Goal: Task Accomplishment & Management: Manage account settings

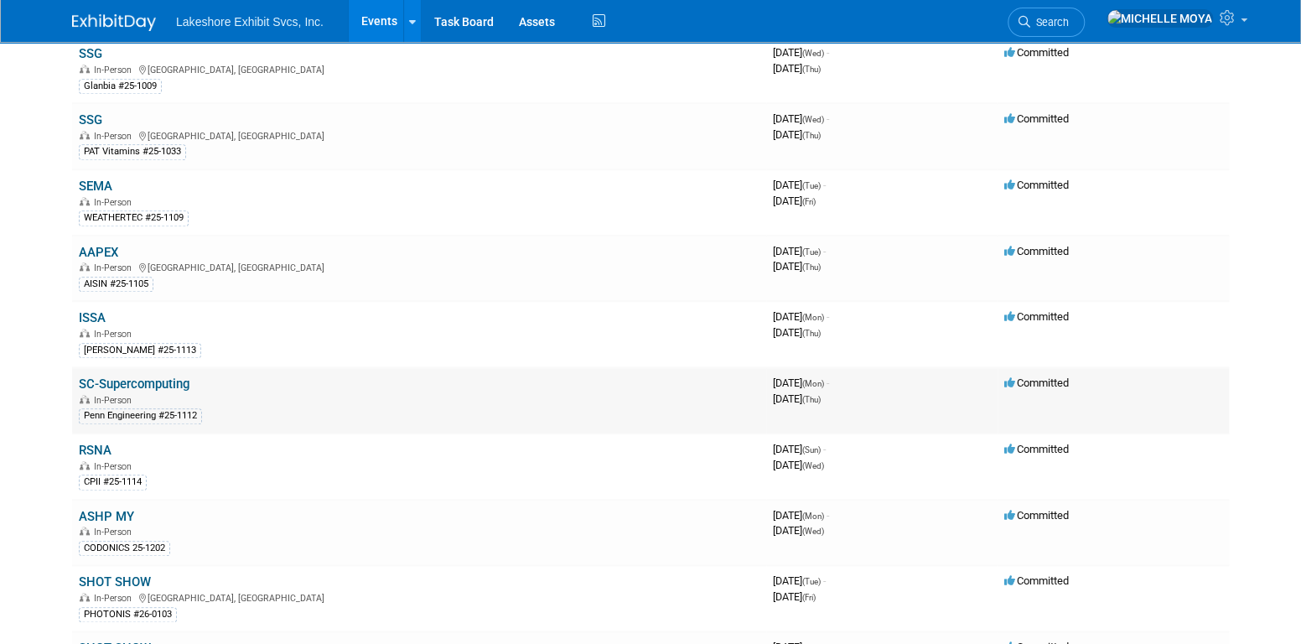
scroll to position [838, 0]
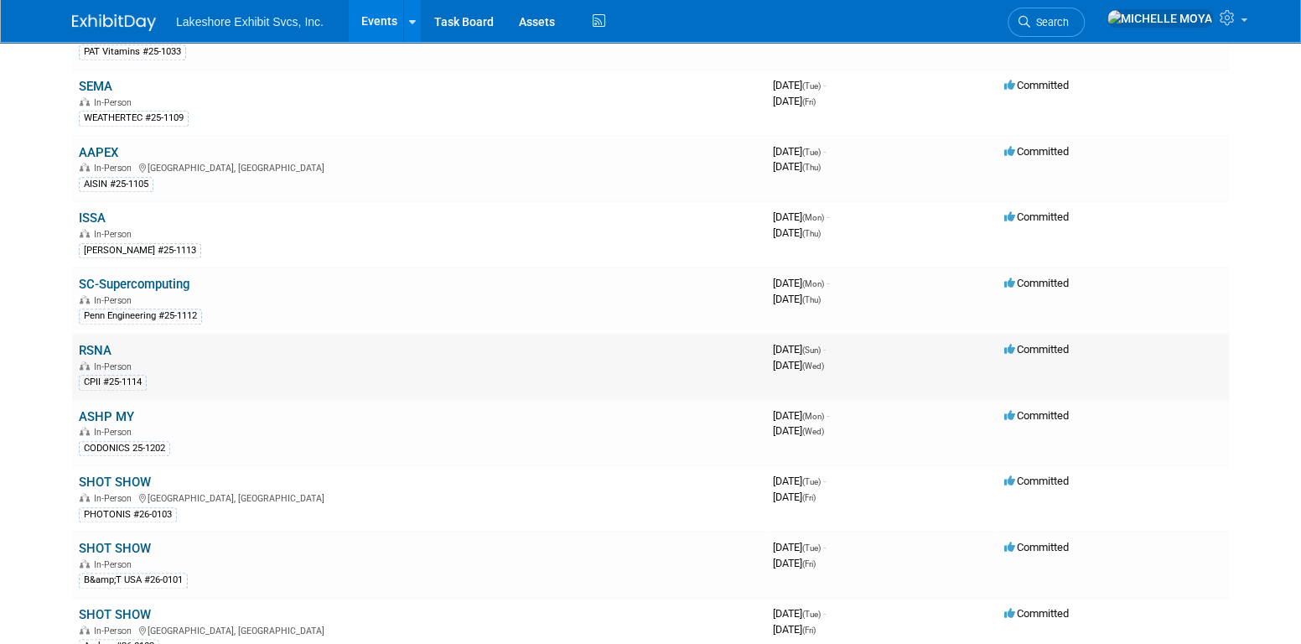
click at [100, 343] on link "RSNA" at bounding box center [95, 350] width 33 height 15
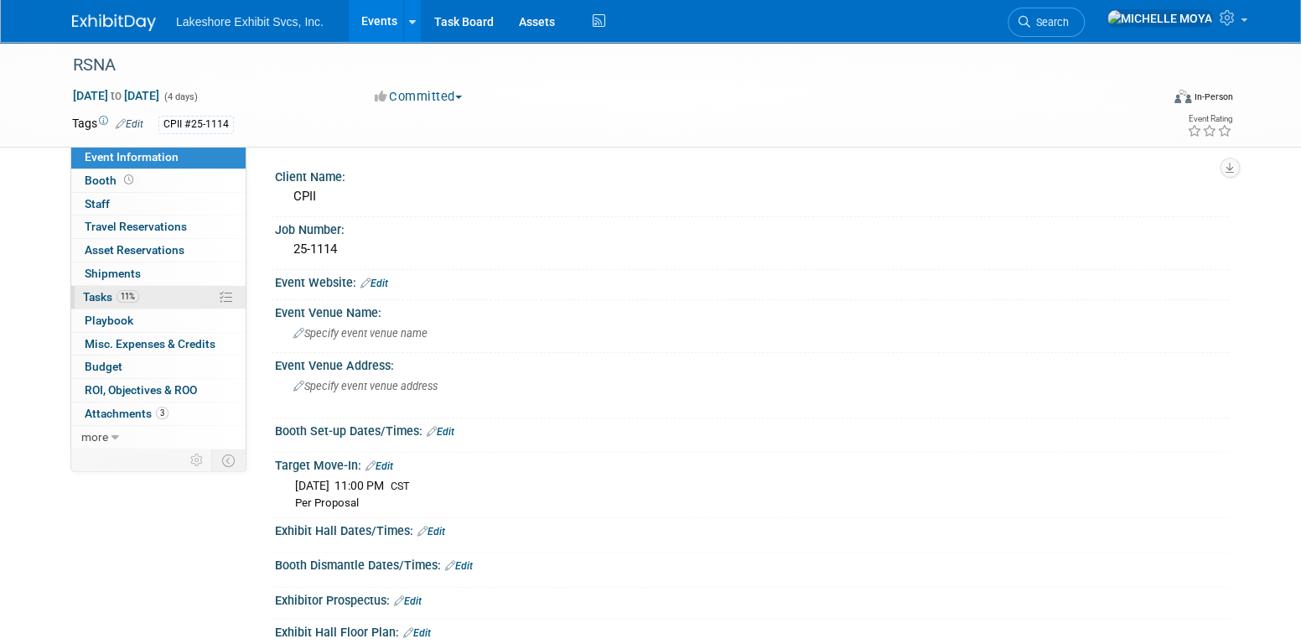
click at [142, 299] on link "11% Tasks 11%" at bounding box center [158, 297] width 174 height 23
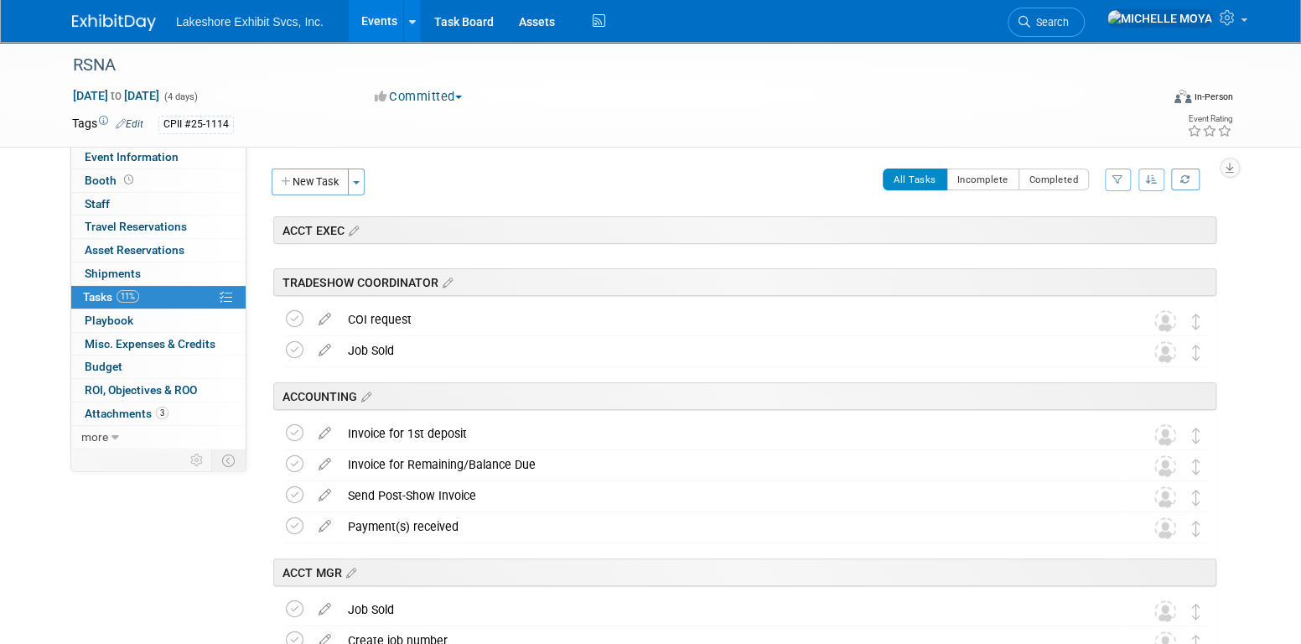
click at [1128, 185] on button "button" at bounding box center [1118, 180] width 26 height 23
click at [1092, 231] on select "-- Select Assignee -- All unassigned tasks Assigned to me Amanda Koss Dave Desa…" at bounding box center [1048, 232] width 138 height 23
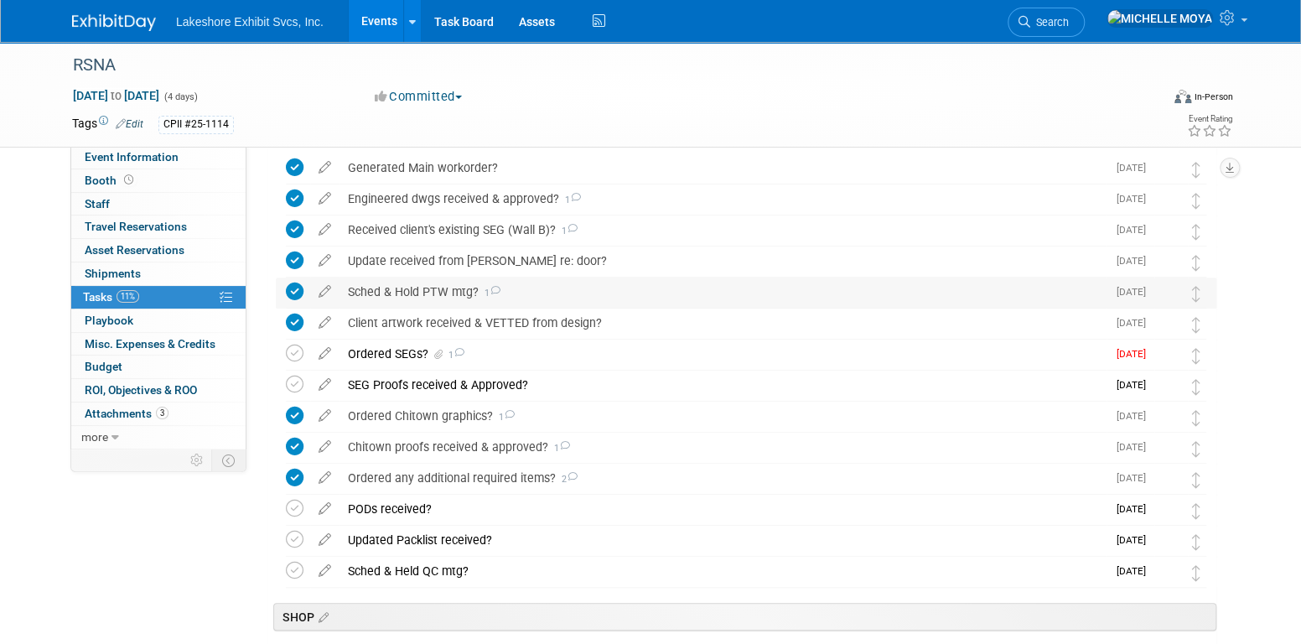
scroll to position [503, 0]
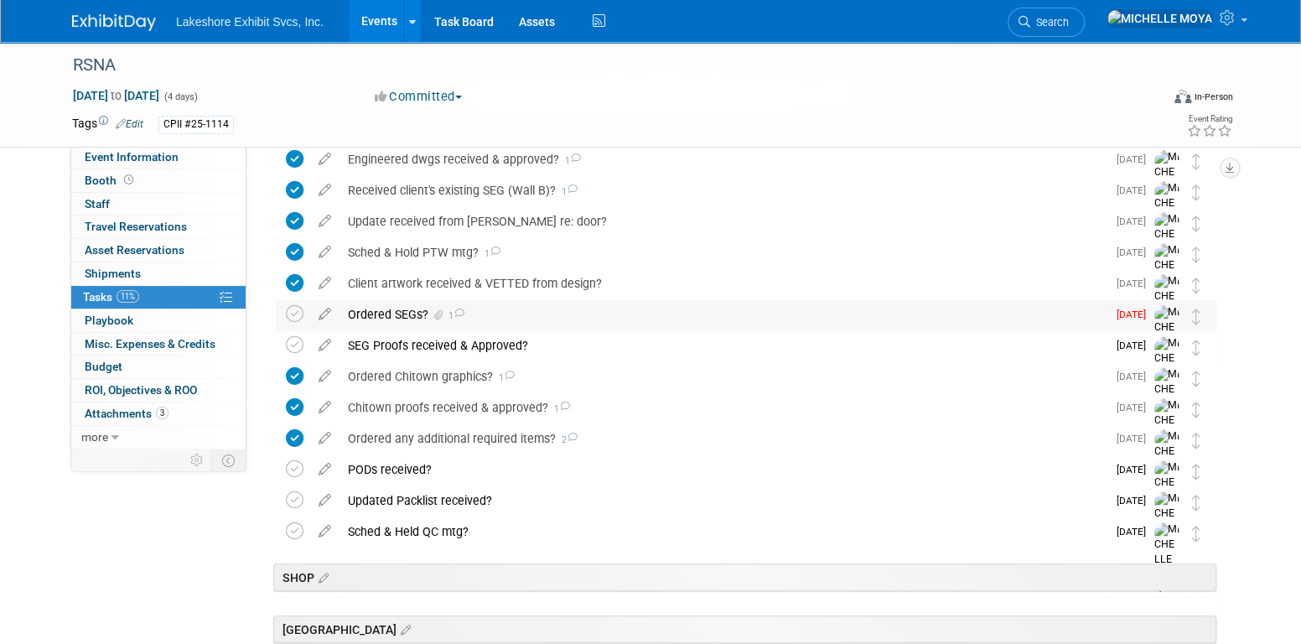
click at [404, 314] on div "Ordered SEGs? 1" at bounding box center [723, 314] width 767 height 29
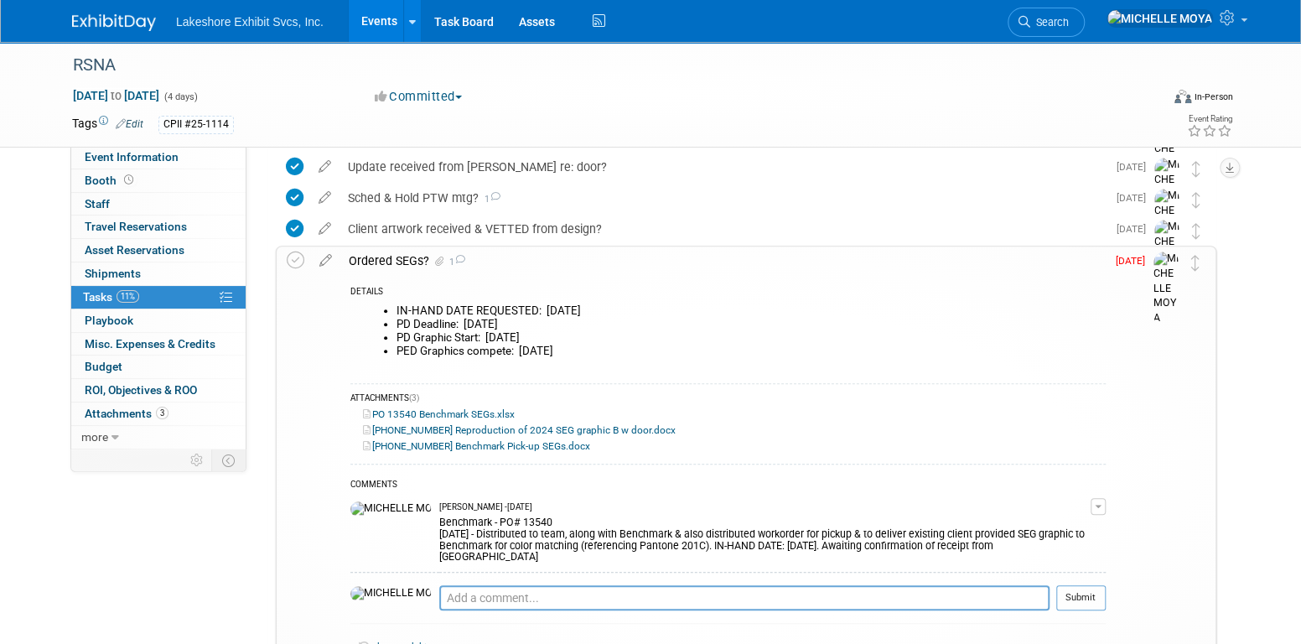
scroll to position [587, 0]
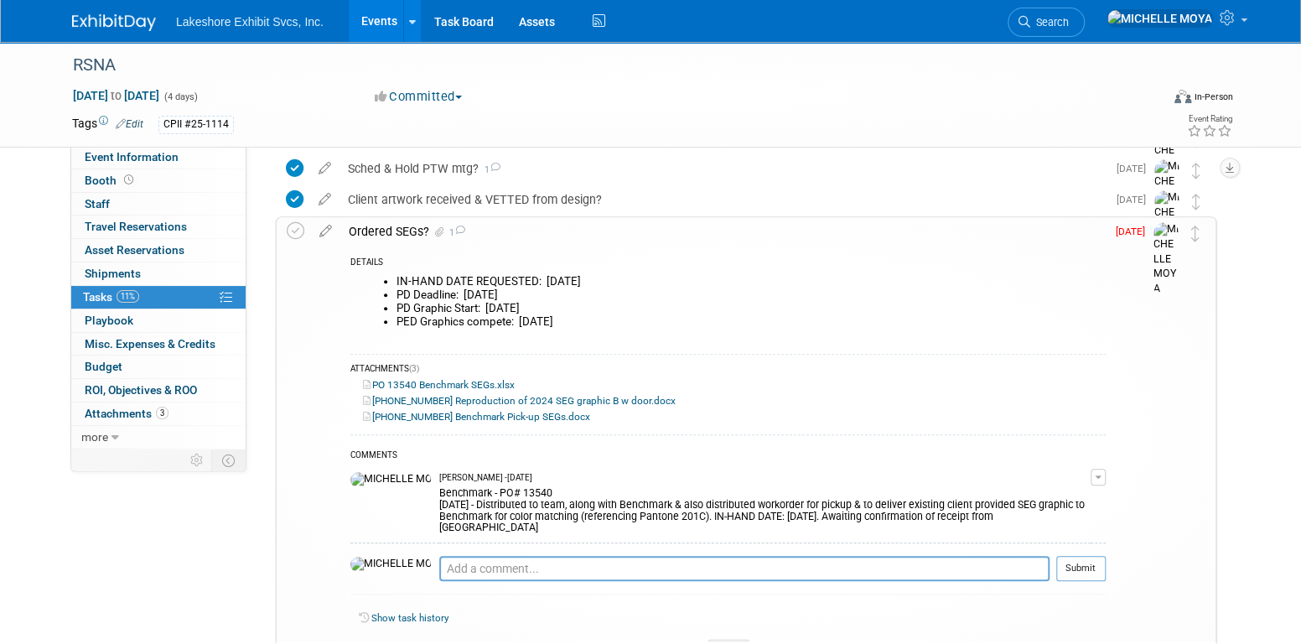
click at [1099, 475] on span "button" at bounding box center [1098, 476] width 7 height 3
click at [1067, 498] on link "Edit Comment" at bounding box center [1038, 501] width 132 height 23
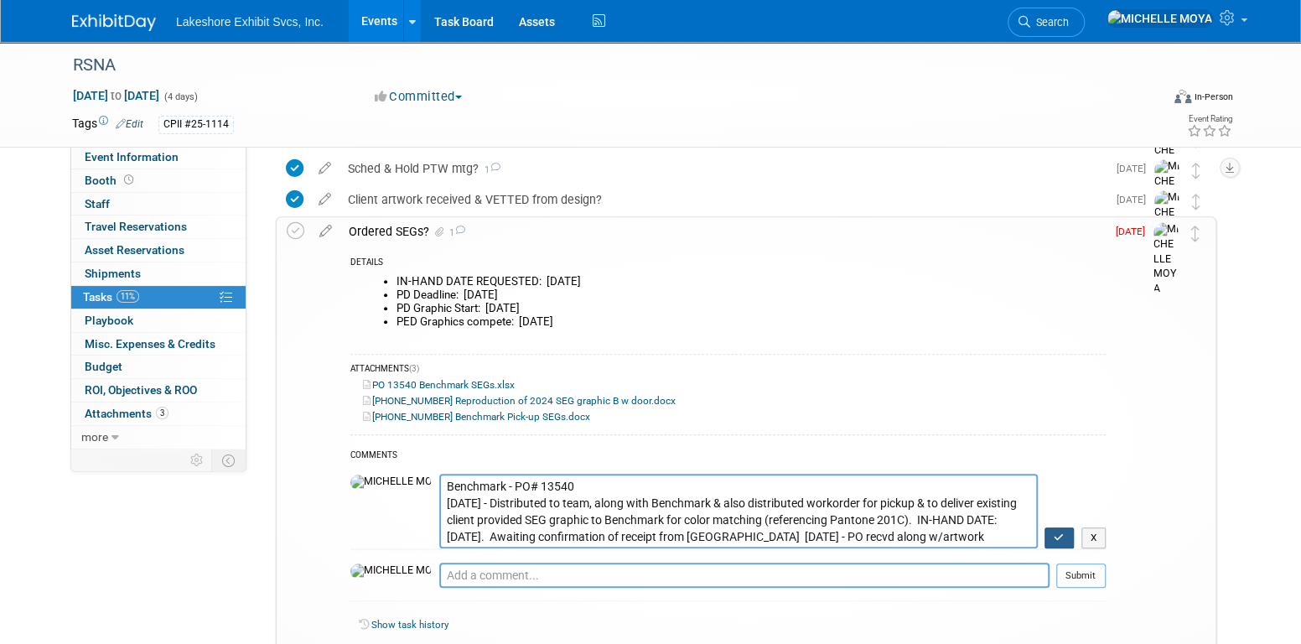
type textarea "Benchmark - PO# 13540 9.30.25 - Distributed to team, along with Benchmark & als…"
click at [1057, 539] on icon "button" at bounding box center [1059, 537] width 11 height 10
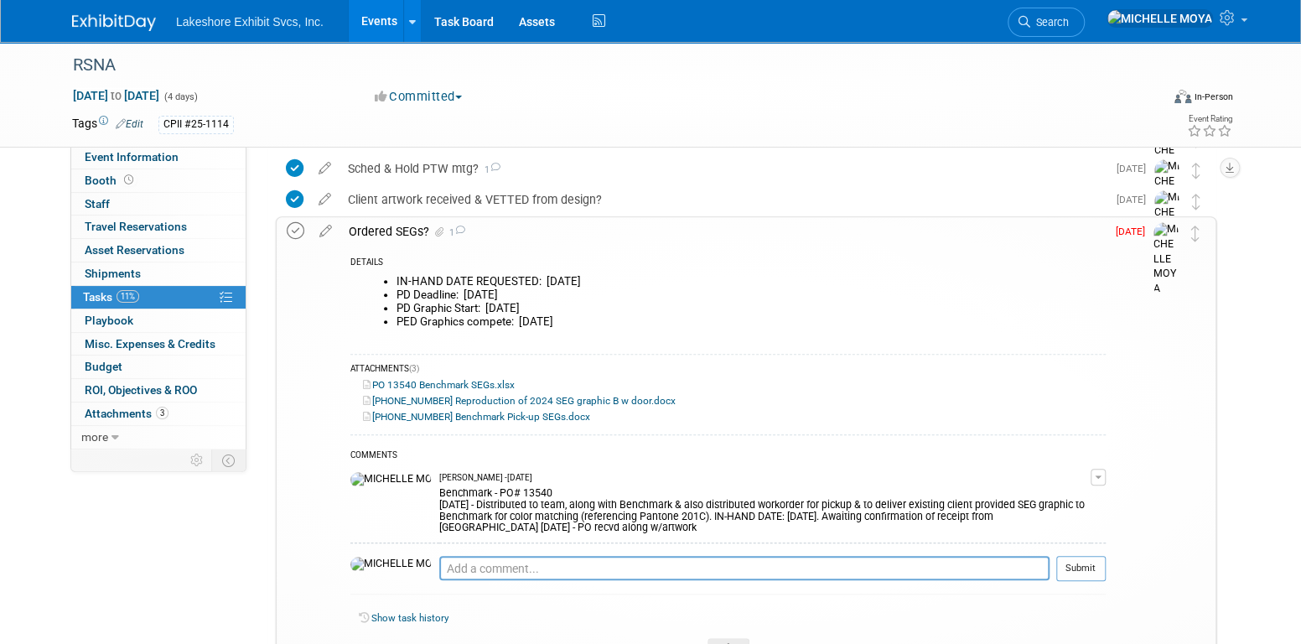
click at [291, 234] on icon at bounding box center [296, 231] width 18 height 18
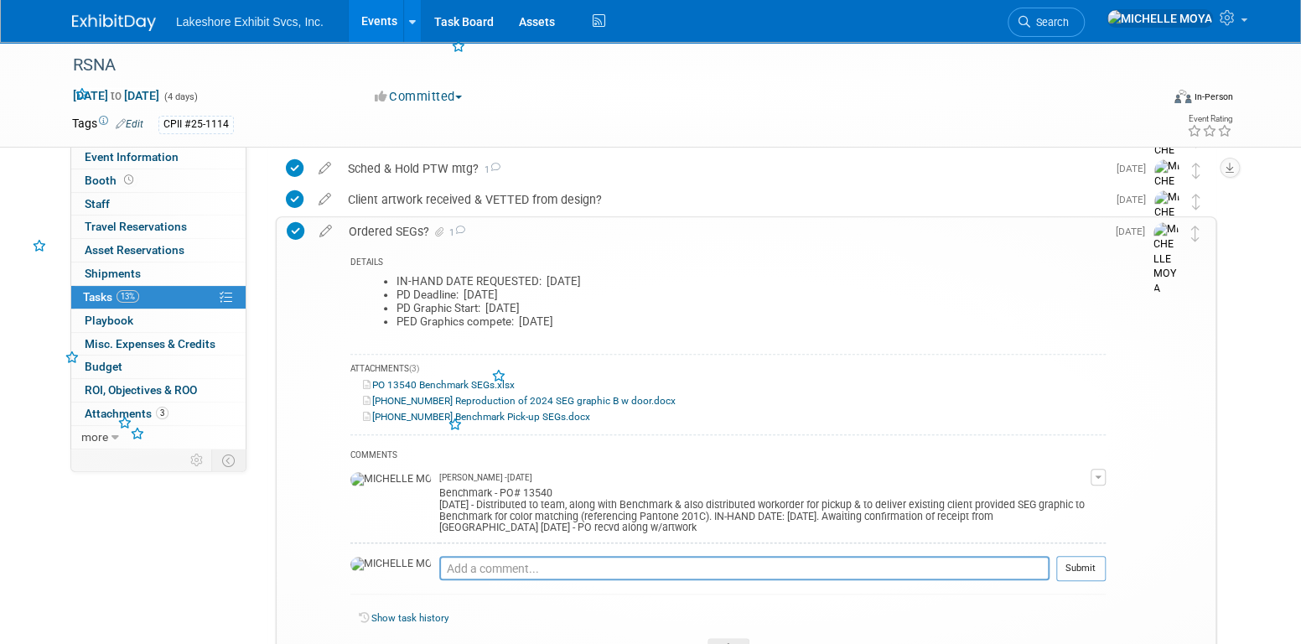
click at [392, 227] on div "Ordered SEGs? 1" at bounding box center [722, 231] width 765 height 29
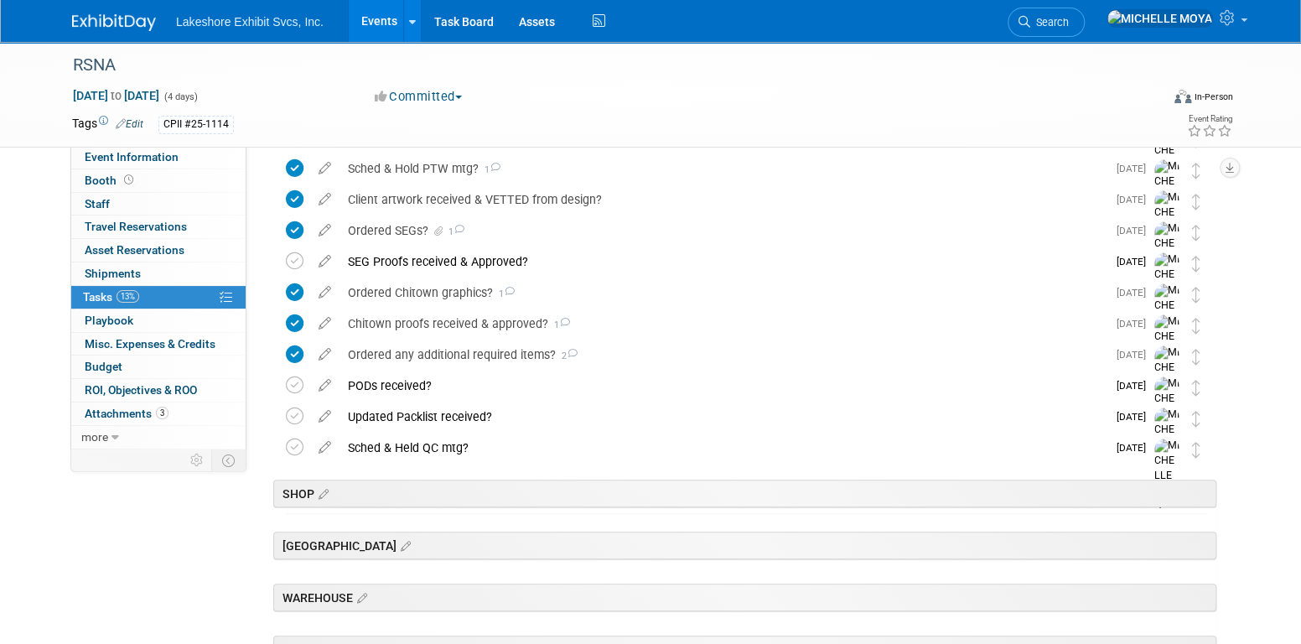
click at [383, 23] on link "Events" at bounding box center [379, 21] width 61 height 42
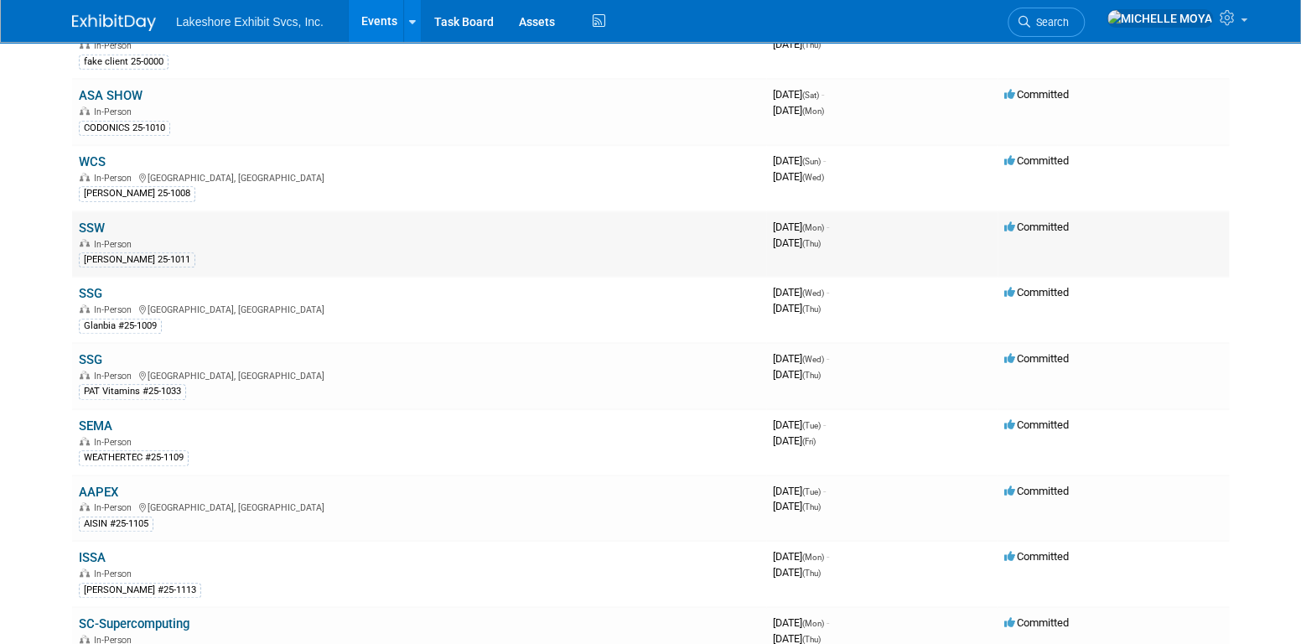
scroll to position [503, 0]
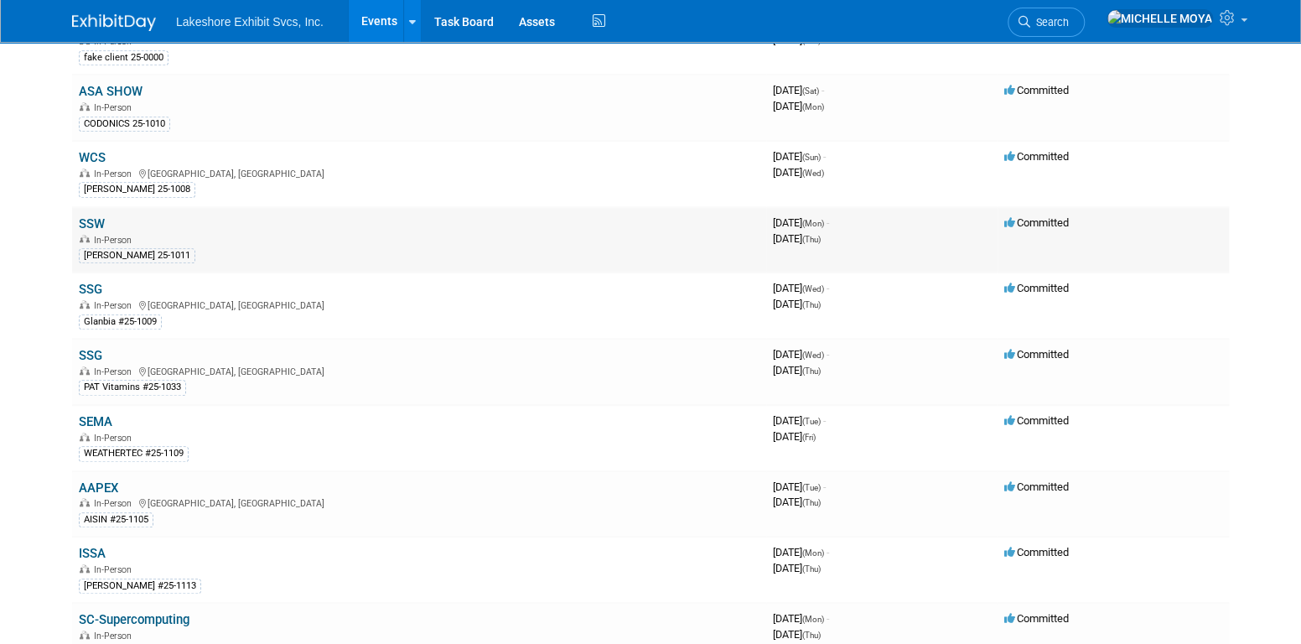
click at [94, 216] on link "SSW" at bounding box center [92, 223] width 26 height 15
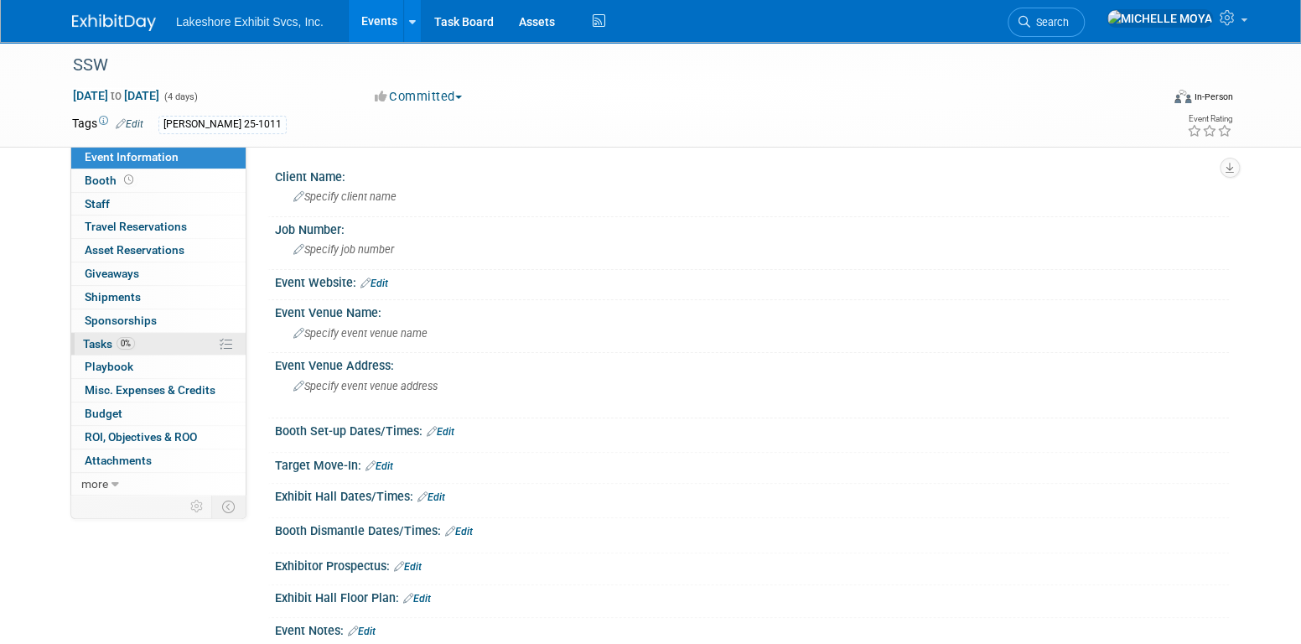
click at [169, 338] on link "0% Tasks 0%" at bounding box center [158, 344] width 174 height 23
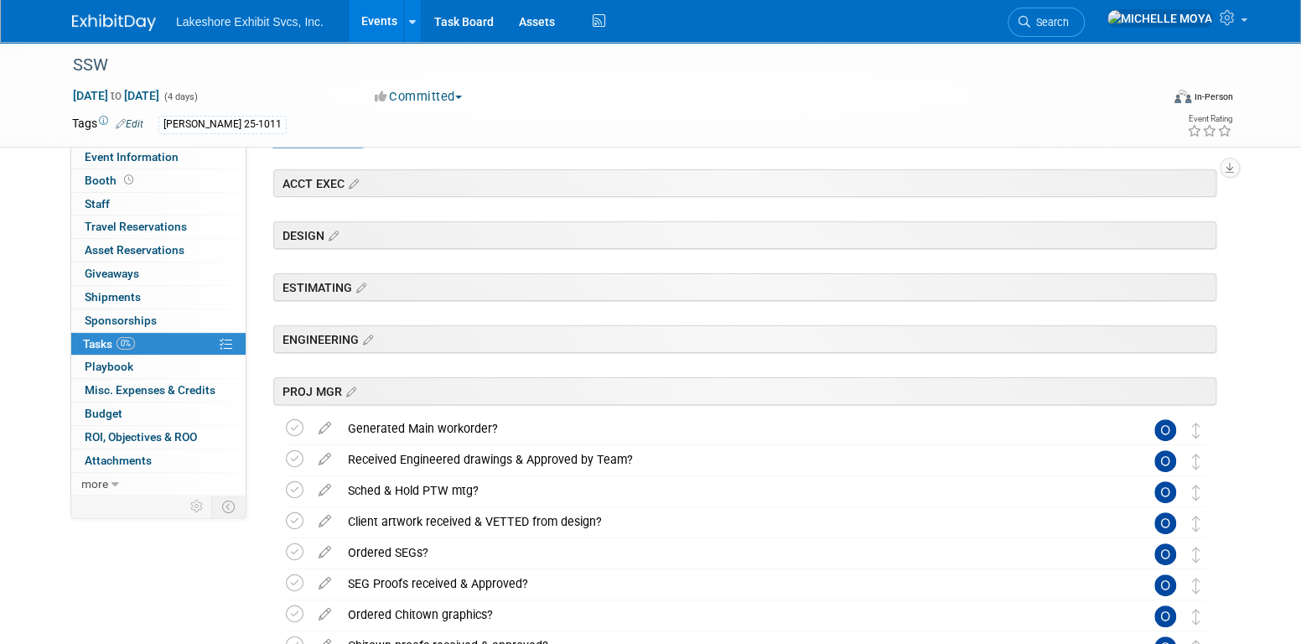
scroll to position [419, 0]
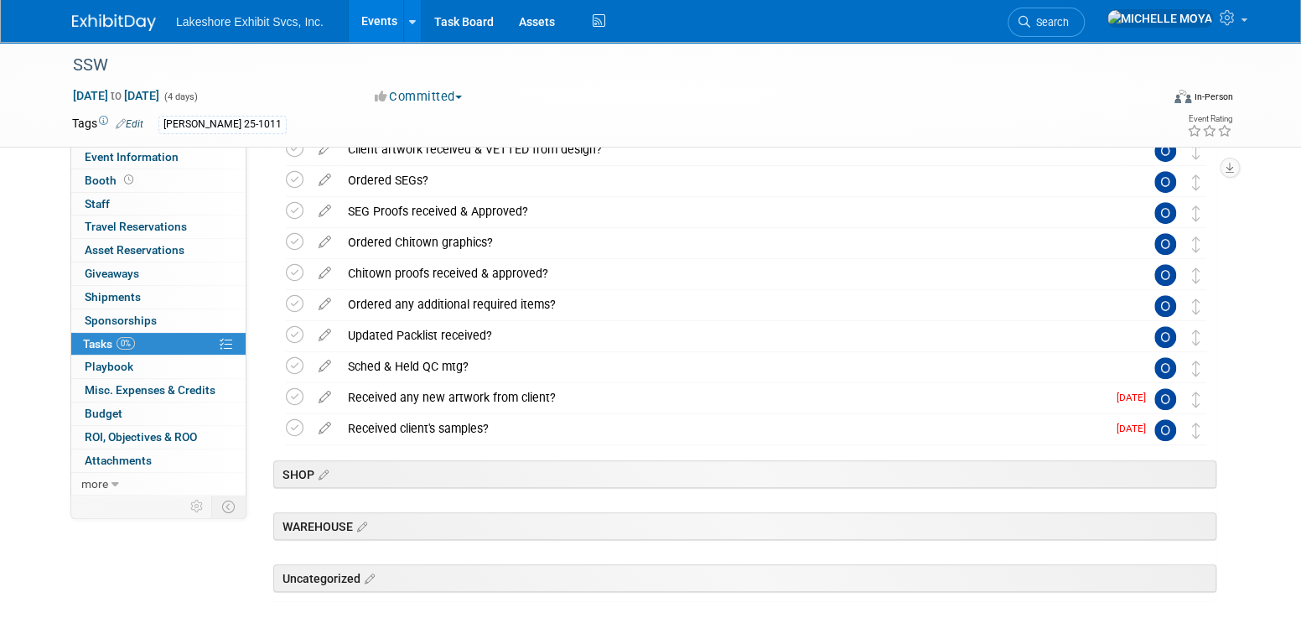
click at [377, 18] on link "Events" at bounding box center [379, 21] width 61 height 42
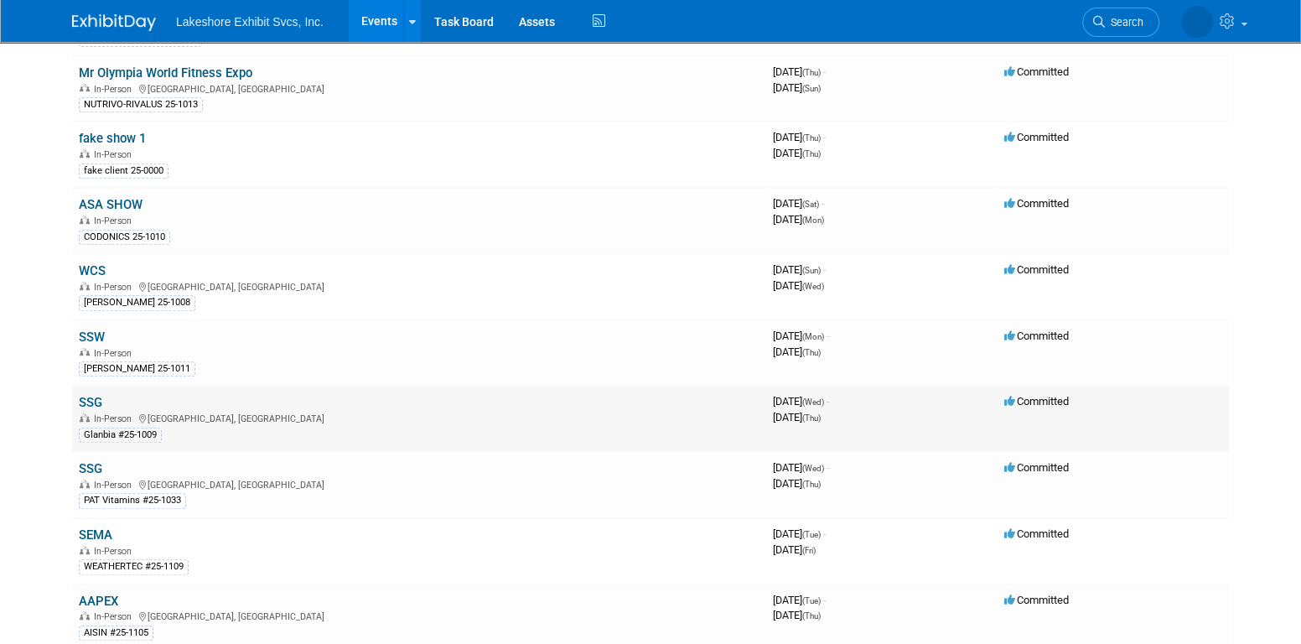
scroll to position [419, 0]
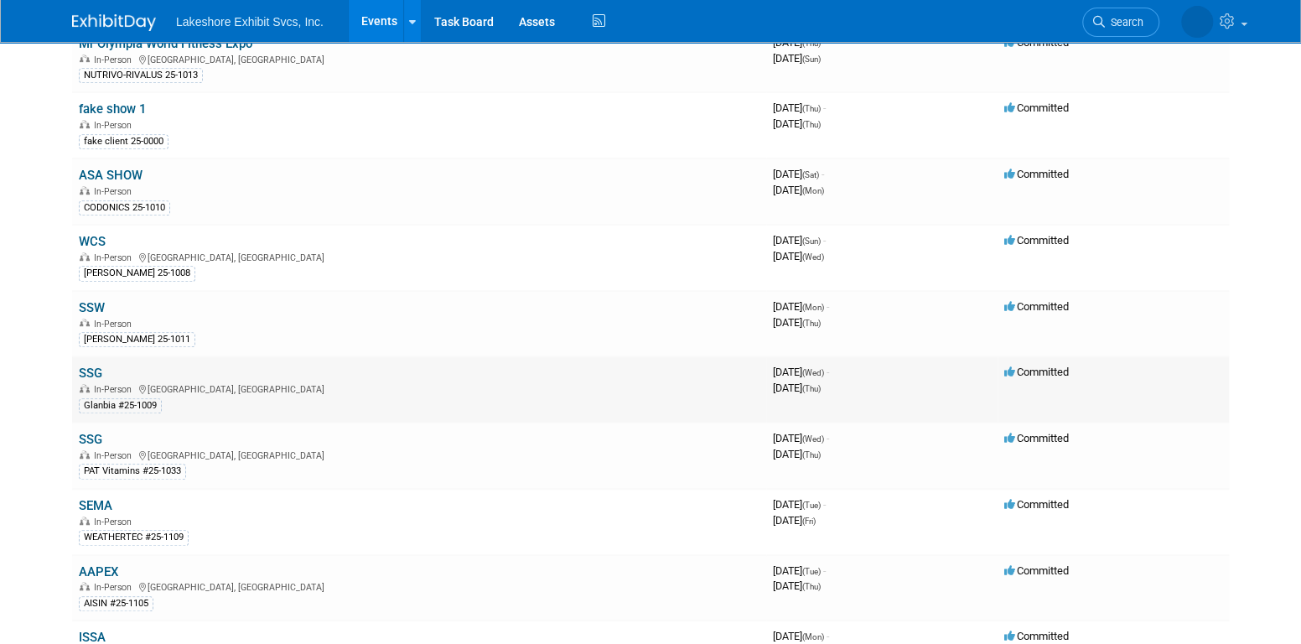
click at [87, 366] on link "SSG" at bounding box center [90, 373] width 23 height 15
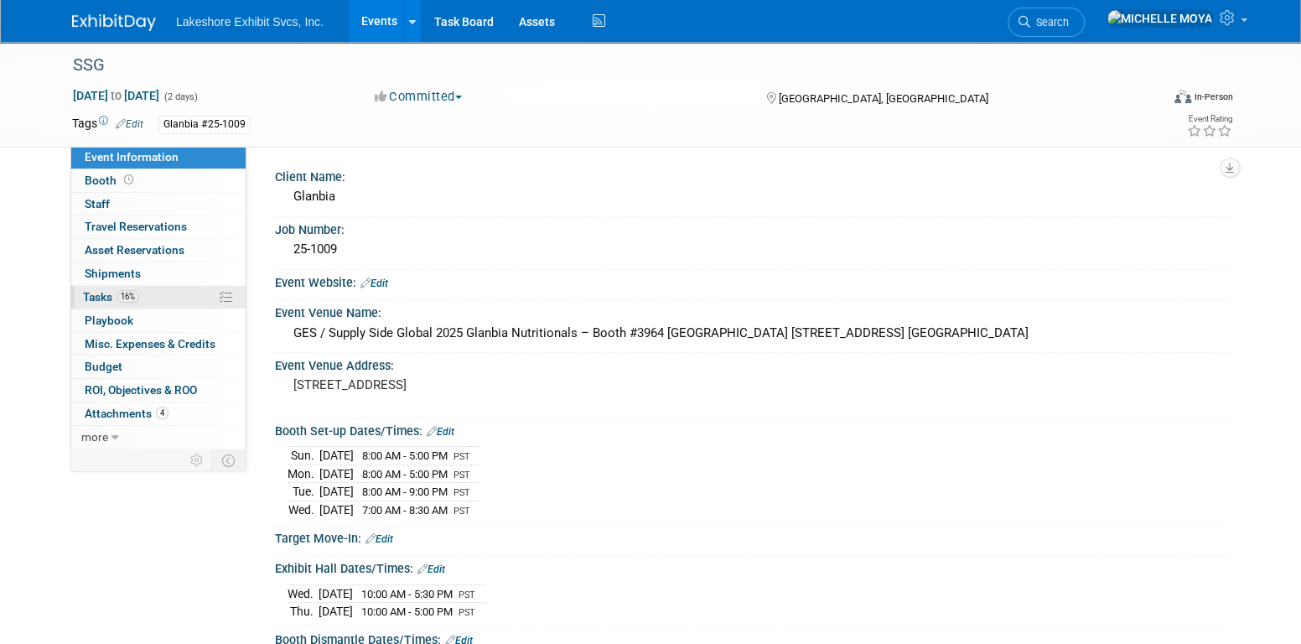
click at [150, 296] on link "16% Tasks 16%" at bounding box center [158, 297] width 174 height 23
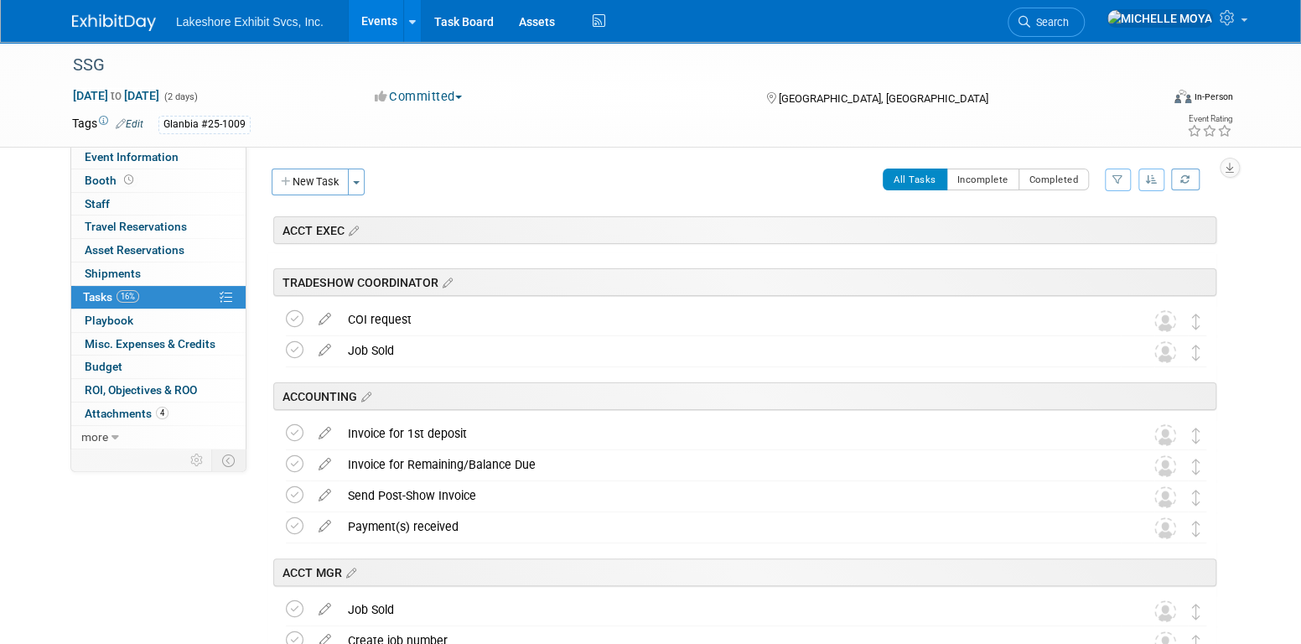
click at [1114, 178] on icon "button" at bounding box center [1117, 179] width 11 height 10
click at [1097, 236] on select "-- Select Assignee -- All unassigned tasks Assigned to me Amanda Koss Dave Desa…" at bounding box center [1048, 232] width 138 height 23
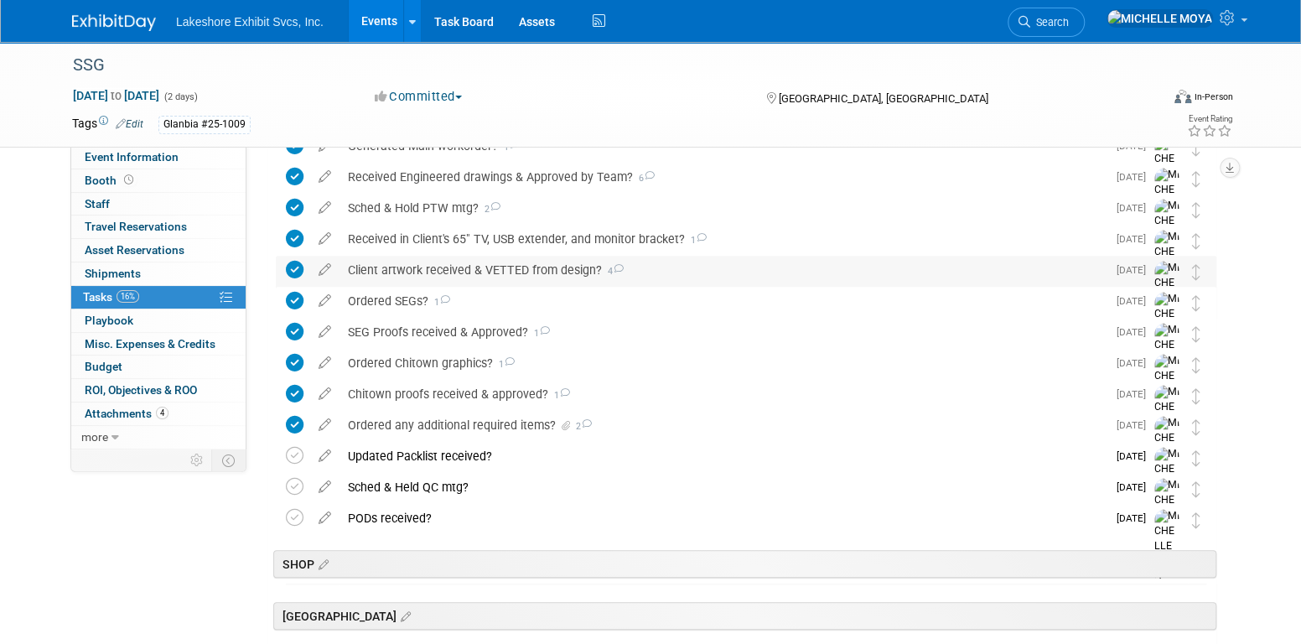
scroll to position [503, 0]
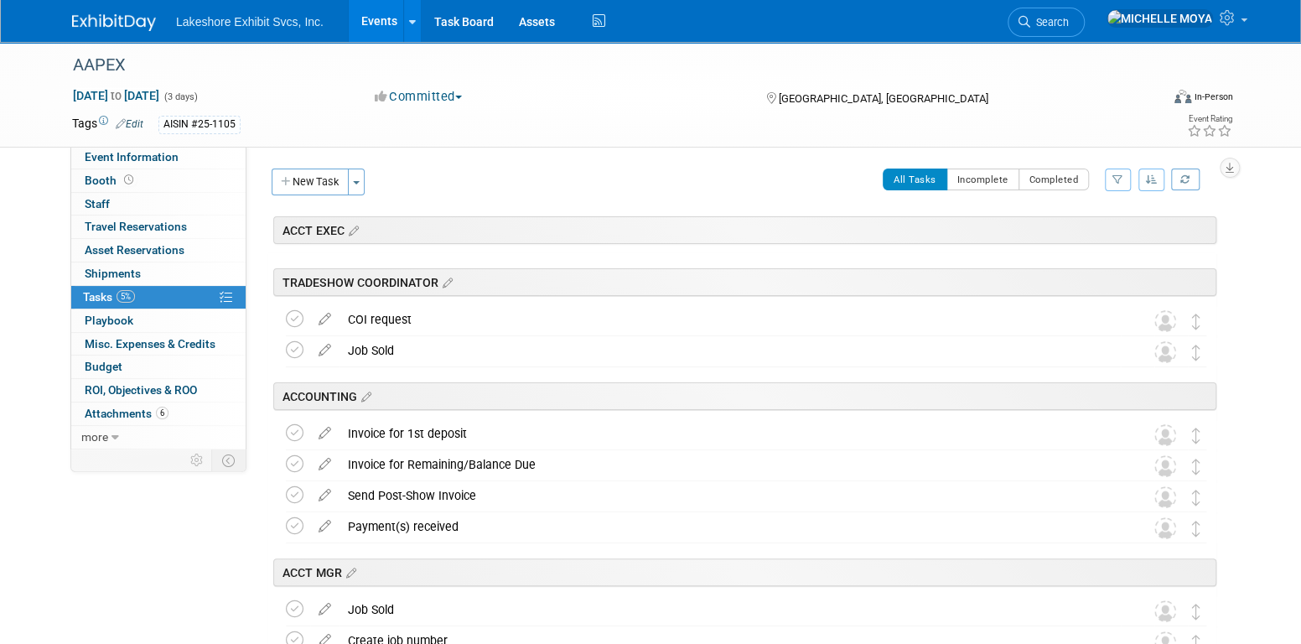
scroll to position [2421, 0]
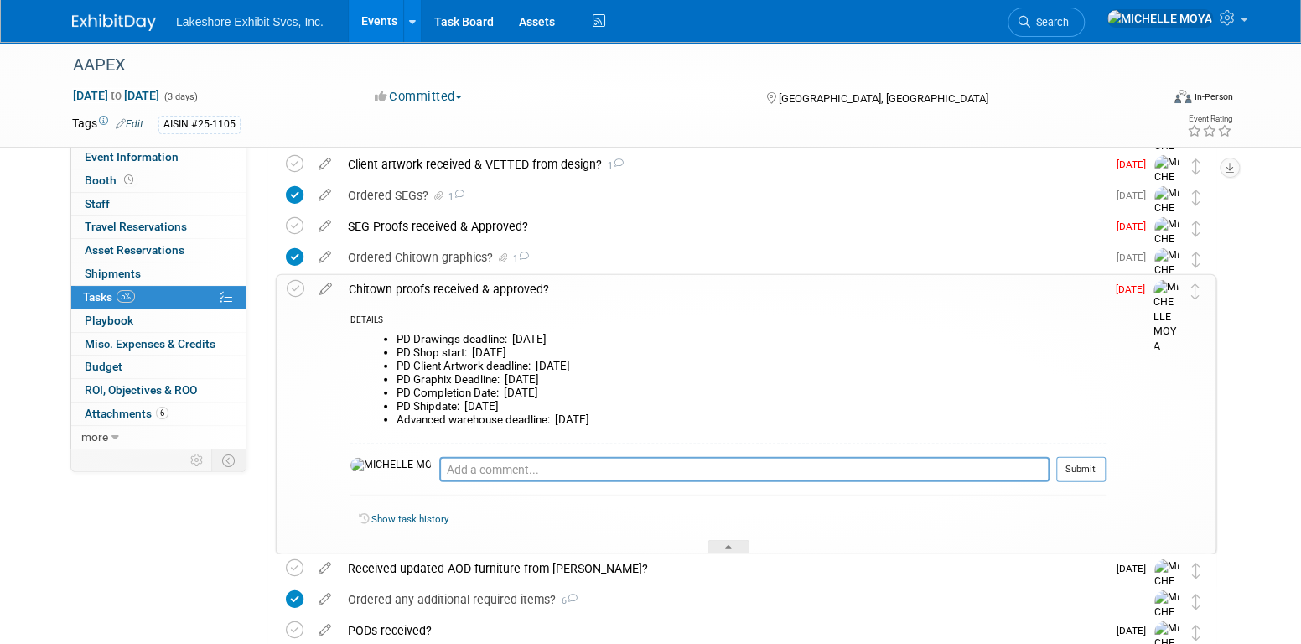
click at [391, 23] on link "Events" at bounding box center [379, 21] width 61 height 42
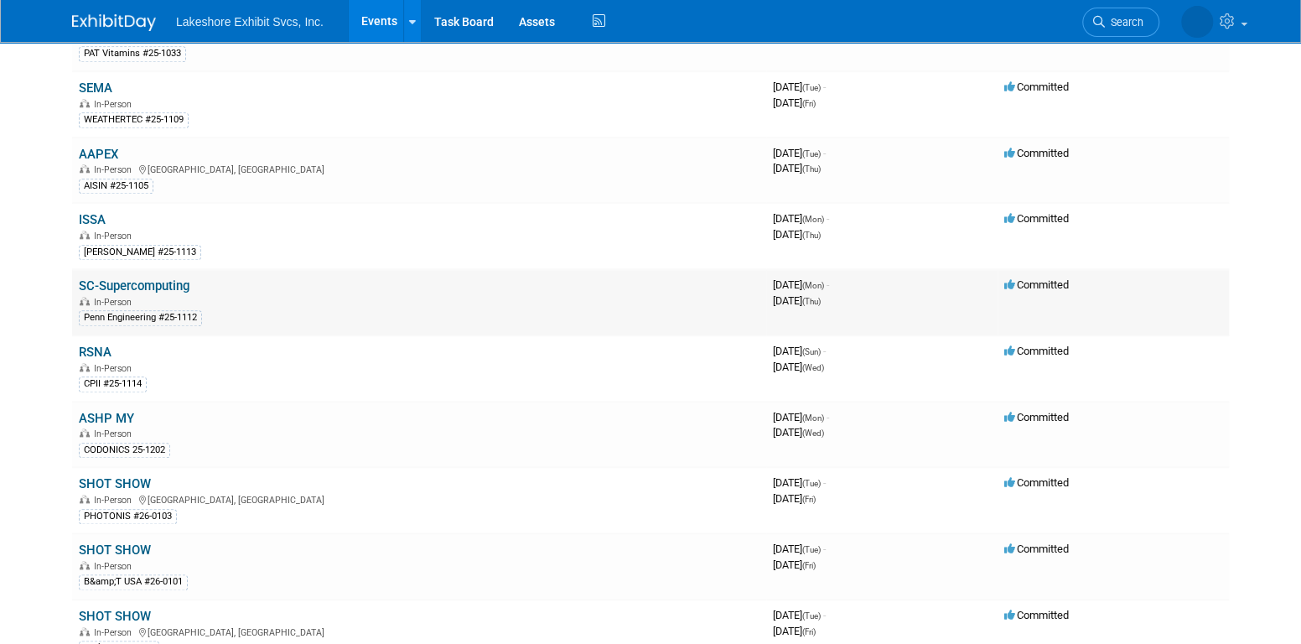
scroll to position [838, 0]
click at [99, 343] on link "RSNA" at bounding box center [95, 350] width 33 height 15
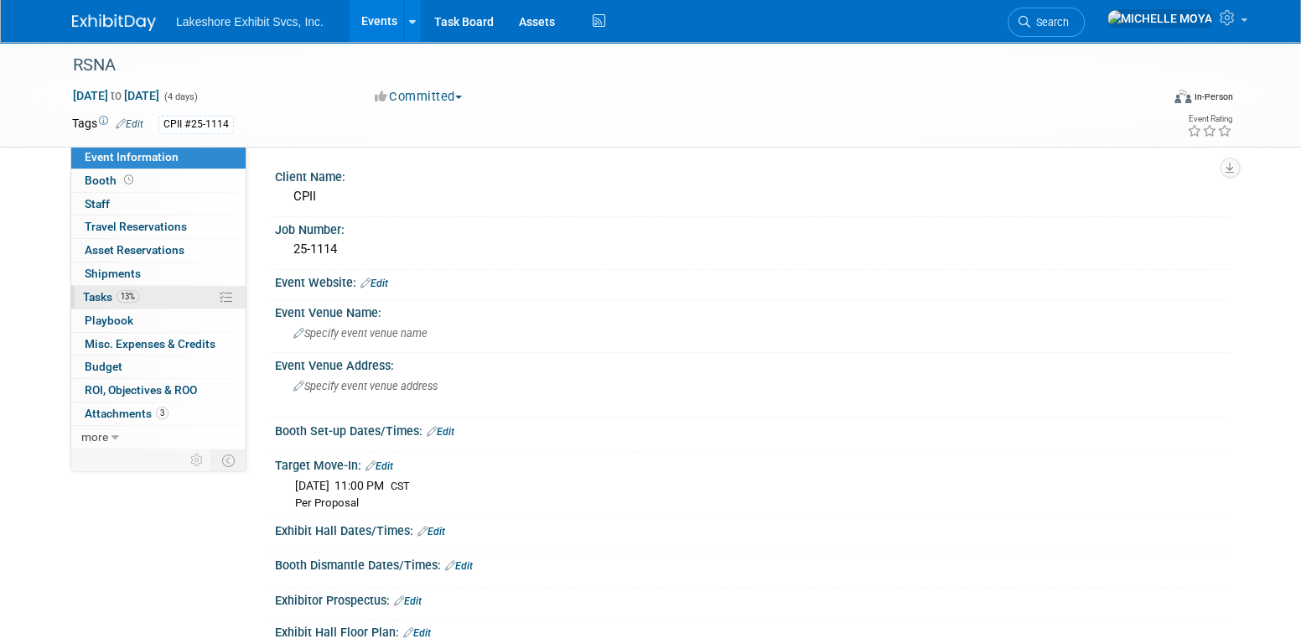
click at [146, 300] on link "13% Tasks 13%" at bounding box center [158, 297] width 174 height 23
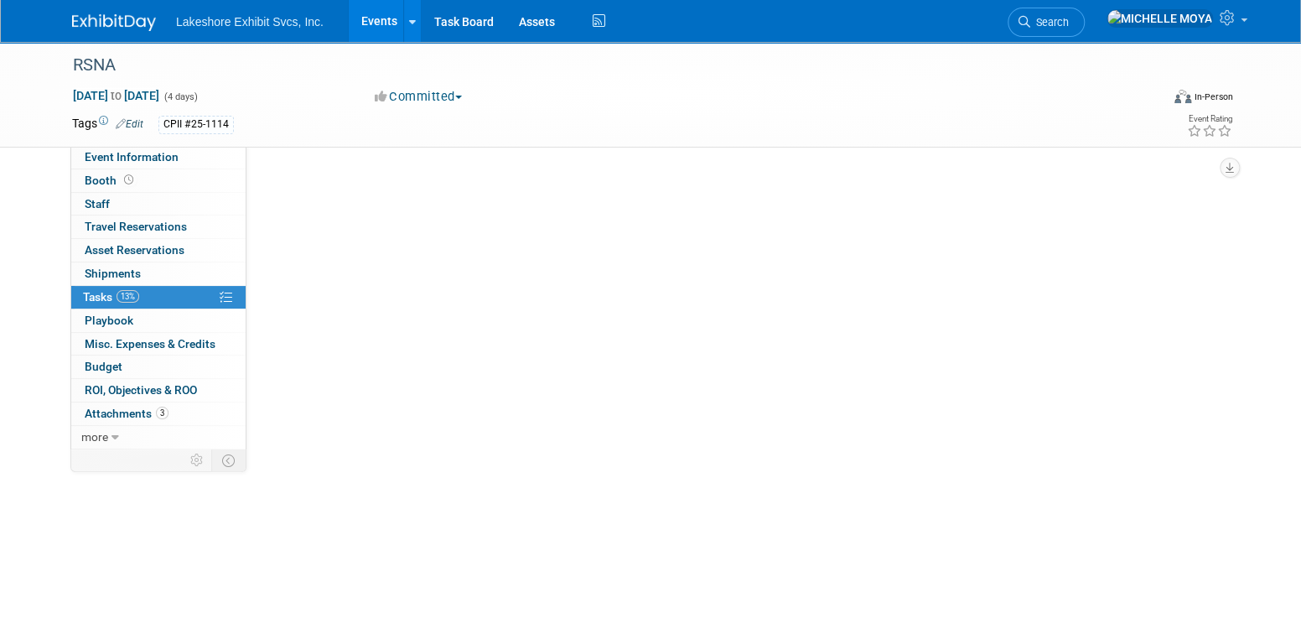
click at [146, 300] on link "13% Tasks 13%" at bounding box center [158, 297] width 174 height 23
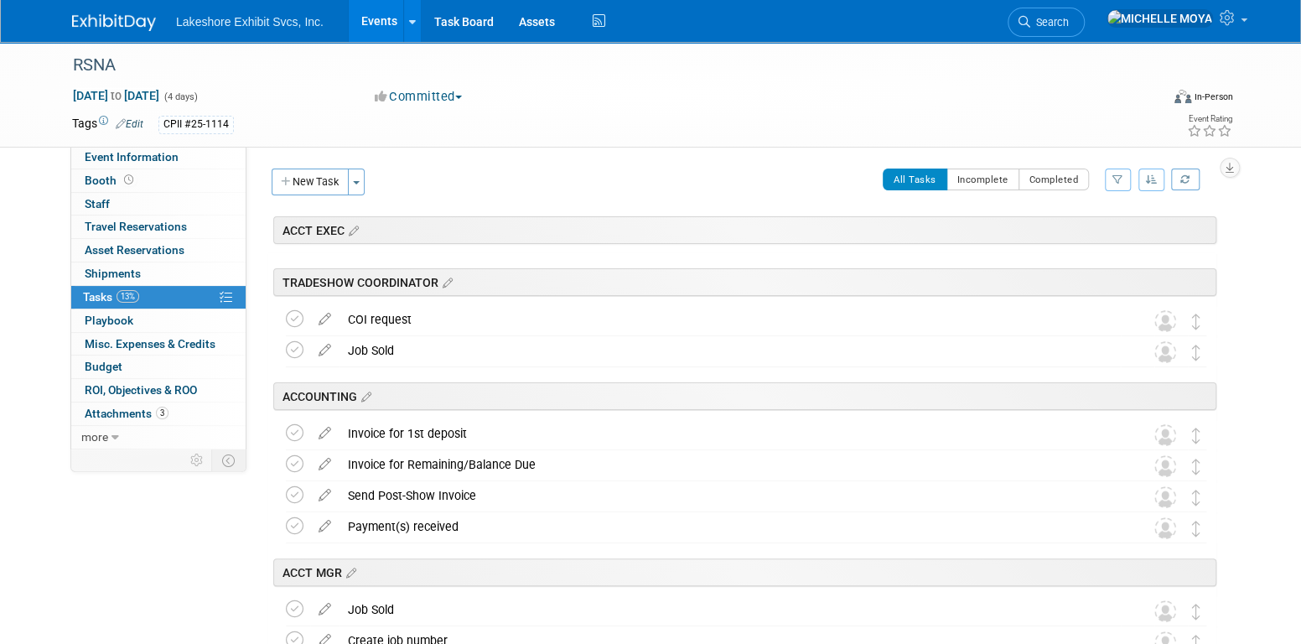
click at [1118, 178] on icon "button" at bounding box center [1117, 179] width 11 height 10
click at [1071, 236] on select "-- Select Assignee -- All unassigned tasks Assigned to me Amanda Koss Dave Desa…" at bounding box center [1048, 232] width 138 height 23
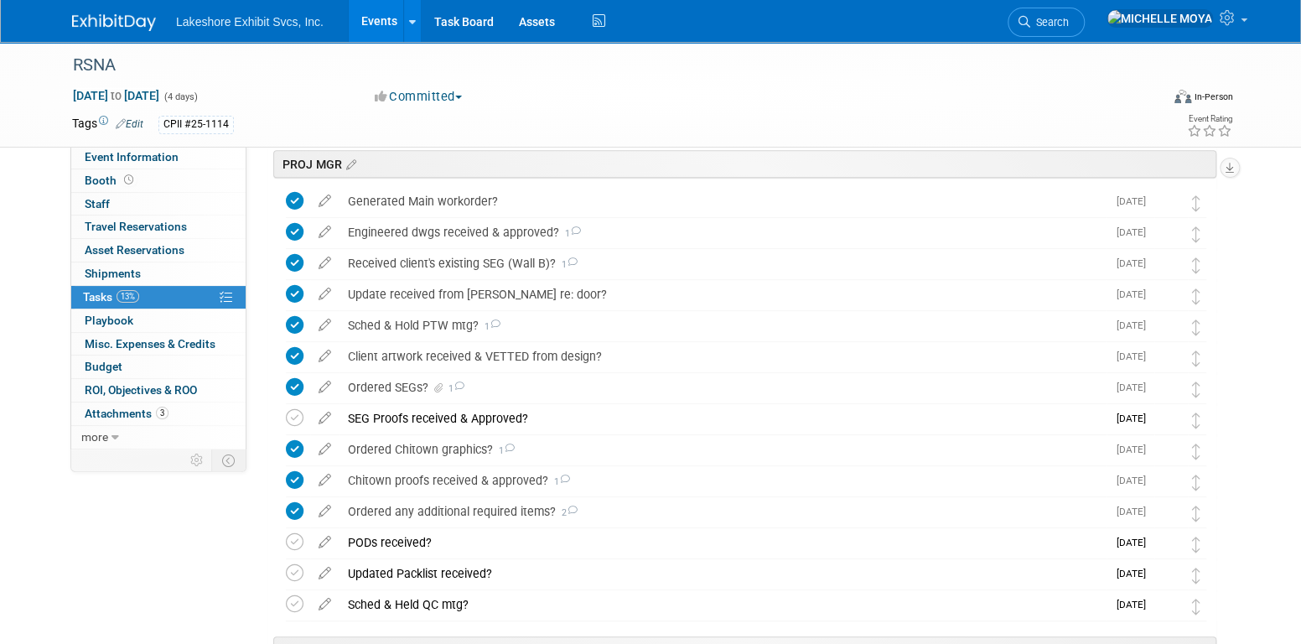
scroll to position [503, 0]
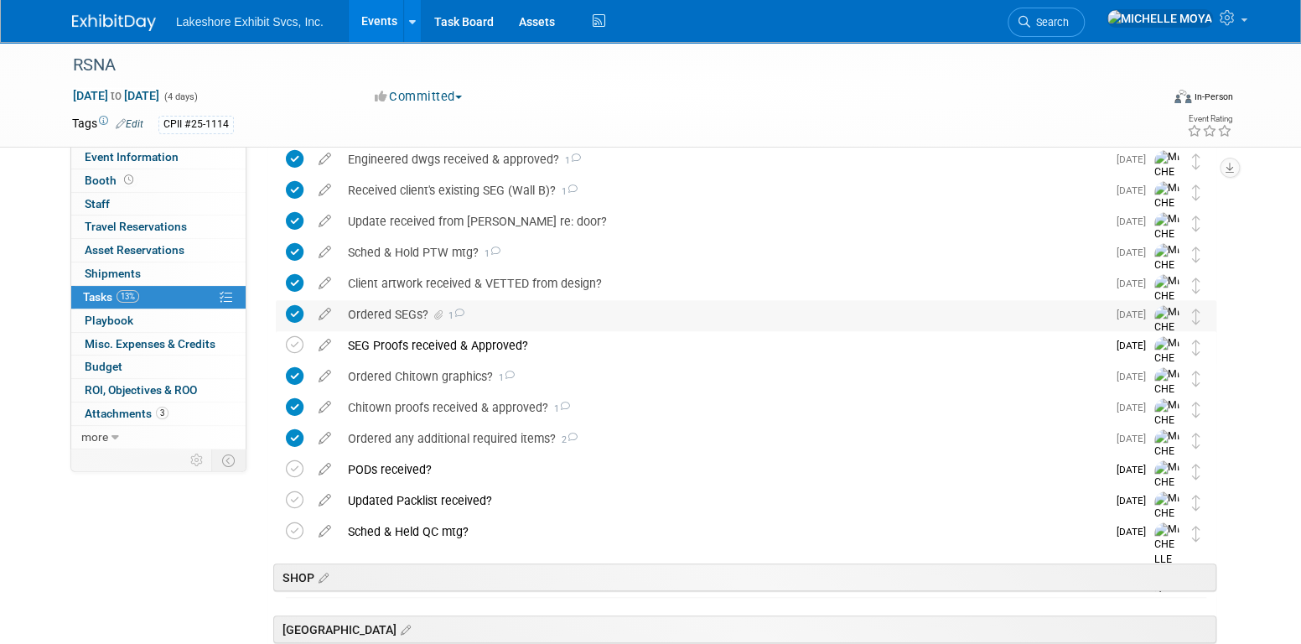
click at [397, 311] on div "Ordered SEGs? 1" at bounding box center [723, 314] width 767 height 29
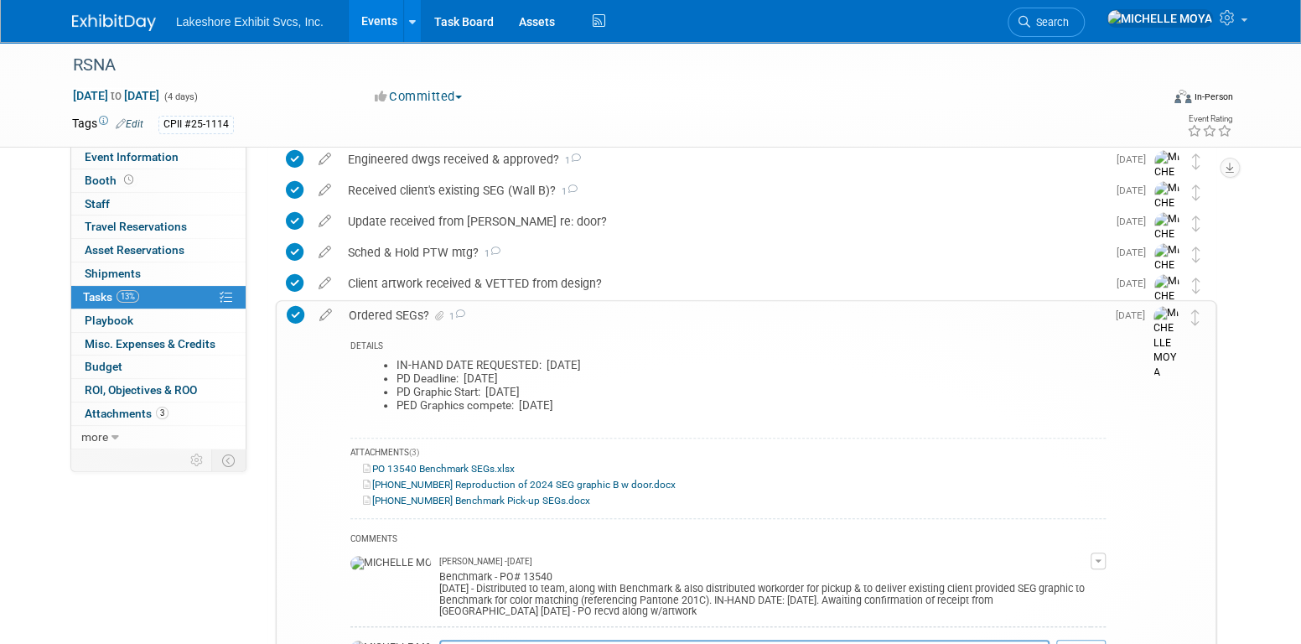
click at [396, 314] on div "Ordered SEGs? 1" at bounding box center [722, 315] width 765 height 29
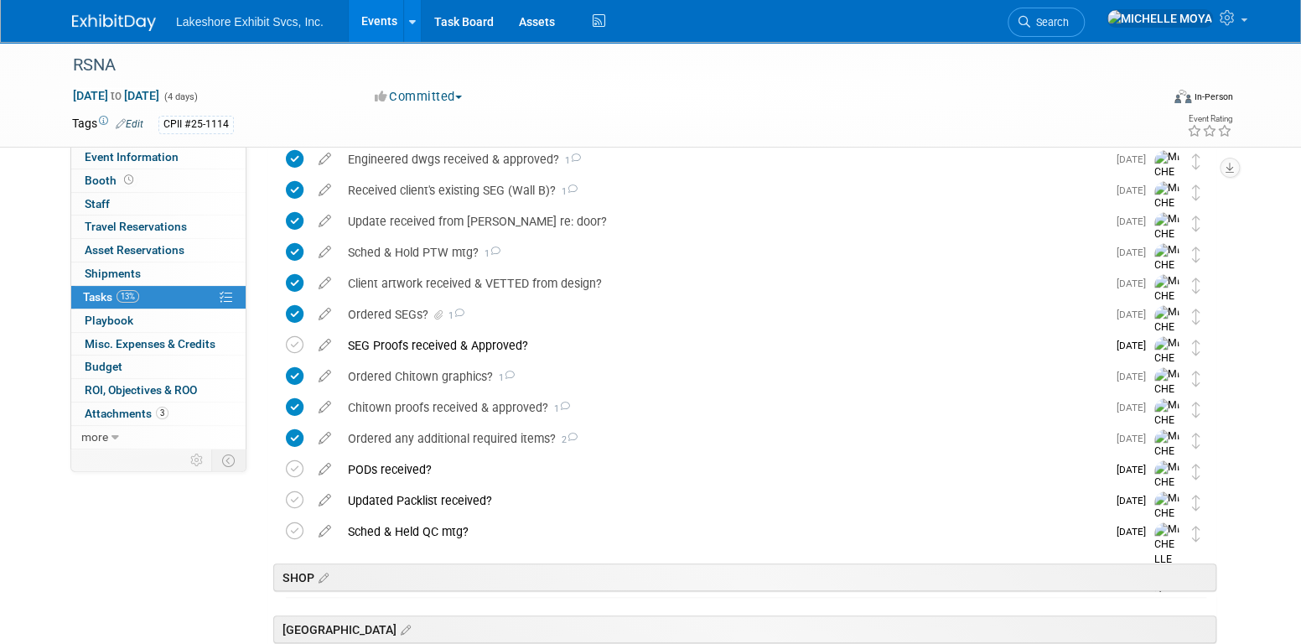
click at [377, 22] on link "Events" at bounding box center [379, 21] width 61 height 42
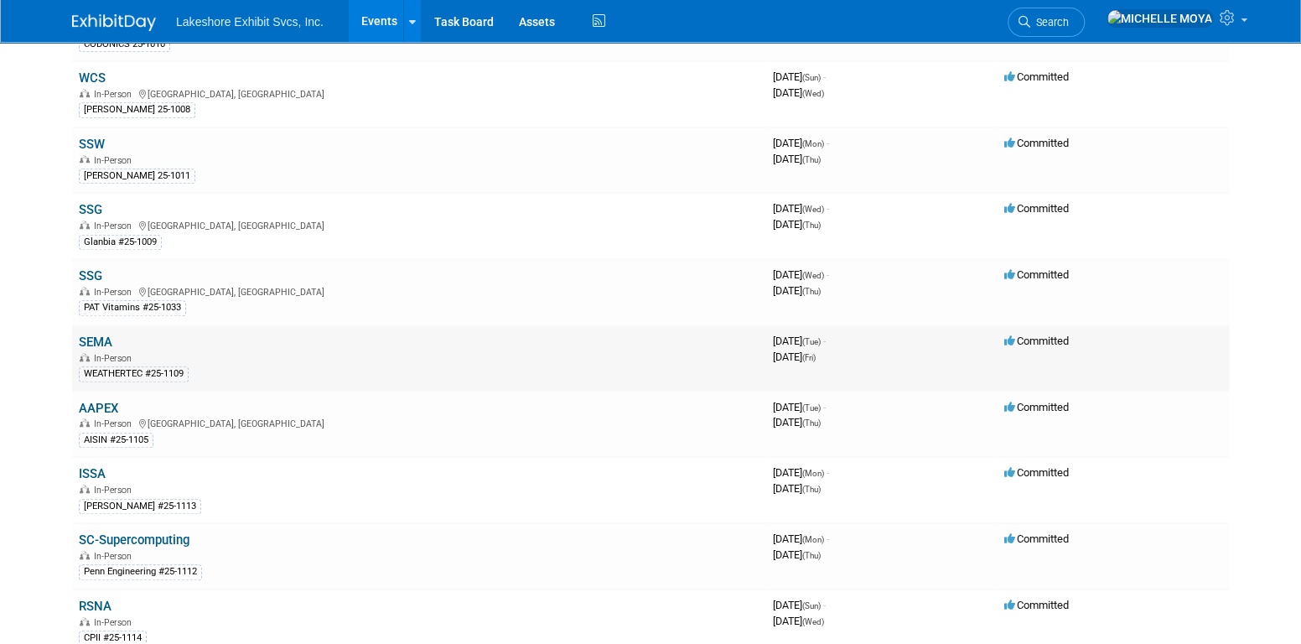
scroll to position [587, 0]
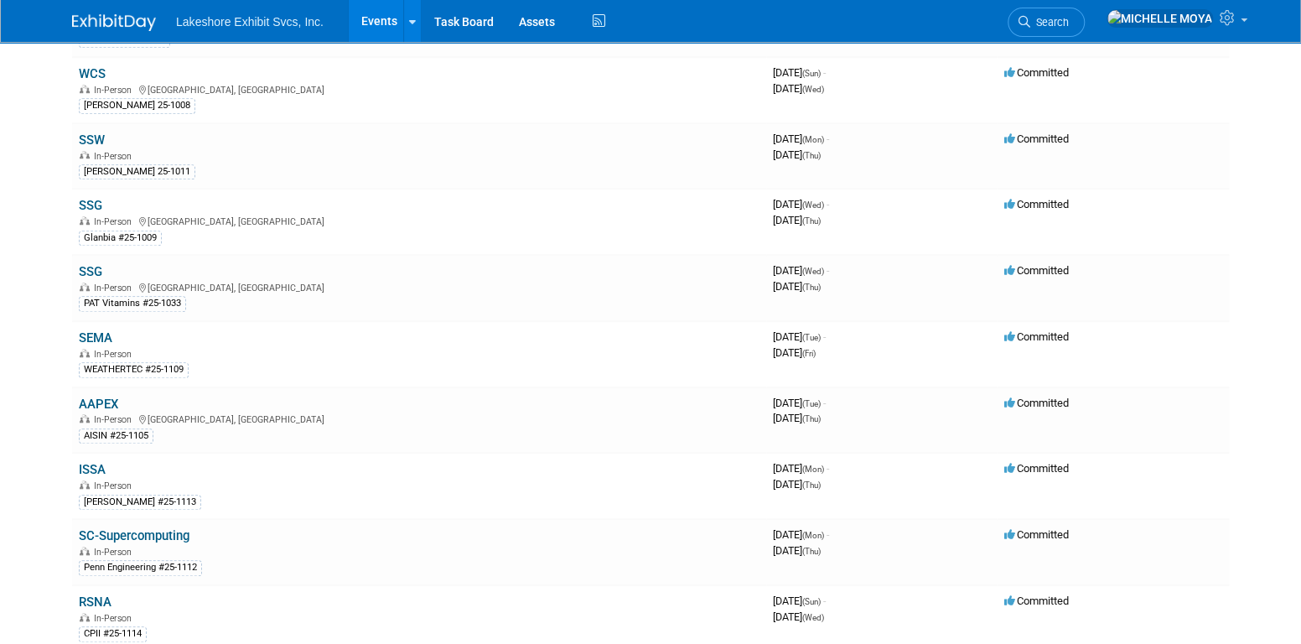
click at [106, 397] on link "AAPEX" at bounding box center [98, 404] width 39 height 15
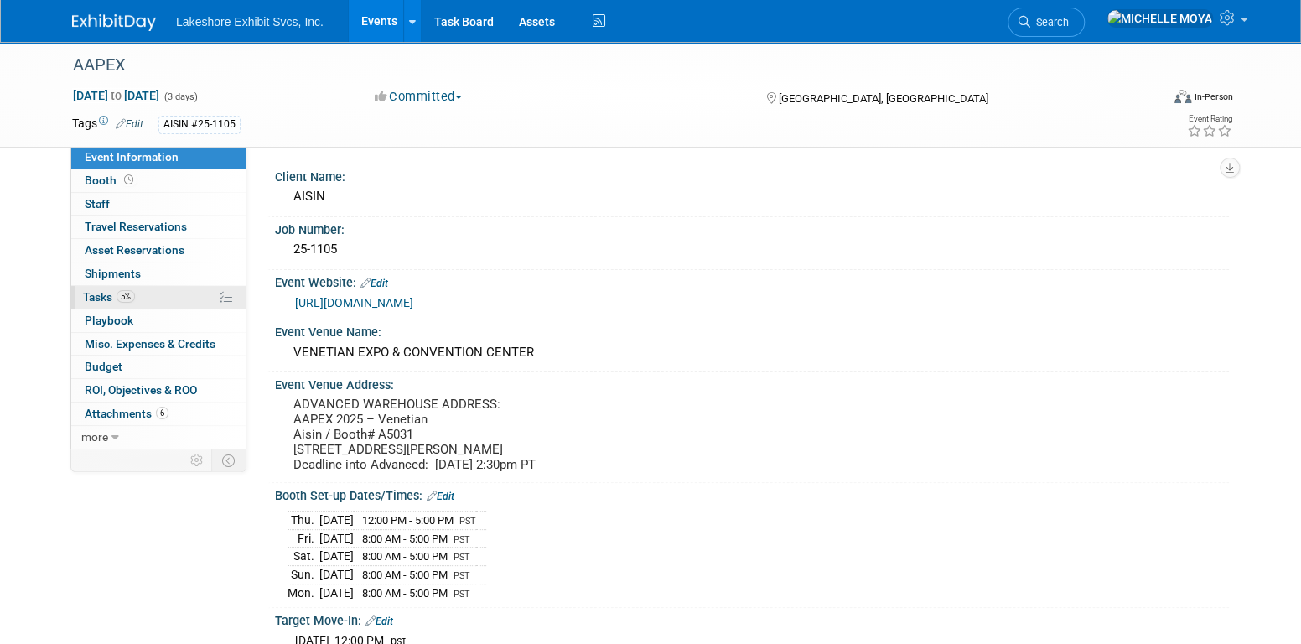
click at [197, 299] on link "5% Tasks 5%" at bounding box center [158, 297] width 174 height 23
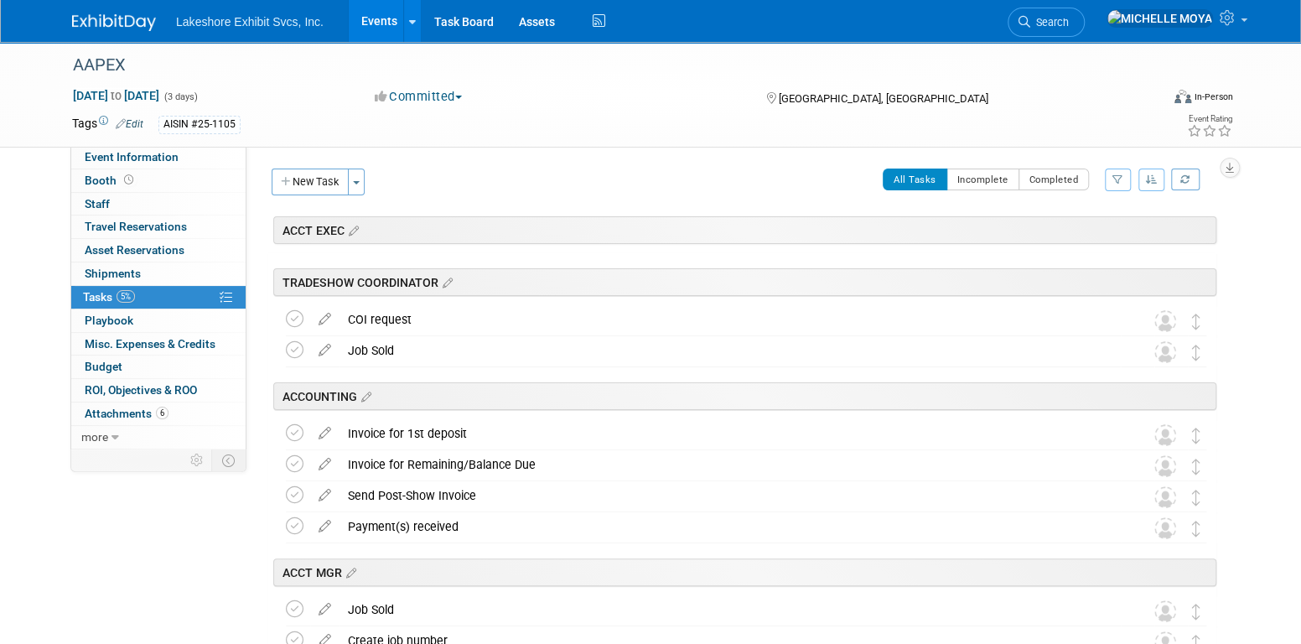
click at [1118, 175] on icon "button" at bounding box center [1117, 179] width 11 height 10
click at [1076, 242] on select "-- Select Assignee -- All unassigned tasks Assigned to me Amanda Koss Dave Desa…" at bounding box center [1048, 232] width 138 height 23
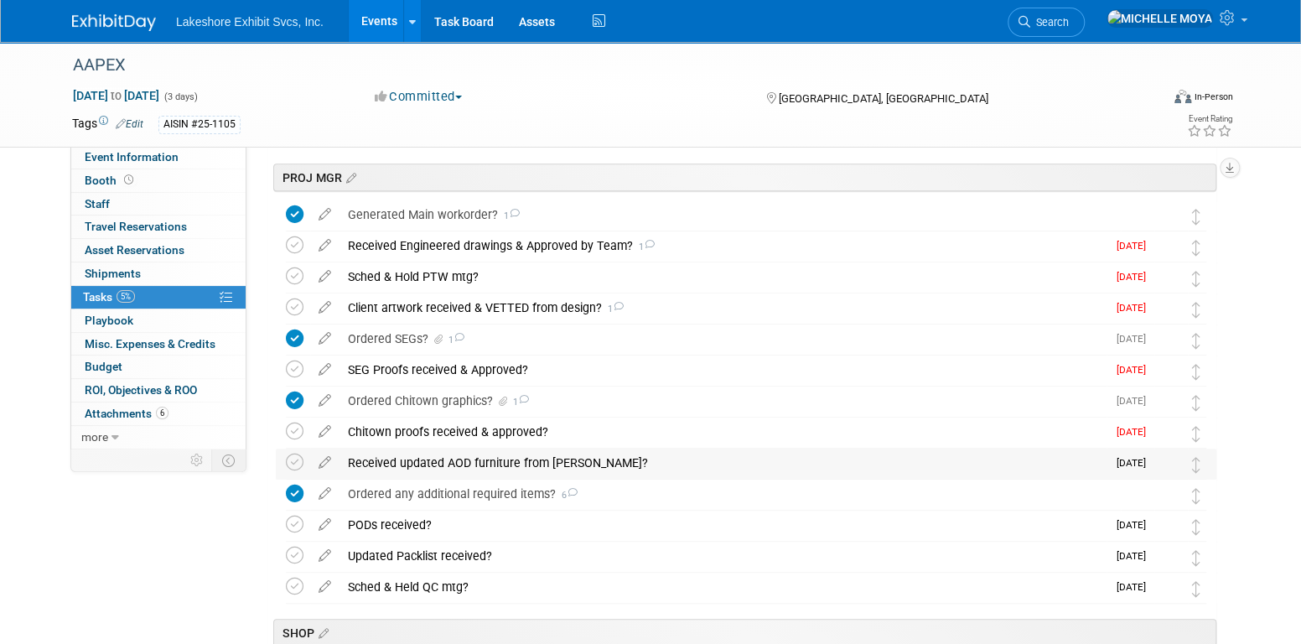
scroll to position [335, 0]
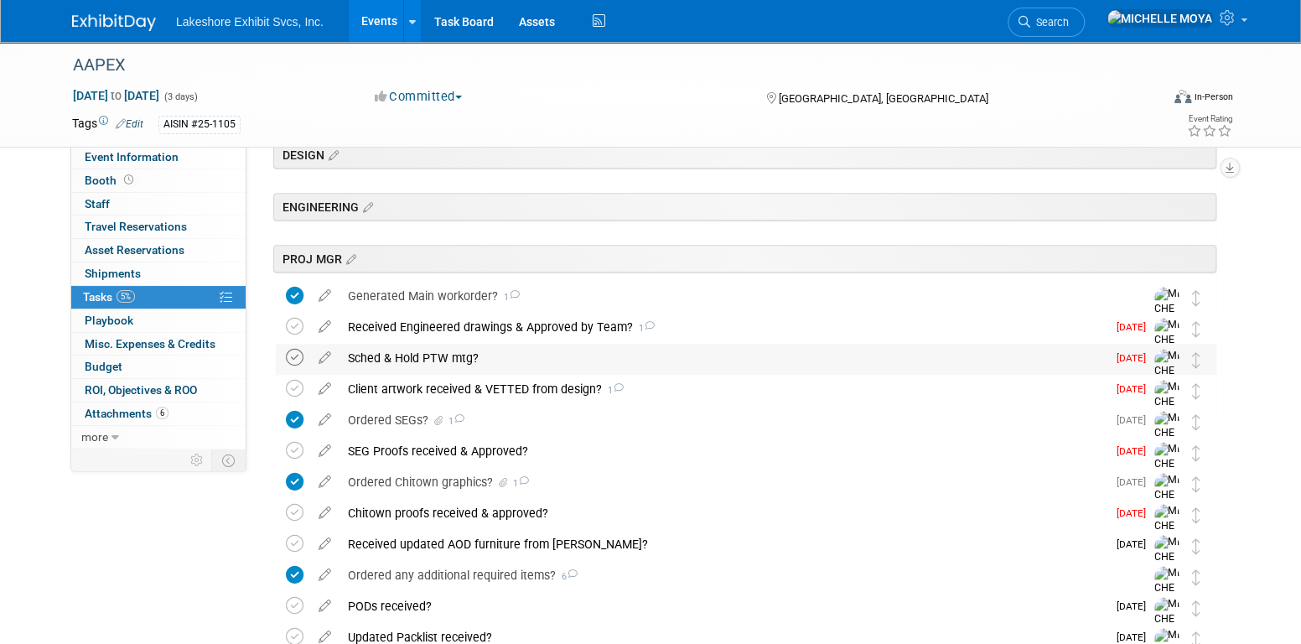
click at [290, 353] on icon at bounding box center [295, 358] width 18 height 18
click at [400, 355] on div "Sched & Hold PTW mtg?" at bounding box center [723, 358] width 767 height 29
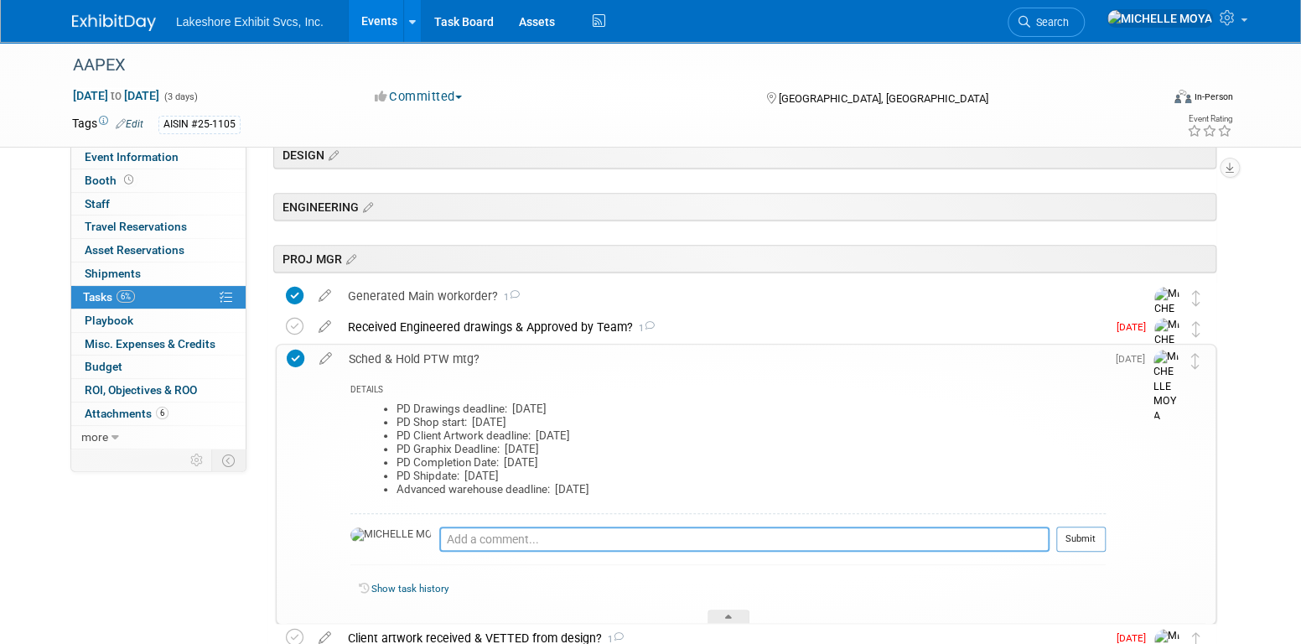
click at [465, 536] on textarea at bounding box center [744, 538] width 610 height 25
click at [565, 540] on textarea at bounding box center [744, 538] width 610 height 25
click at [440, 542] on textarea at bounding box center [744, 538] width 610 height 25
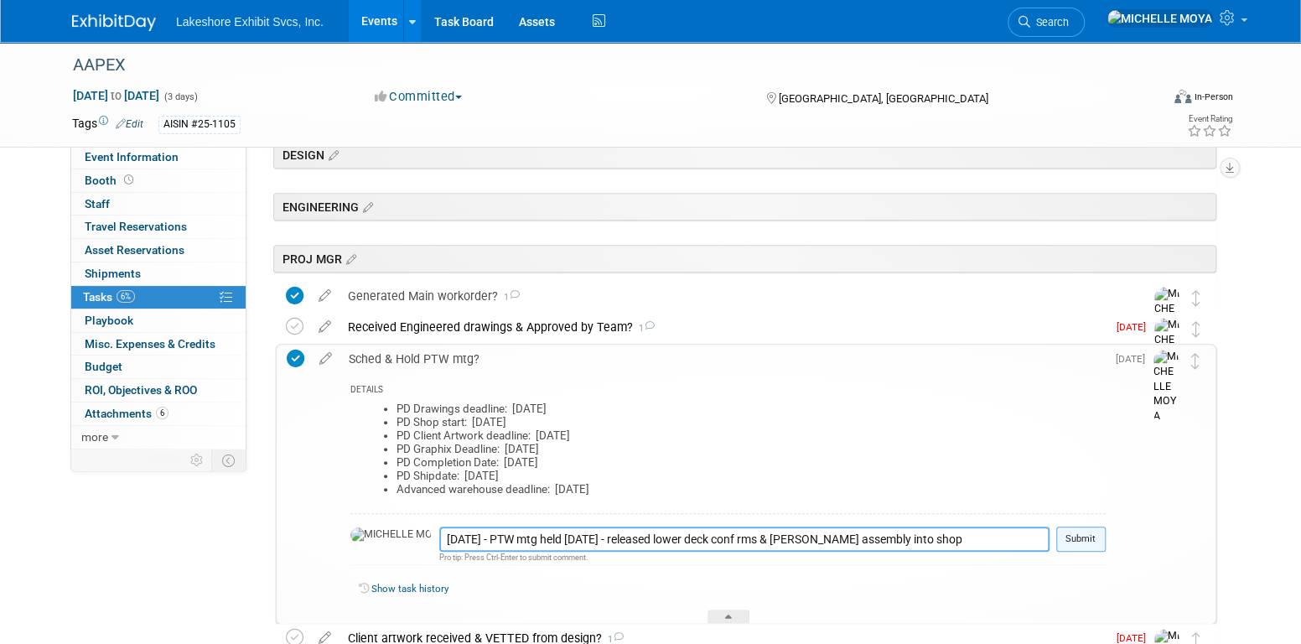
type textarea "9.30.25 - PTW mtg held Tues. 9.30.25 - released lower deck conf rms & bk wall a…"
click at [1070, 541] on button "Submit" at bounding box center [1080, 538] width 49 height 25
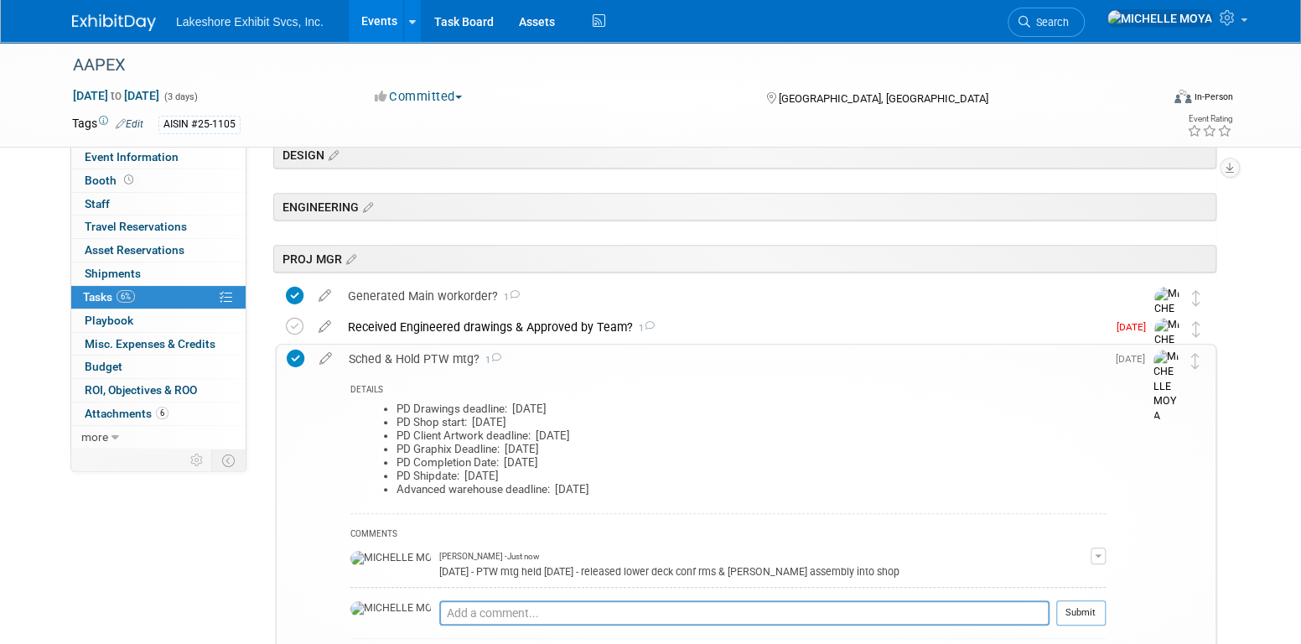
click at [451, 361] on div "Sched & Hold PTW mtg? 1" at bounding box center [722, 359] width 765 height 29
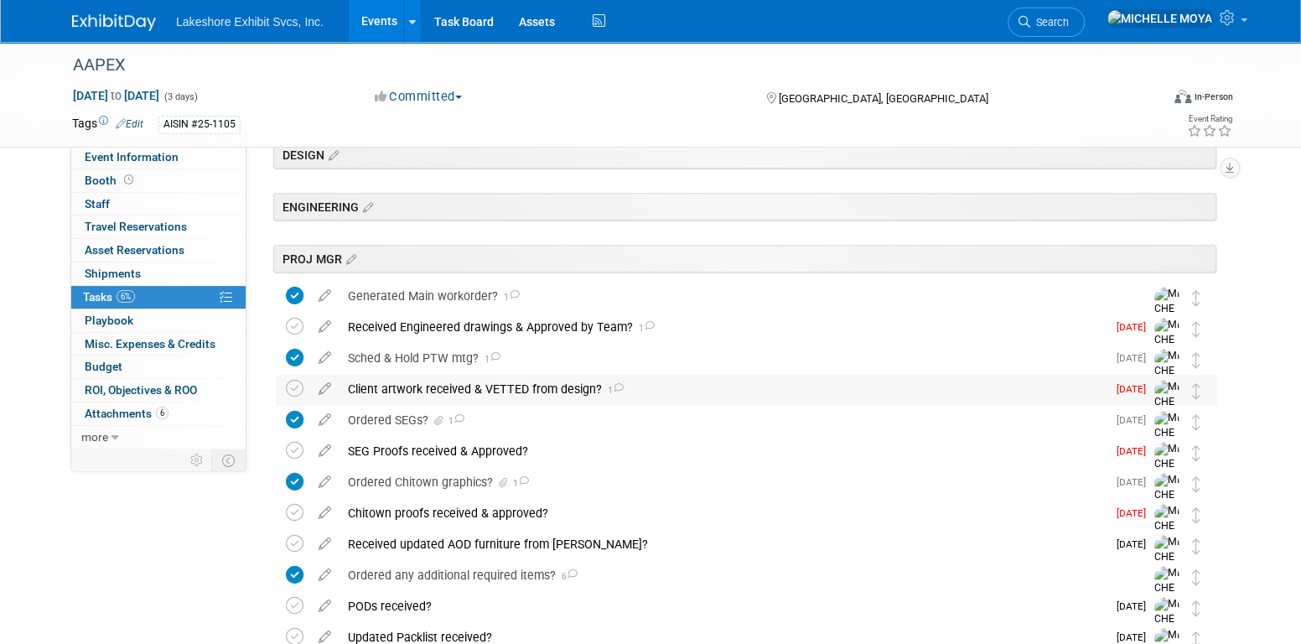
click at [459, 387] on div "Client artwork received & VETTED from design? 1" at bounding box center [723, 389] width 767 height 29
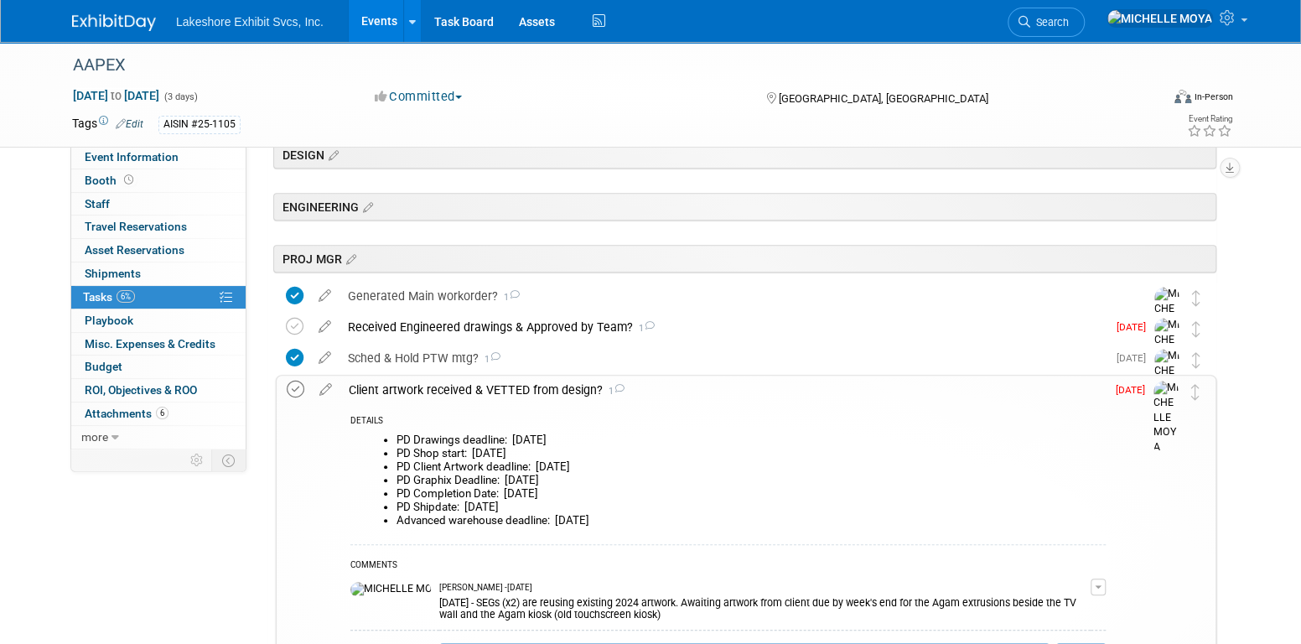
click at [295, 389] on icon at bounding box center [296, 390] width 18 height 18
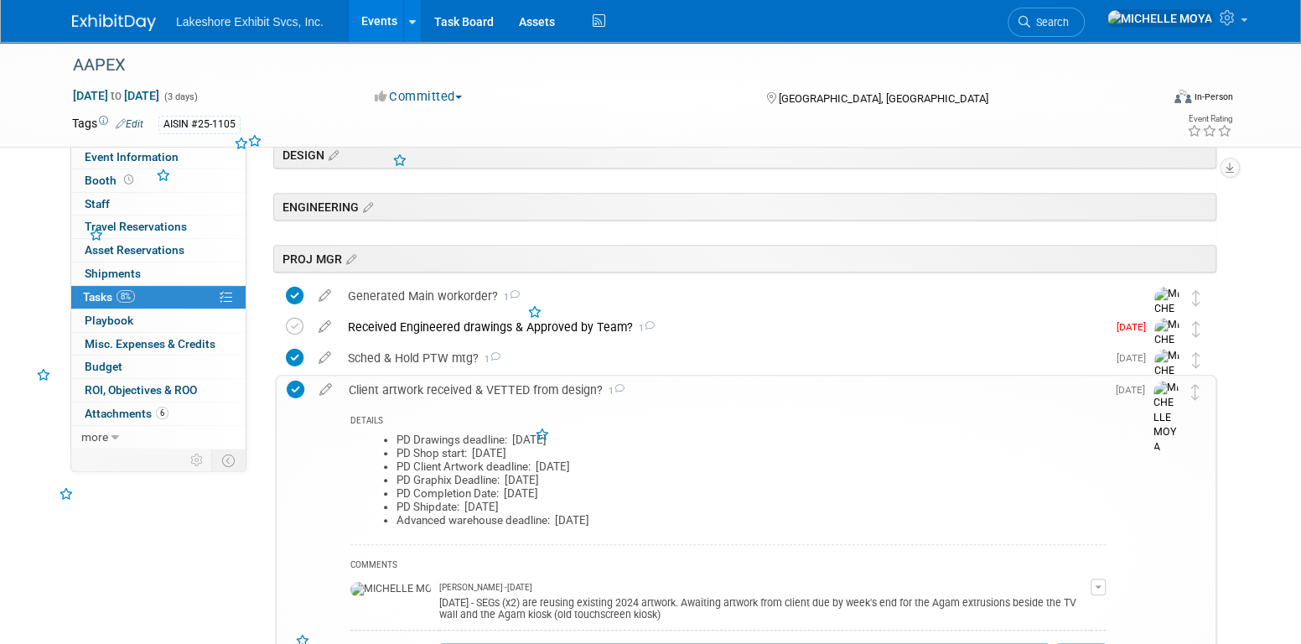
click at [396, 388] on div "Client artwork received & VETTED from design? 1" at bounding box center [722, 390] width 765 height 29
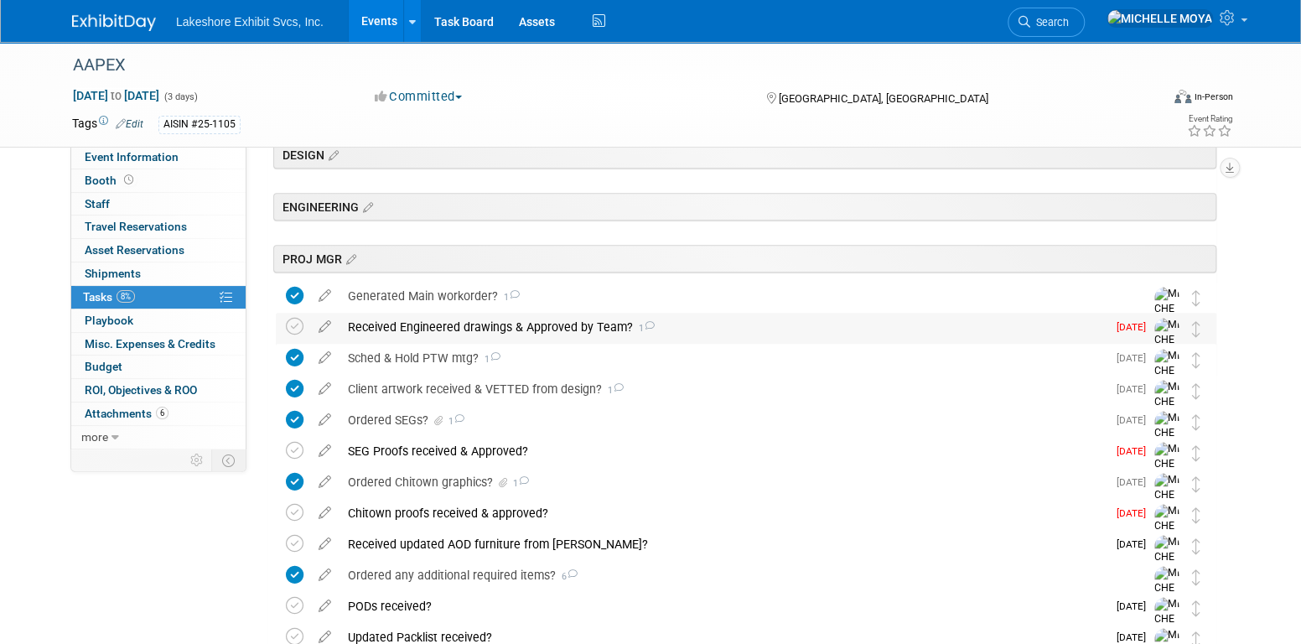
click at [455, 324] on div "Received Engineered drawings & Approved by Team? 1" at bounding box center [723, 327] width 767 height 29
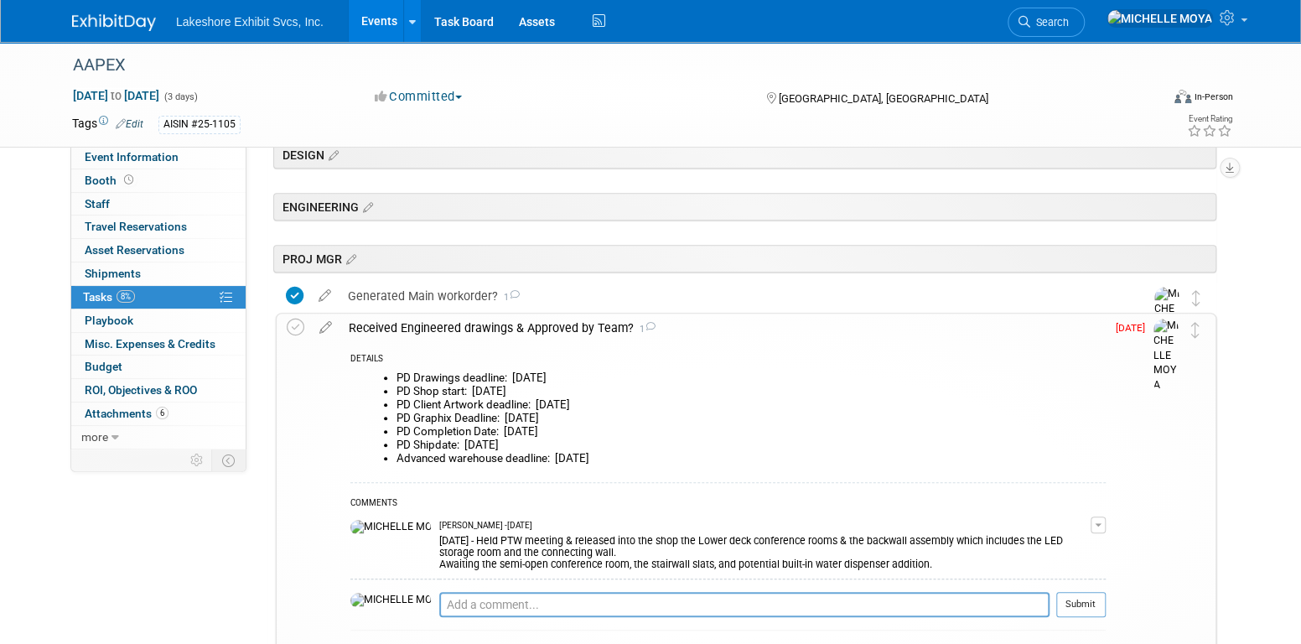
click at [1094, 522] on button "button" at bounding box center [1098, 524] width 15 height 17
click at [1053, 541] on link "Edit Comment" at bounding box center [1038, 548] width 132 height 23
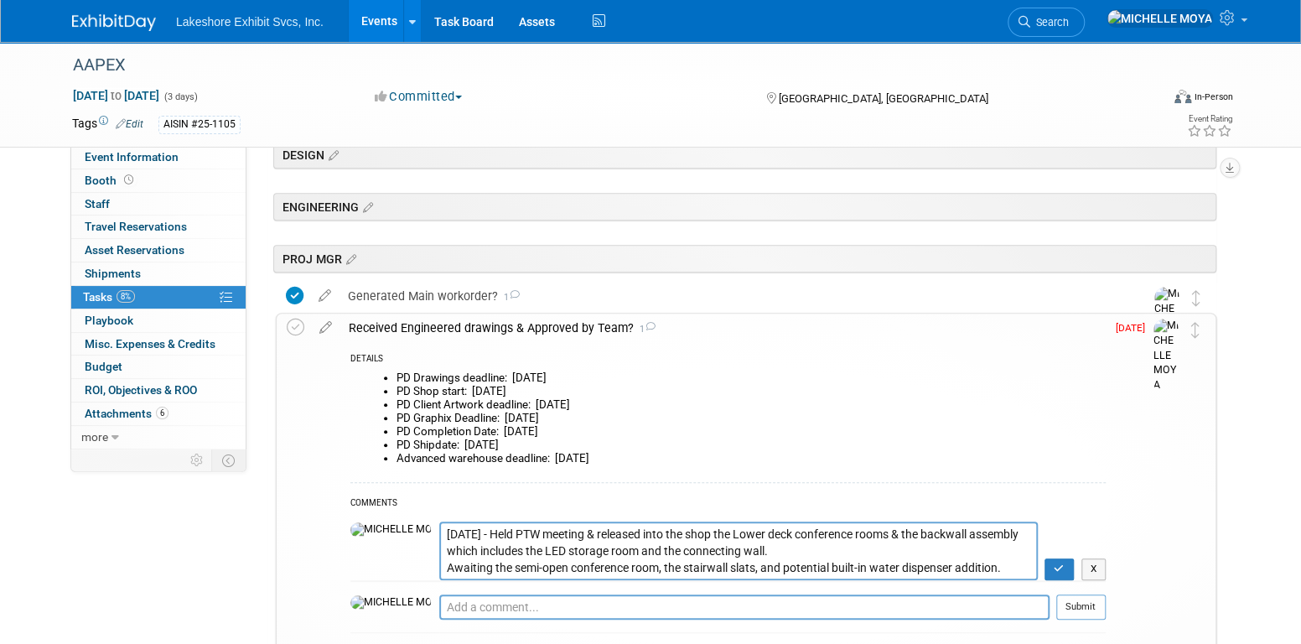
click at [439, 534] on textarea "9.30.25 - Held PTW meeting & released into the shop the Lower deck conference r…" at bounding box center [738, 550] width 599 height 58
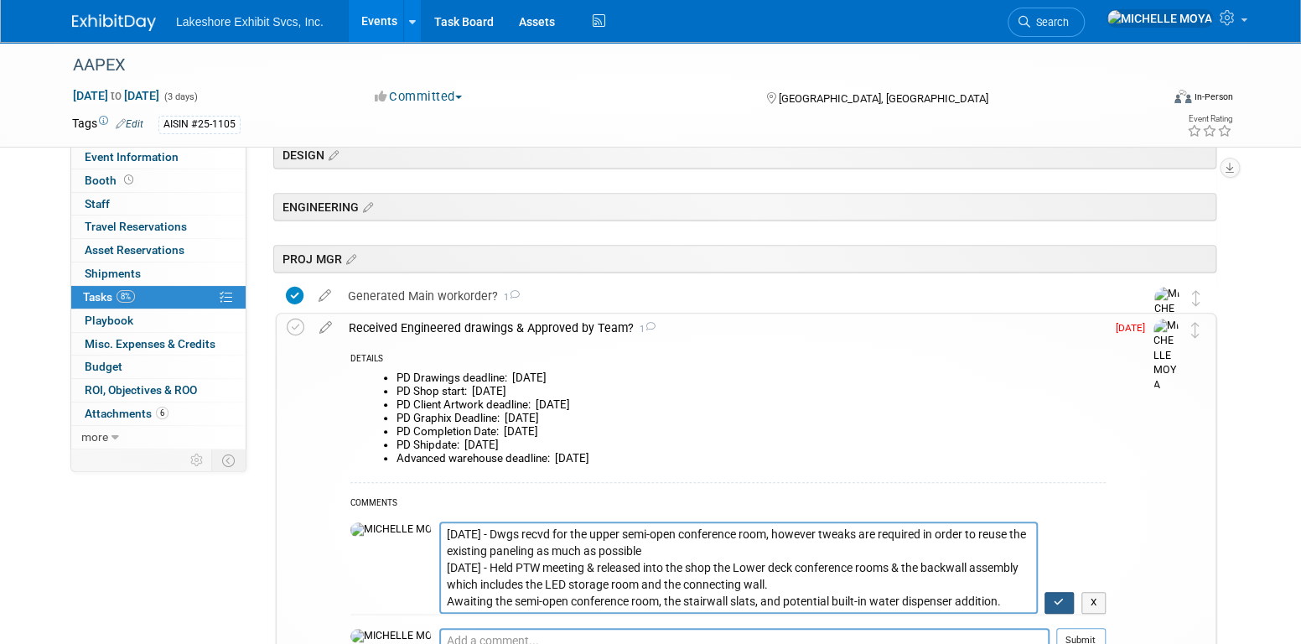
type textarea "10.01.25 - Dwgs recvd for the upper semi-open conference room, however tweaks a…"
click at [1066, 602] on button "button" at bounding box center [1059, 603] width 29 height 22
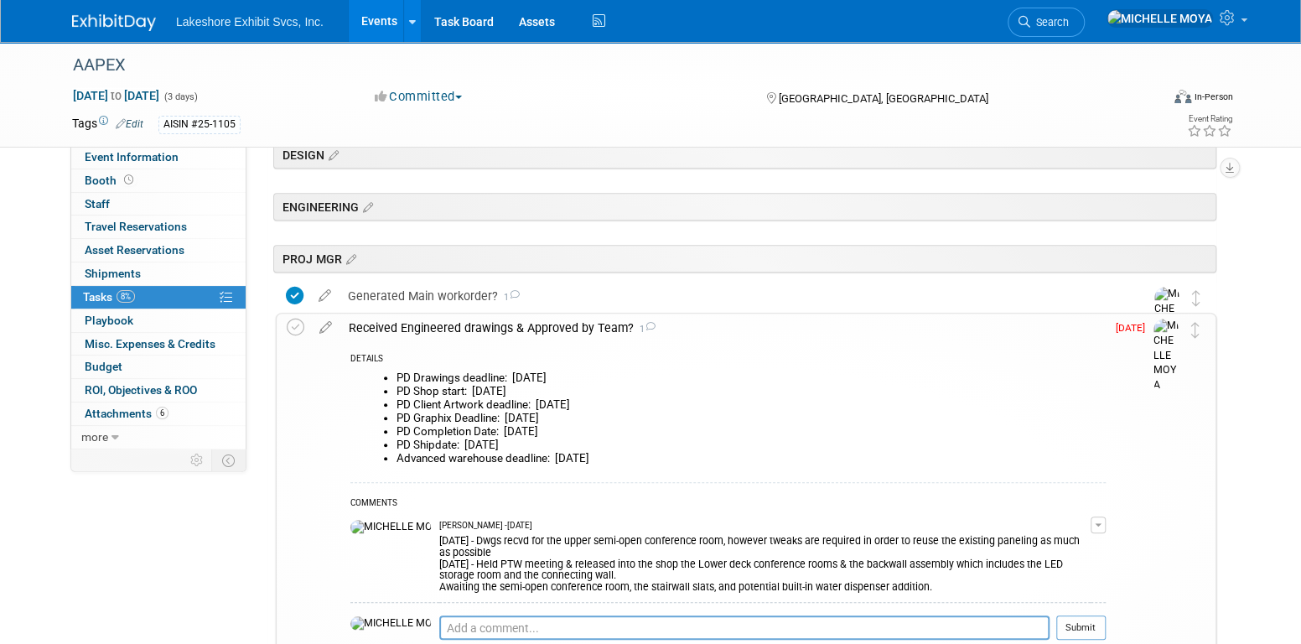
click at [459, 330] on div "Received Engineered drawings & Approved by Team? 1" at bounding box center [722, 328] width 765 height 29
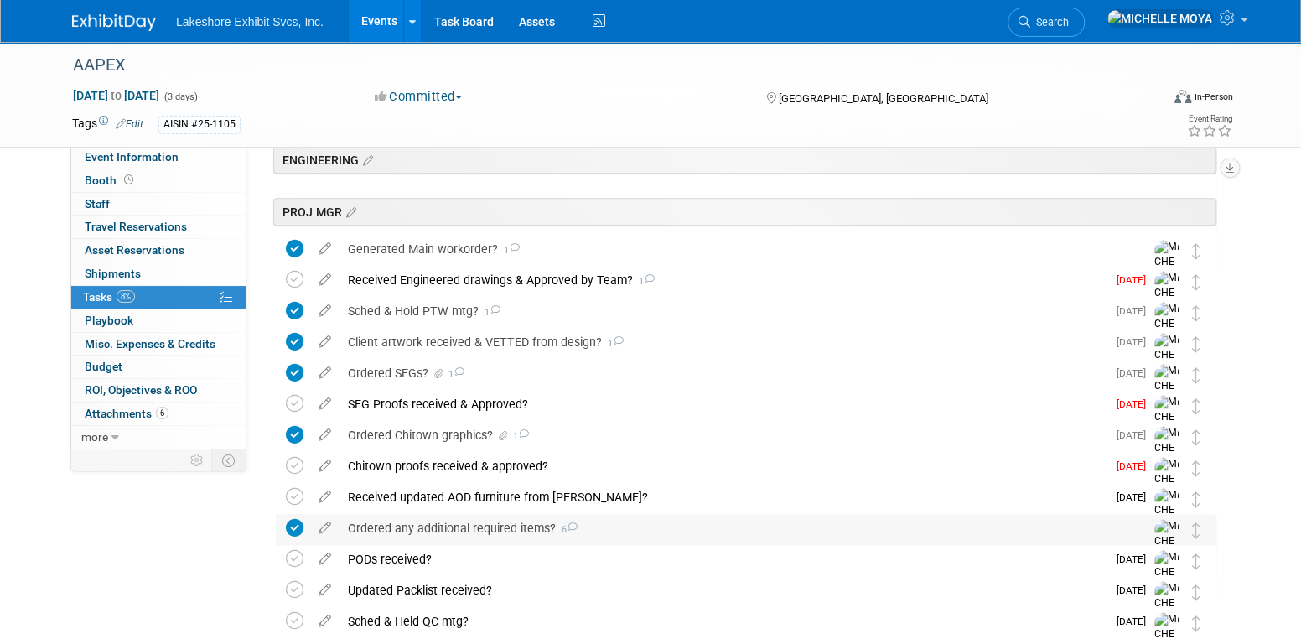
scroll to position [419, 0]
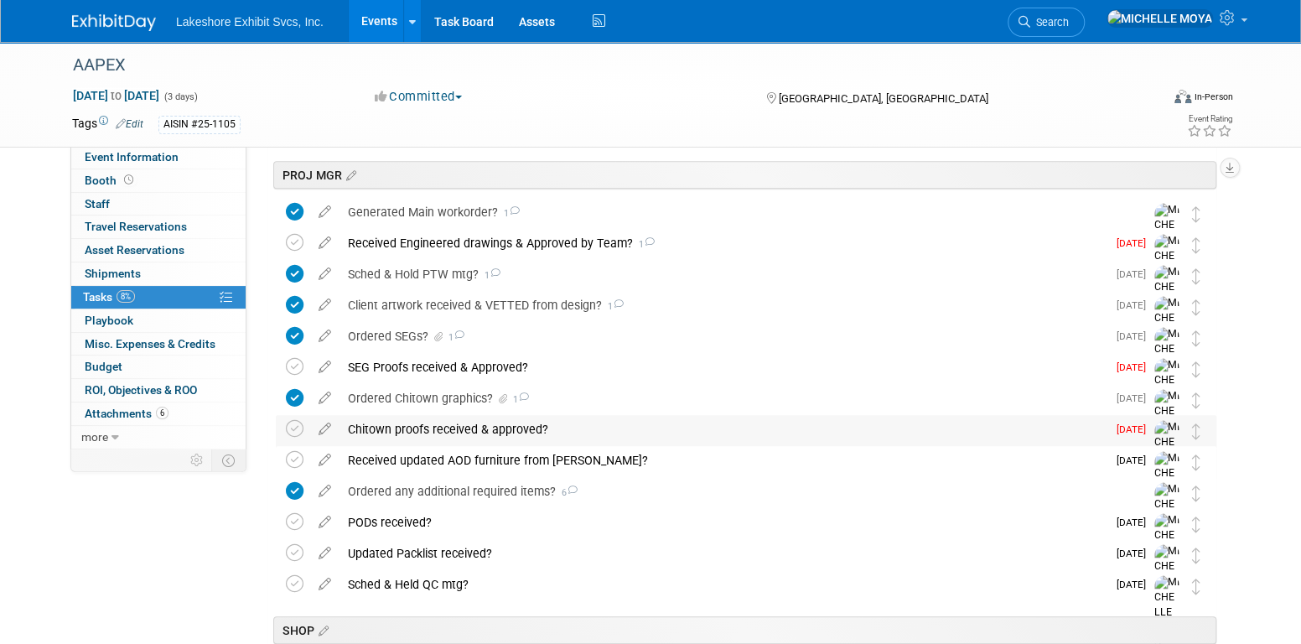
click at [446, 433] on div "Chitown proofs received & approved?" at bounding box center [723, 429] width 767 height 29
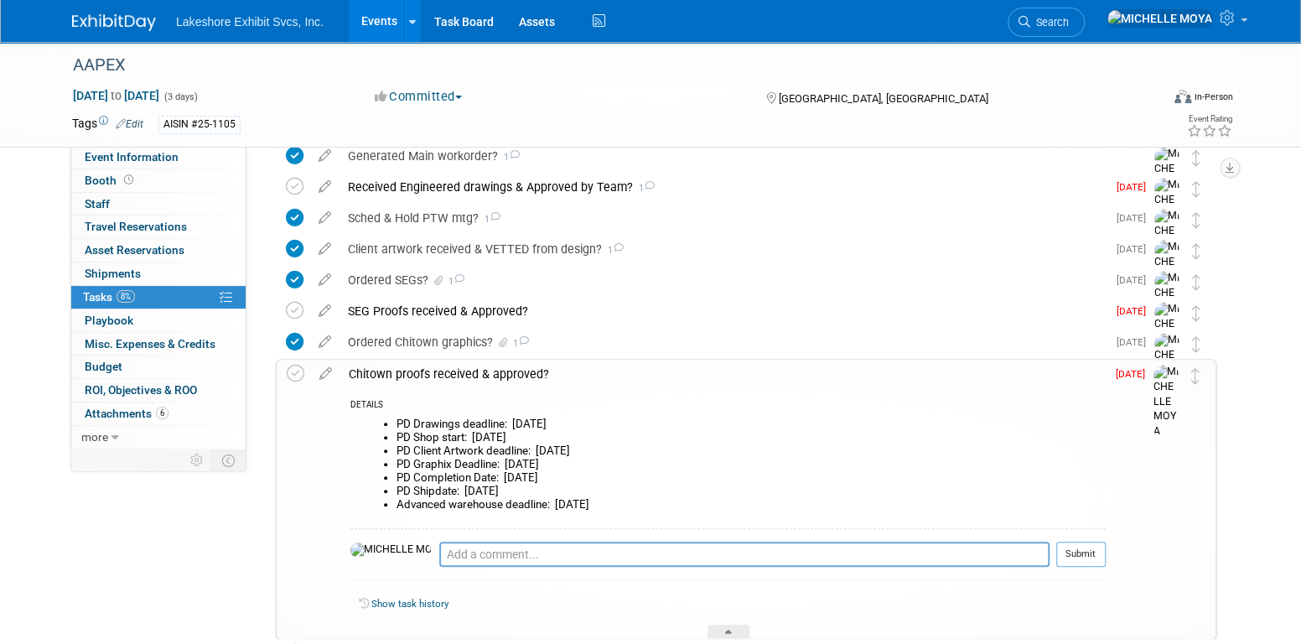
scroll to position [503, 0]
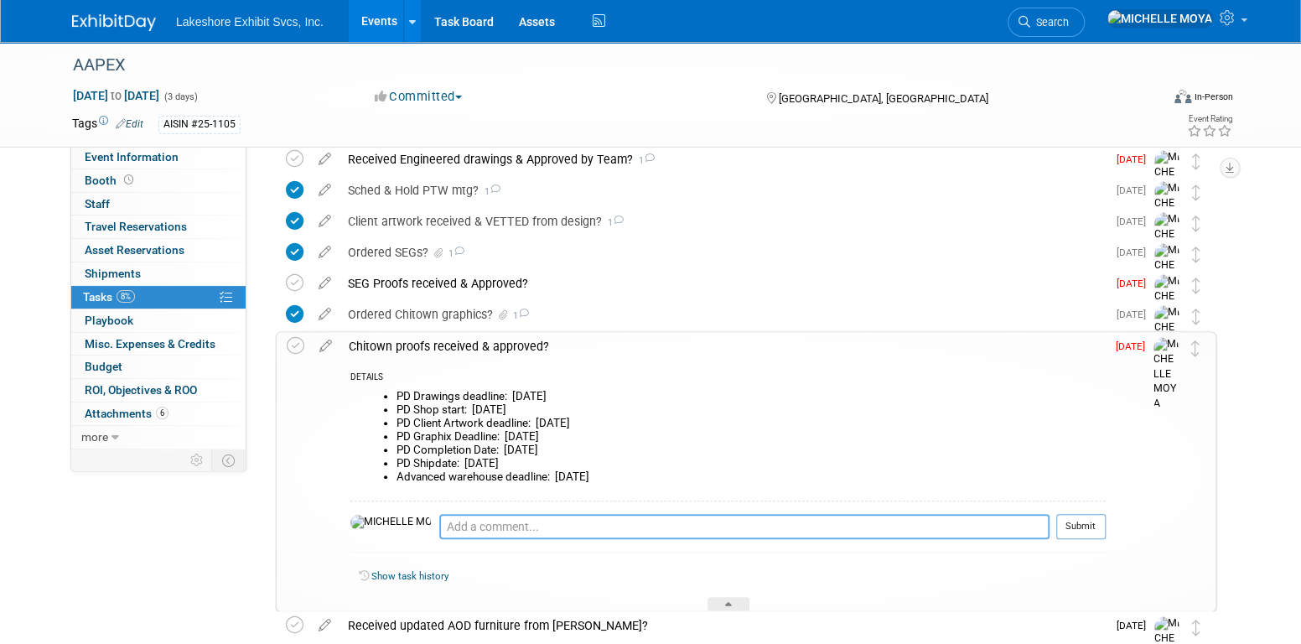
click at [459, 528] on textarea at bounding box center [744, 526] width 610 height 25
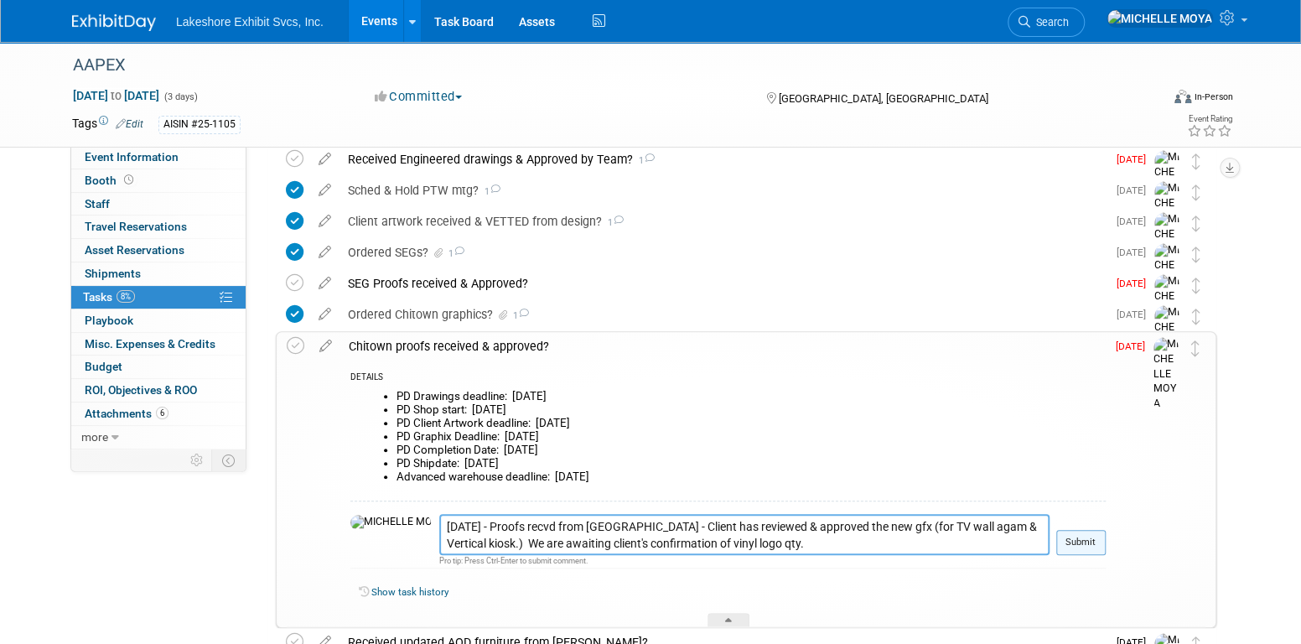
type textarea "10.01.25 - Proofs recvd from Chitown - Client has reviewed & approved the new g…"
click at [1087, 539] on button "Submit" at bounding box center [1080, 542] width 49 height 25
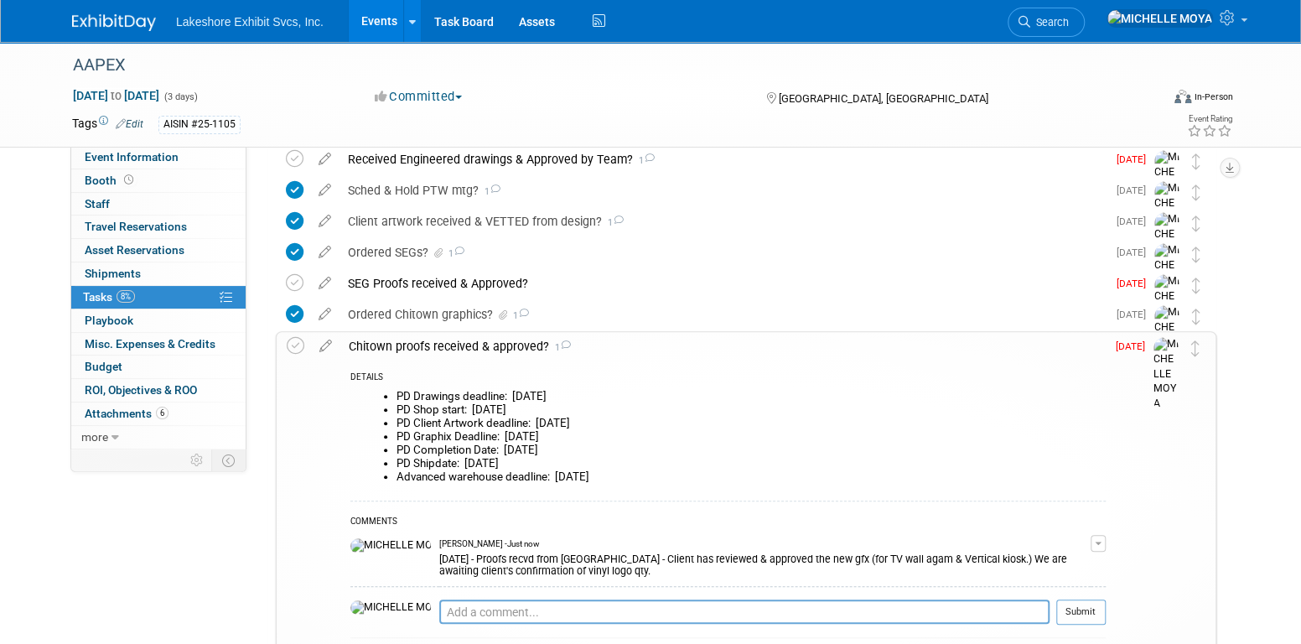
click at [460, 348] on div "Chitown proofs received & approved? 1" at bounding box center [722, 346] width 765 height 29
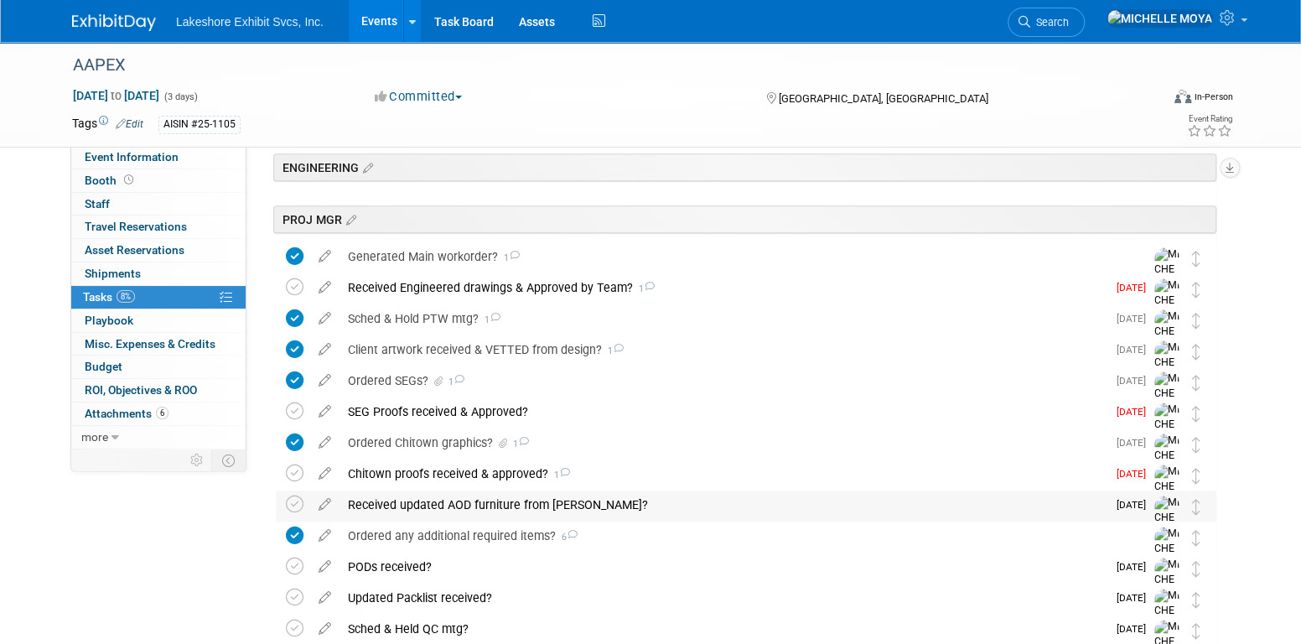
scroll to position [335, 0]
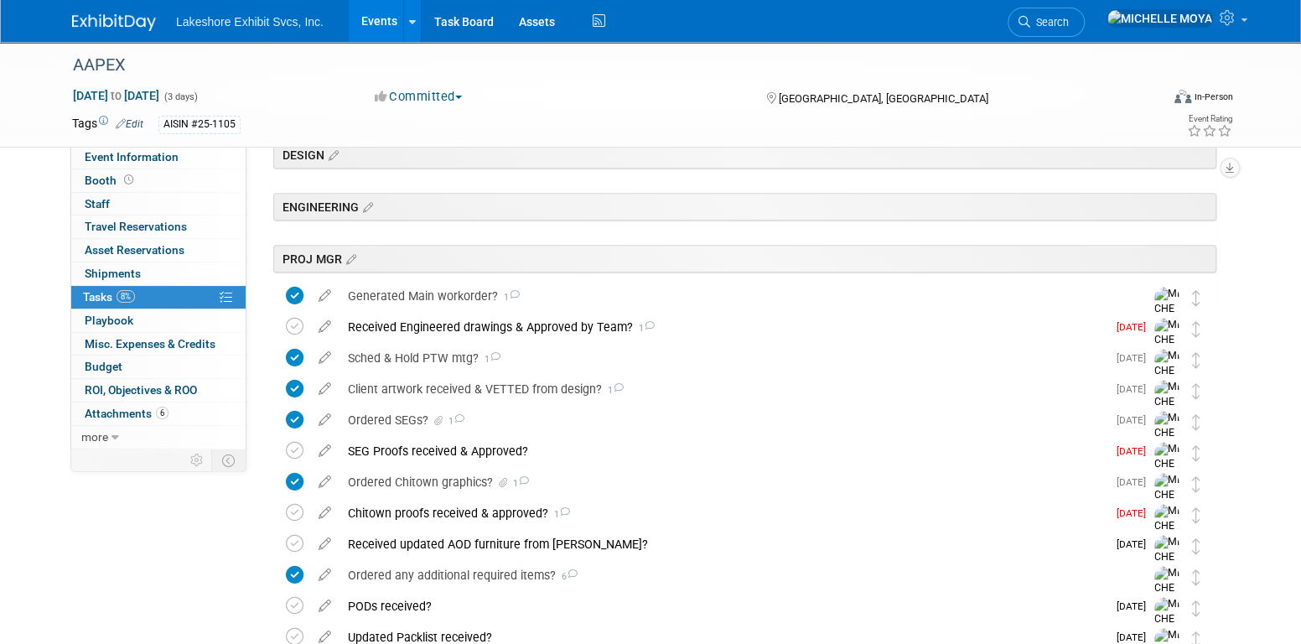
click at [386, 19] on link "Events" at bounding box center [379, 21] width 61 height 42
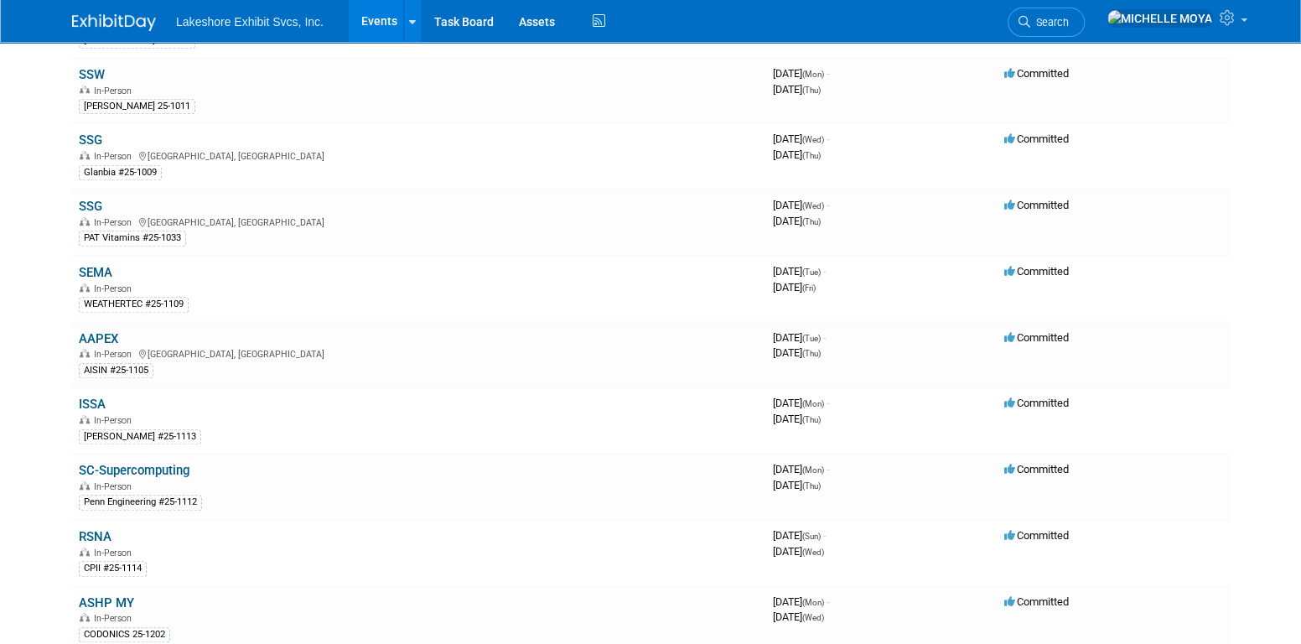
scroll to position [568, 0]
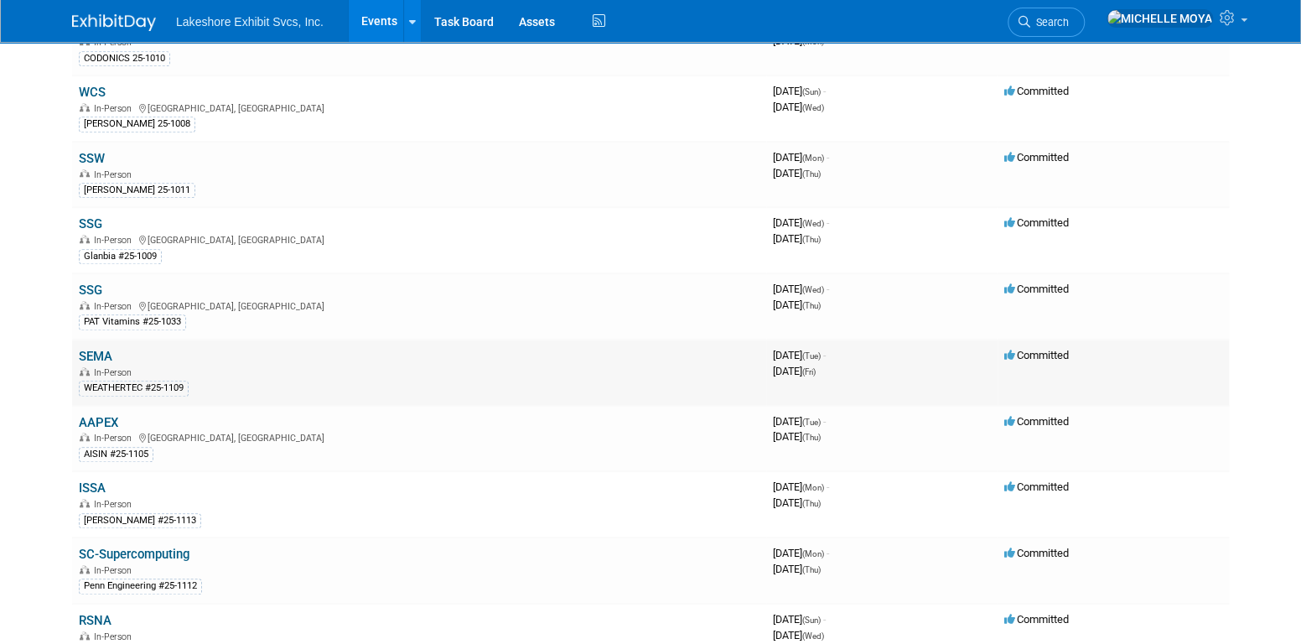
click at [106, 349] on link "SEMA" at bounding box center [96, 356] width 34 height 15
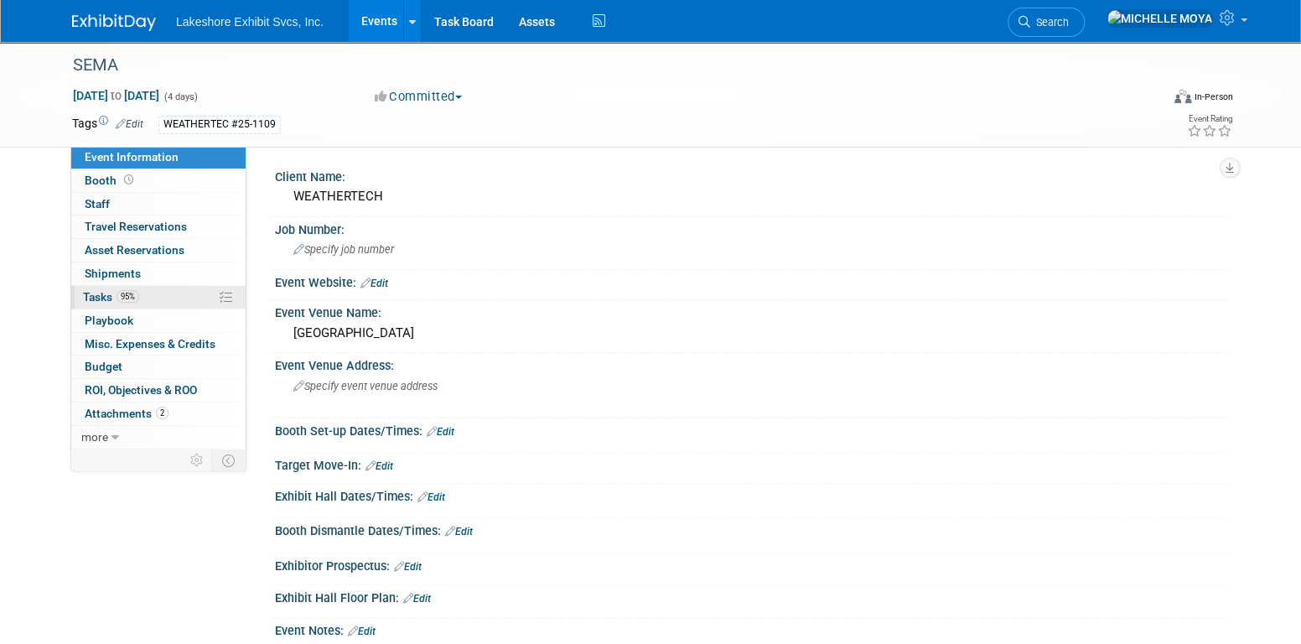
click at [170, 299] on link "95% Tasks 95%" at bounding box center [158, 297] width 174 height 23
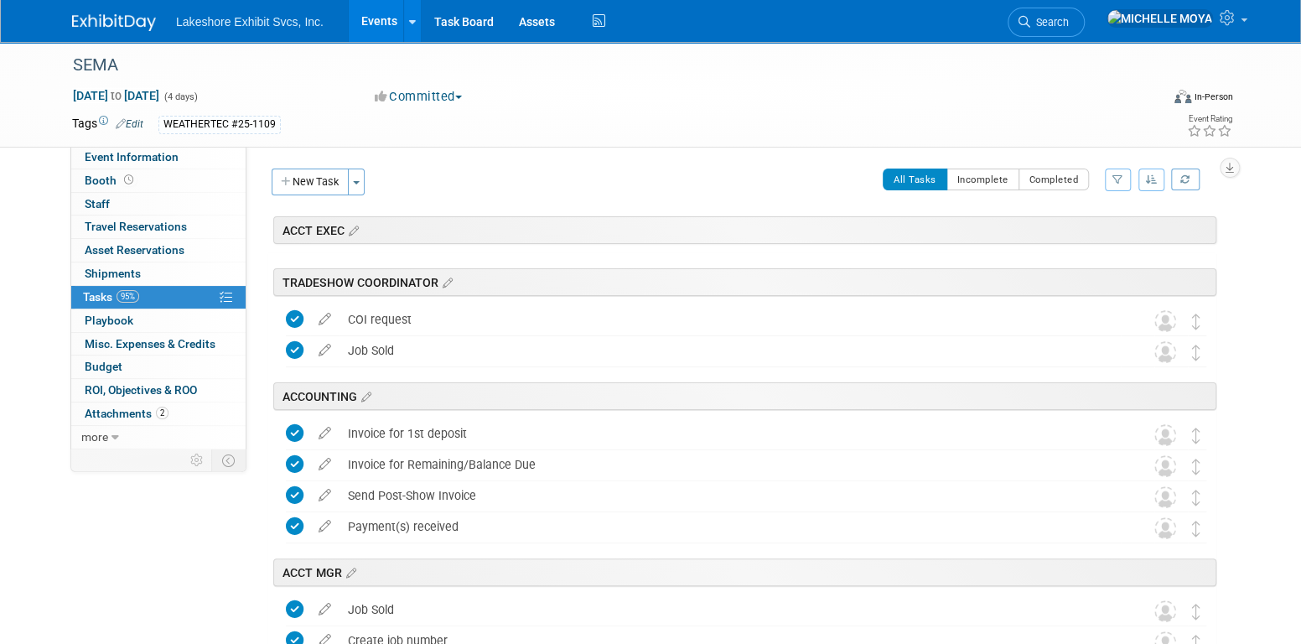
click at [1112, 184] on button "button" at bounding box center [1118, 180] width 26 height 23
click at [1061, 235] on select "-- Select Assignee -- All unassigned tasks Assigned to me Amanda Koss Dave Desa…" at bounding box center [1048, 232] width 138 height 23
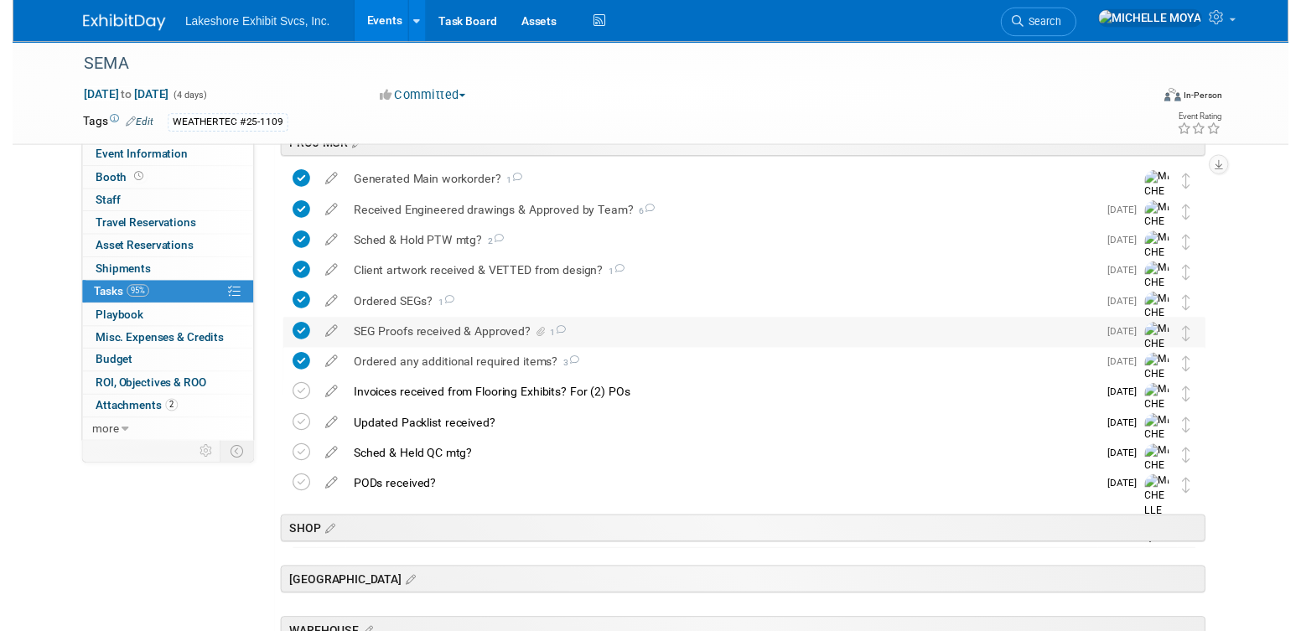
scroll to position [419, 0]
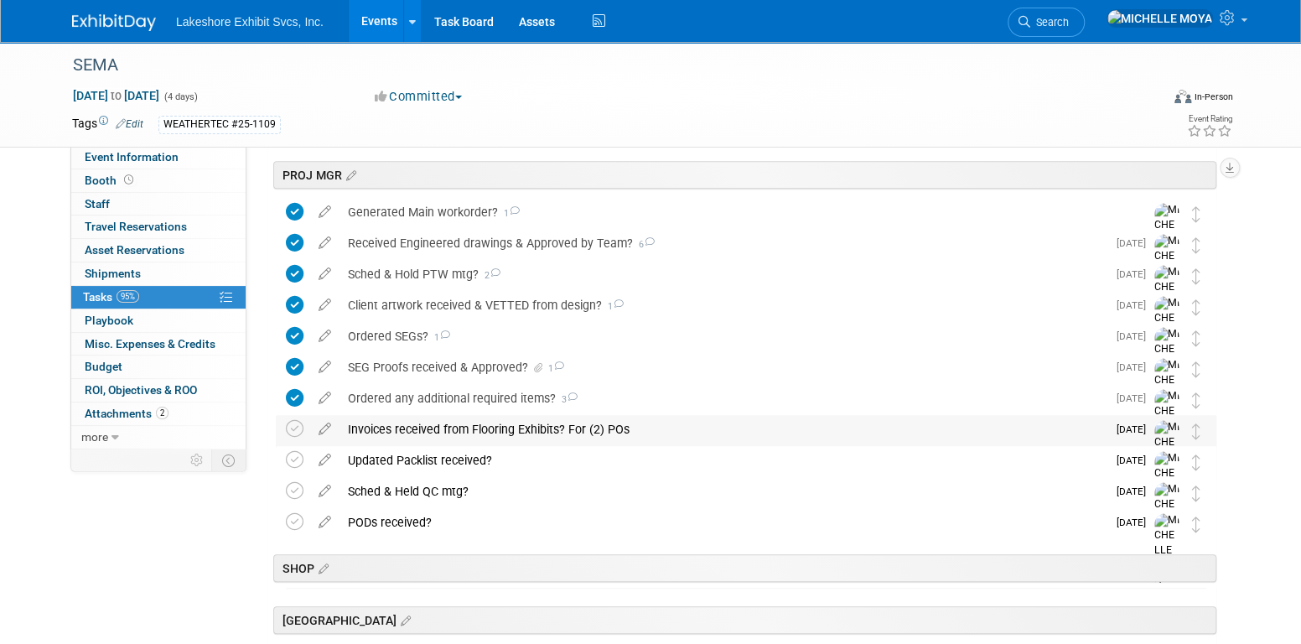
click at [571, 428] on div "Invoices received from Flooring Exhibits? For (2) POs" at bounding box center [723, 429] width 767 height 29
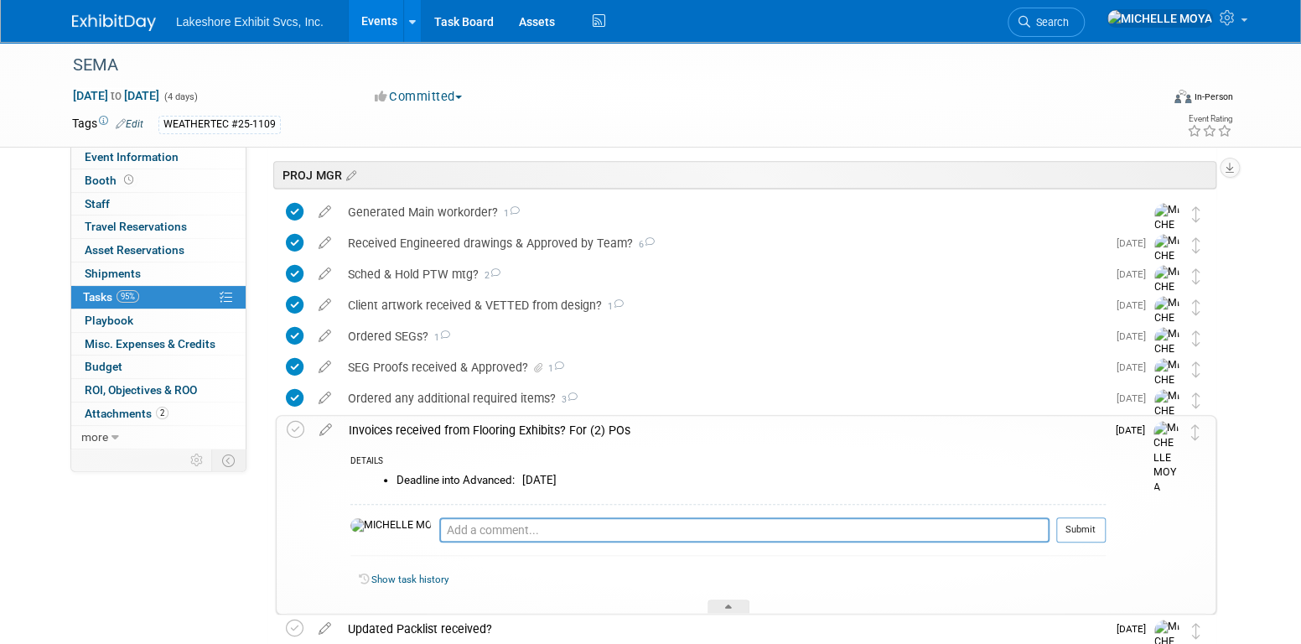
click at [571, 428] on div "Invoices received from Flooring Exhibits? For (2) POs" at bounding box center [722, 430] width 765 height 29
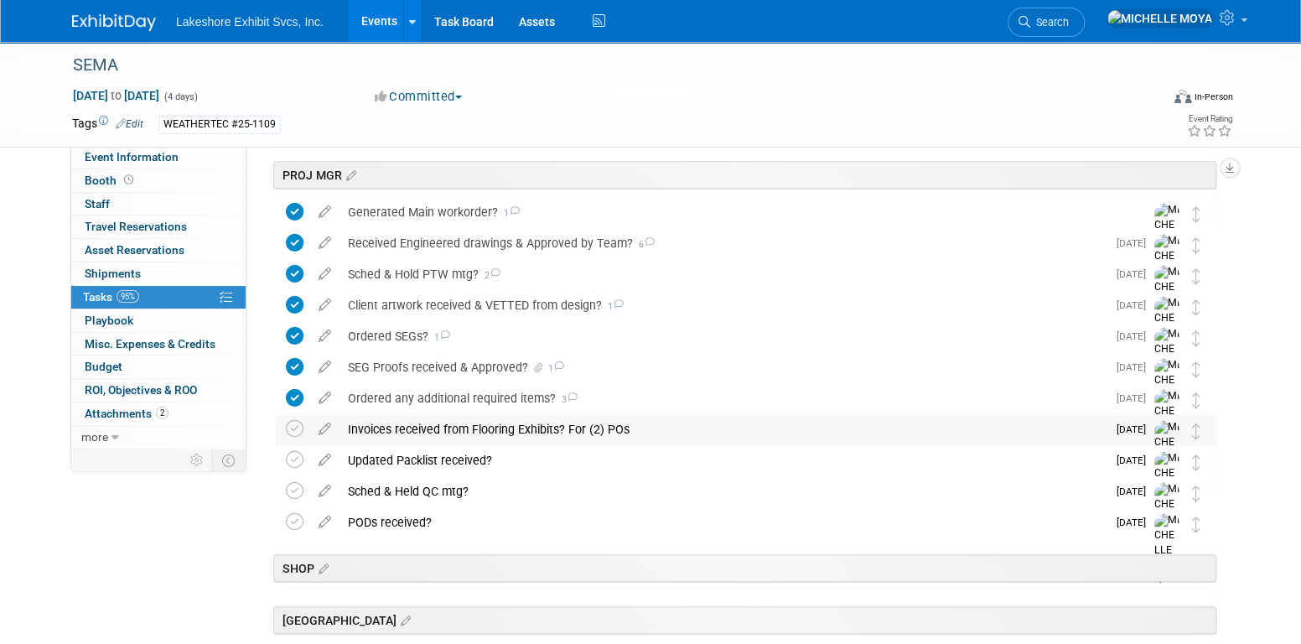
click at [473, 427] on div "Invoices received from Flooring Exhibits? For (2) POs" at bounding box center [723, 429] width 767 height 29
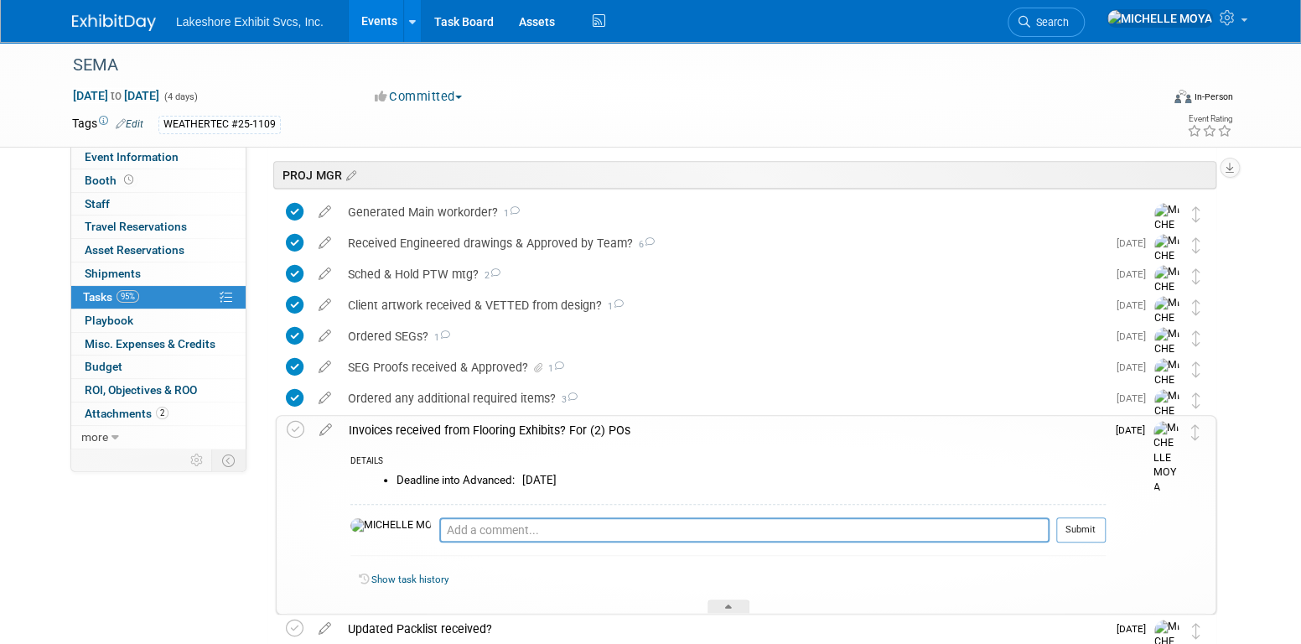
click at [473, 427] on div "Invoices received from Flooring Exhibits? For (2) POs" at bounding box center [722, 430] width 765 height 29
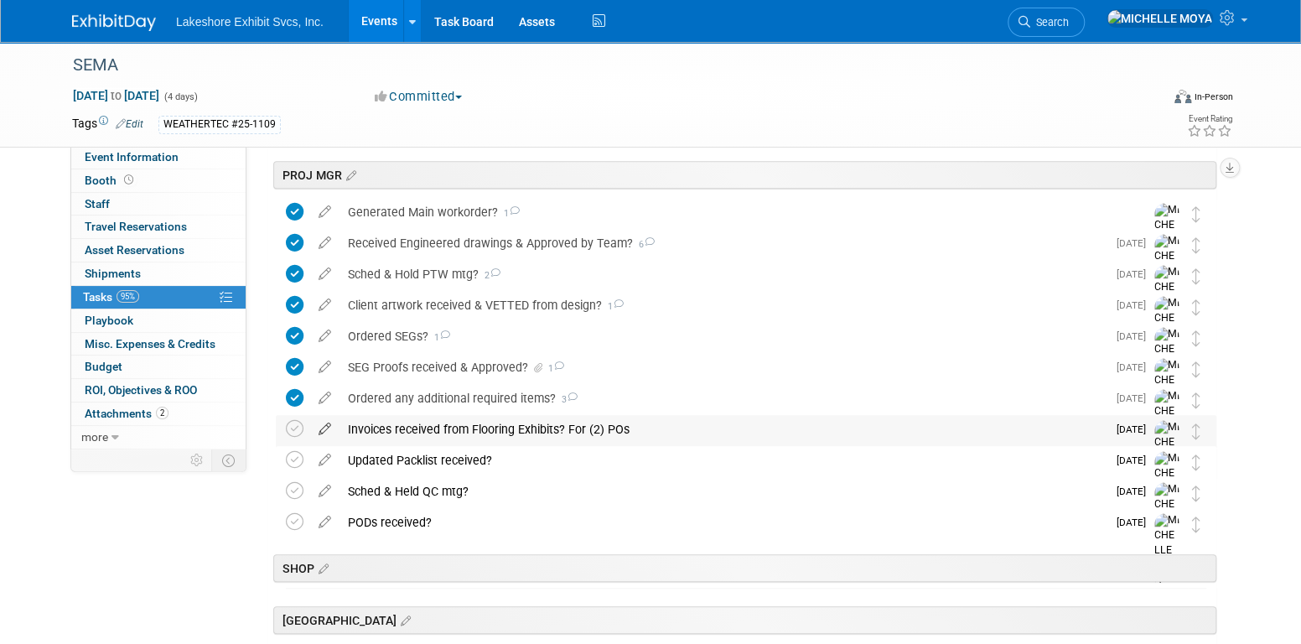
click at [320, 423] on icon at bounding box center [324, 425] width 29 height 21
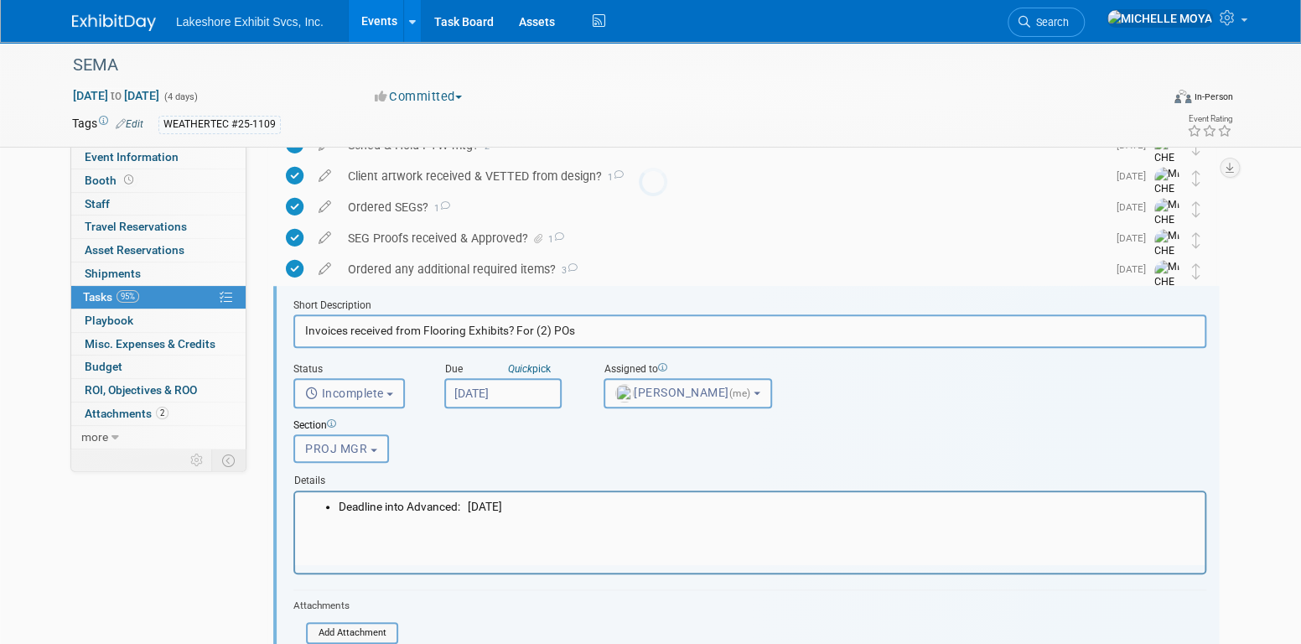
scroll to position [589, 0]
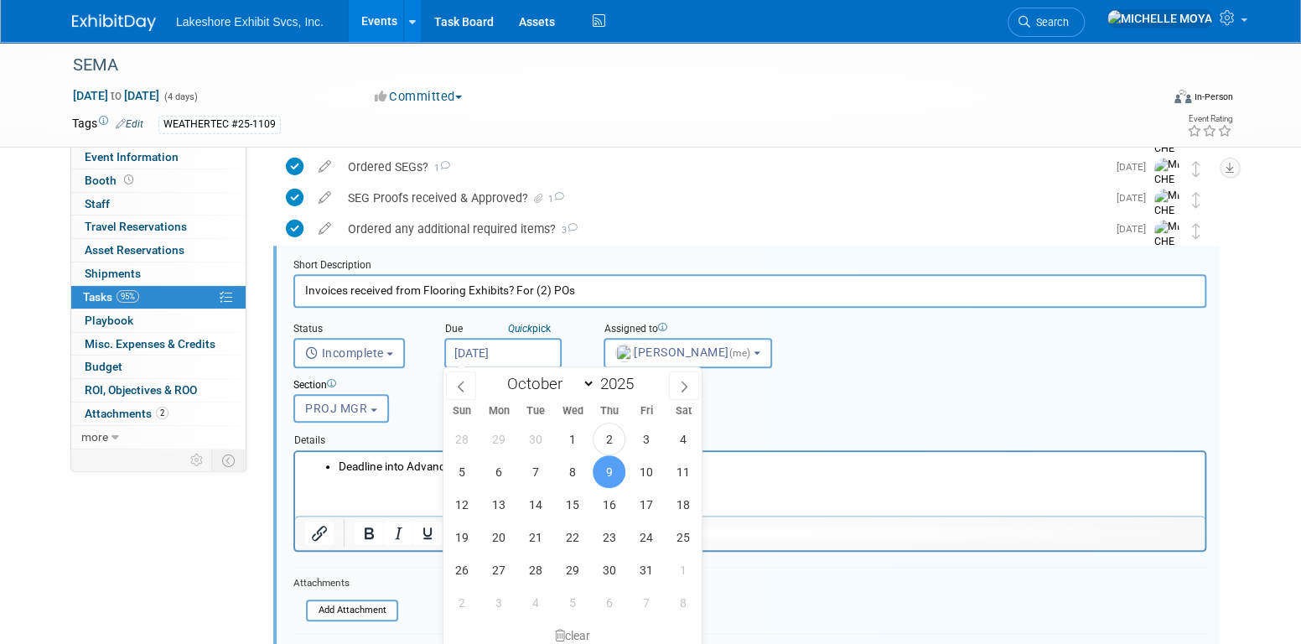
click at [511, 355] on input "Oct 9, 2025" at bounding box center [502, 353] width 117 height 30
click at [539, 470] on span "7" at bounding box center [535, 471] width 33 height 33
type input "Oct 7, 2025"
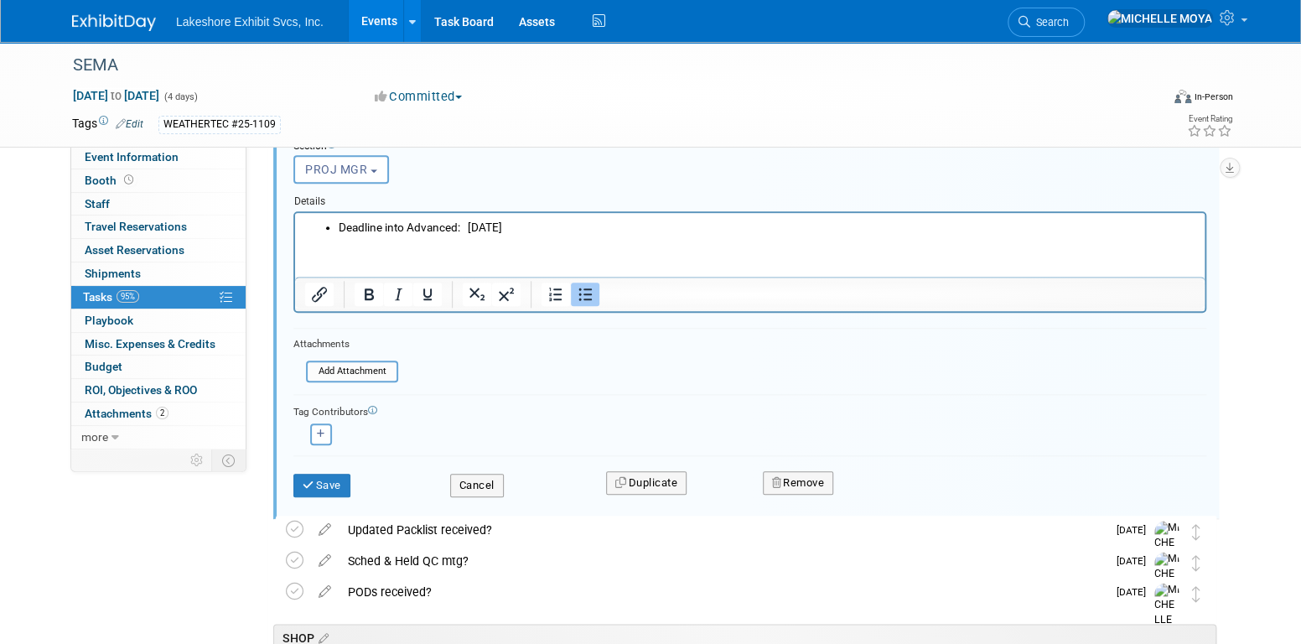
scroll to position [840, 0]
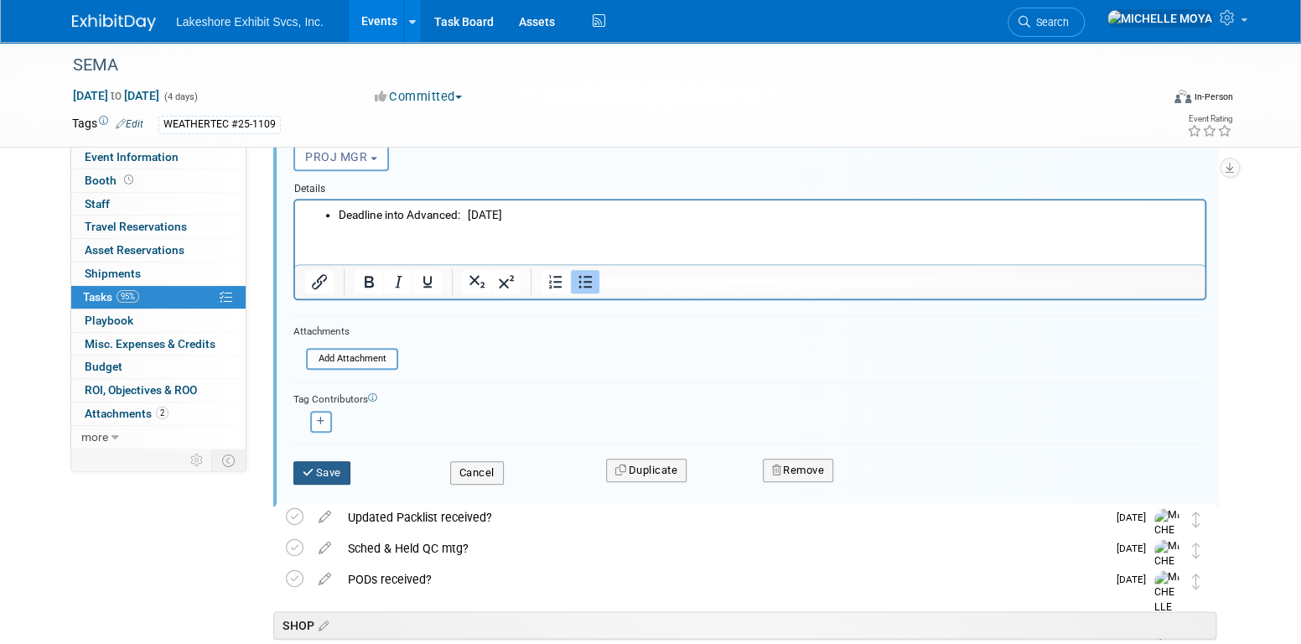
click at [328, 464] on button "Save" at bounding box center [321, 472] width 57 height 23
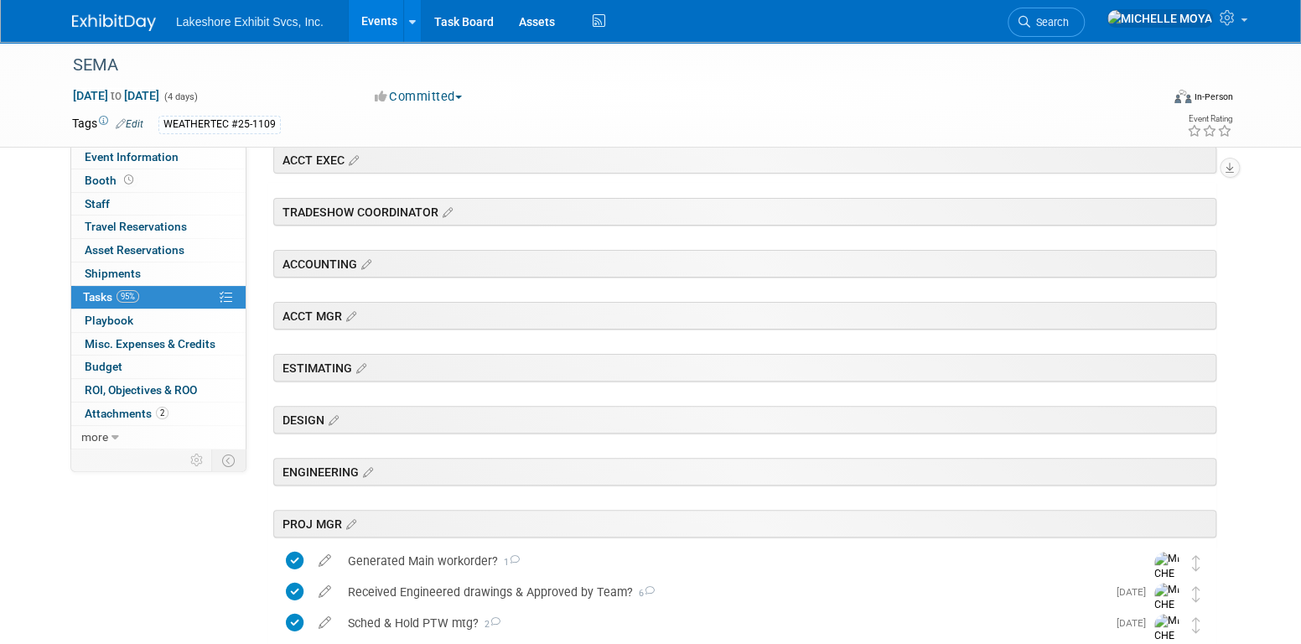
scroll to position [0, 0]
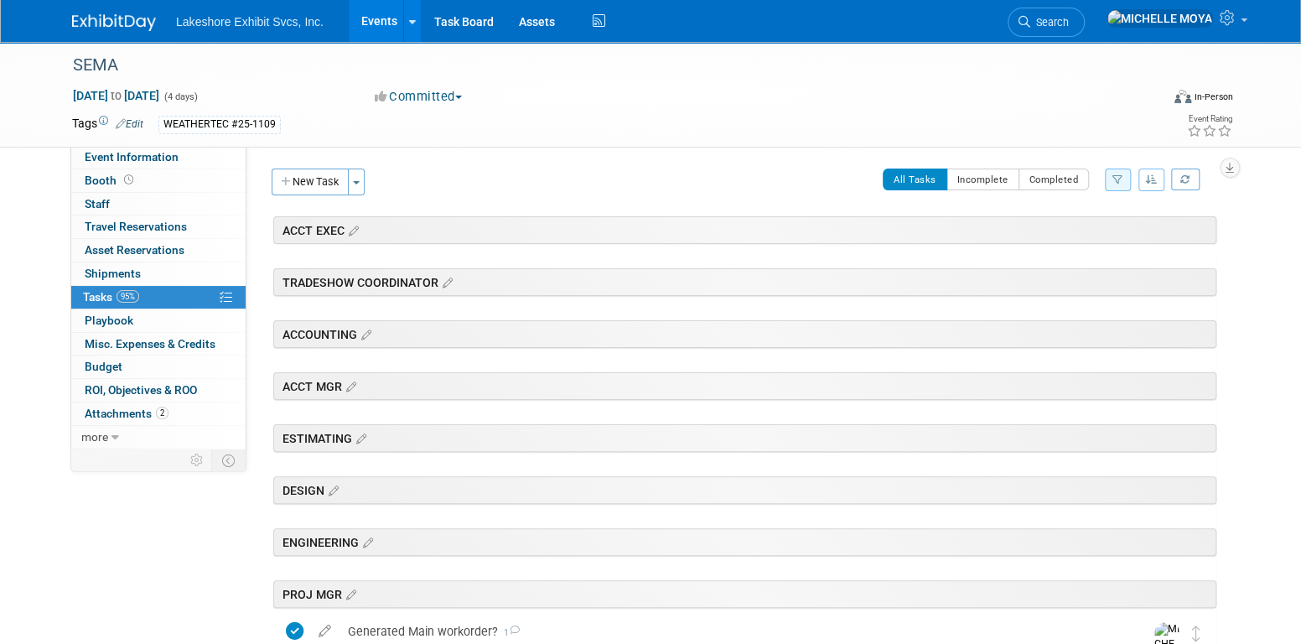
click at [374, 25] on link "Events" at bounding box center [379, 21] width 61 height 42
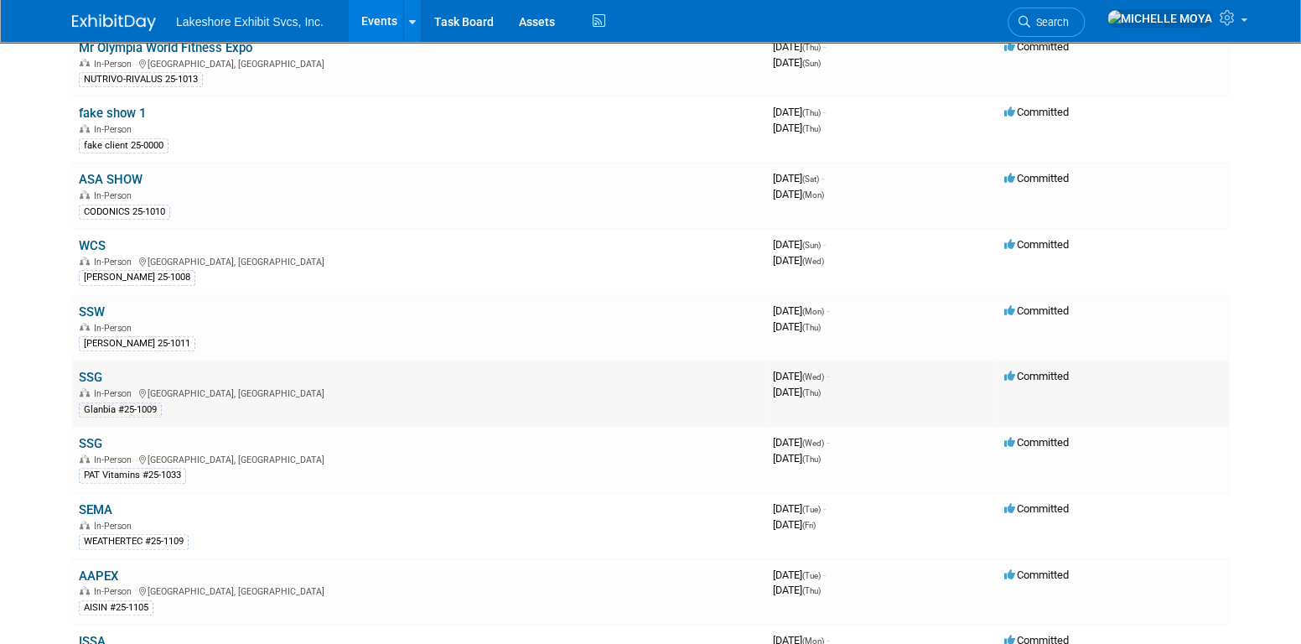
scroll to position [419, 0]
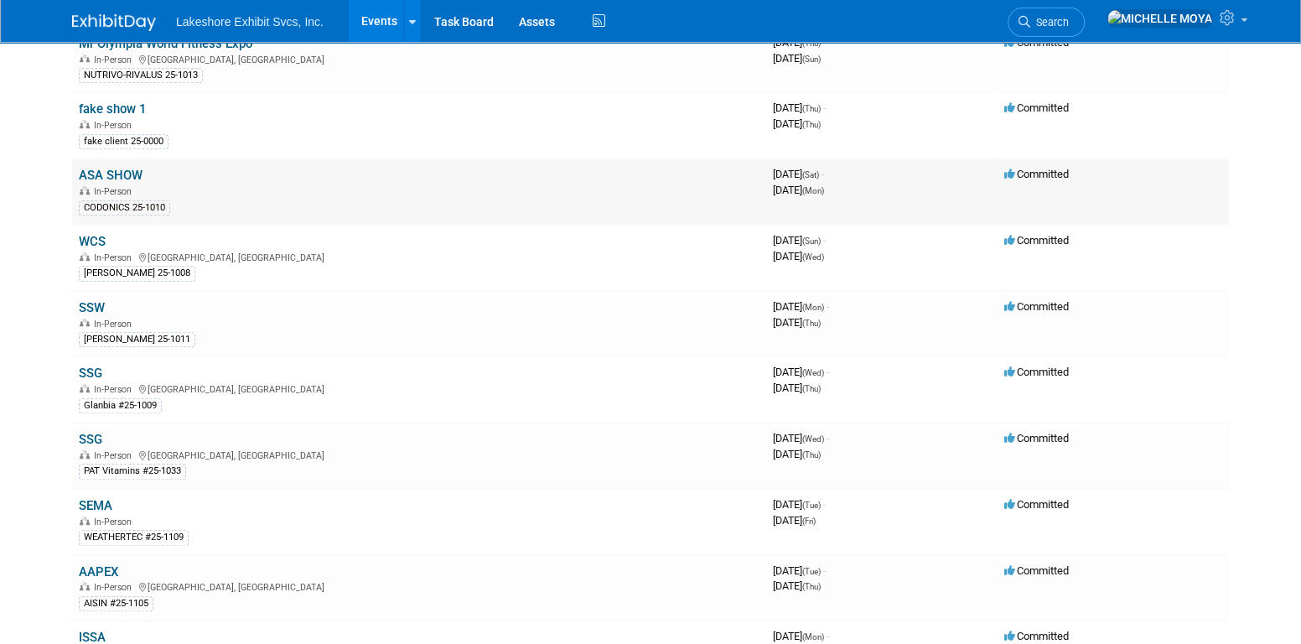
click at [126, 168] on link "ASA SHOW" at bounding box center [111, 175] width 64 height 15
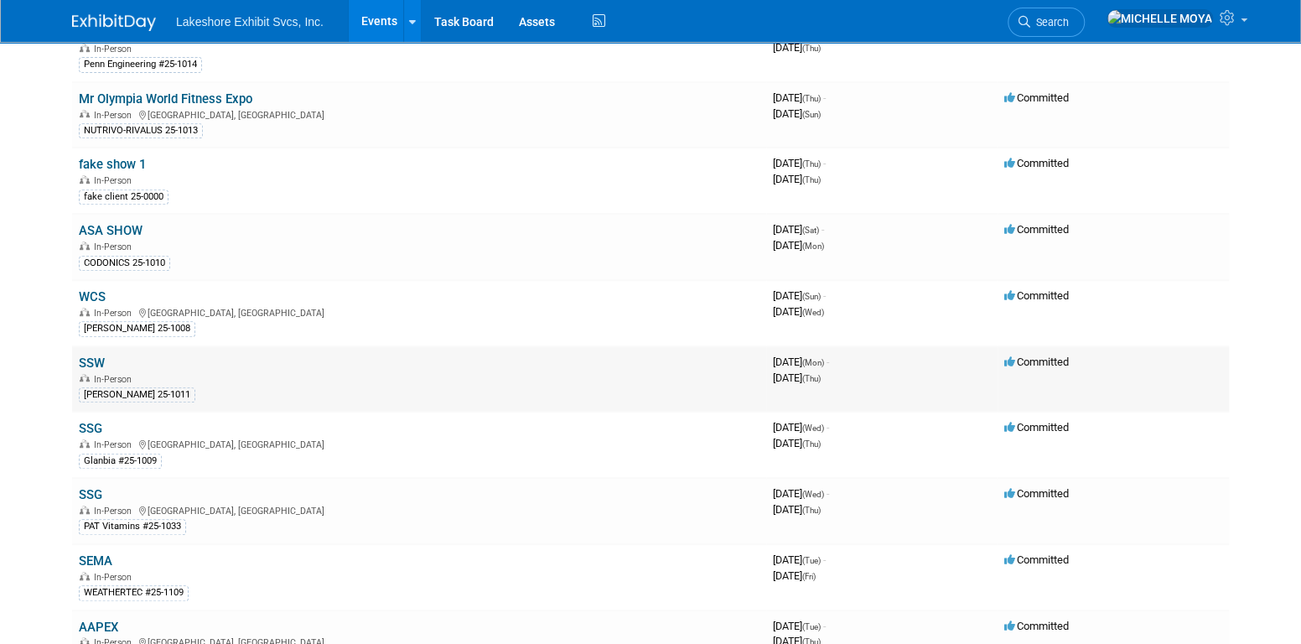
scroll to position [335, 0]
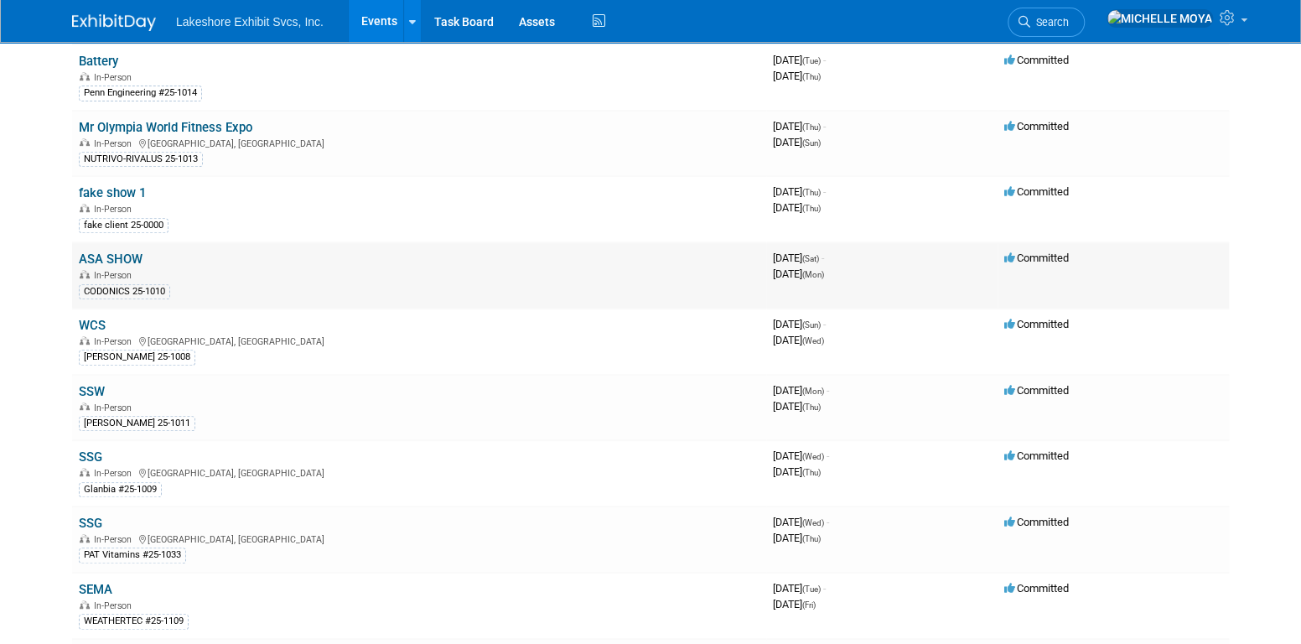
click at [123, 257] on link "ASA SHOW" at bounding box center [111, 259] width 64 height 15
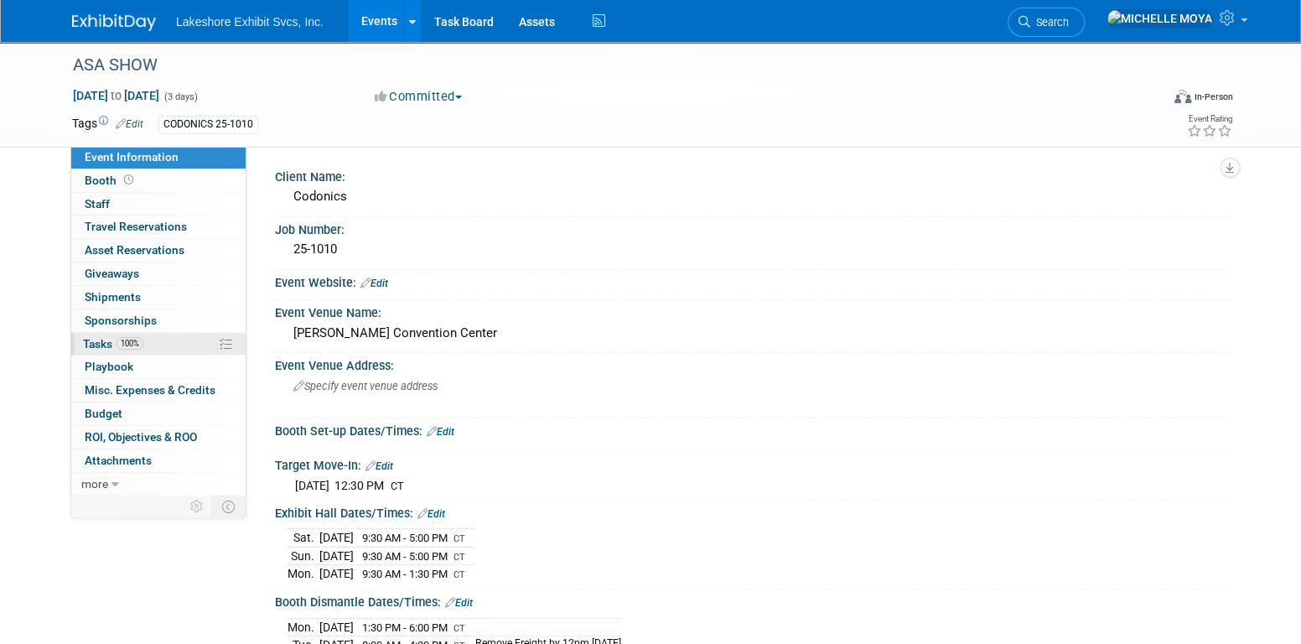
click at [161, 340] on link "100% Tasks 100%" at bounding box center [158, 344] width 174 height 23
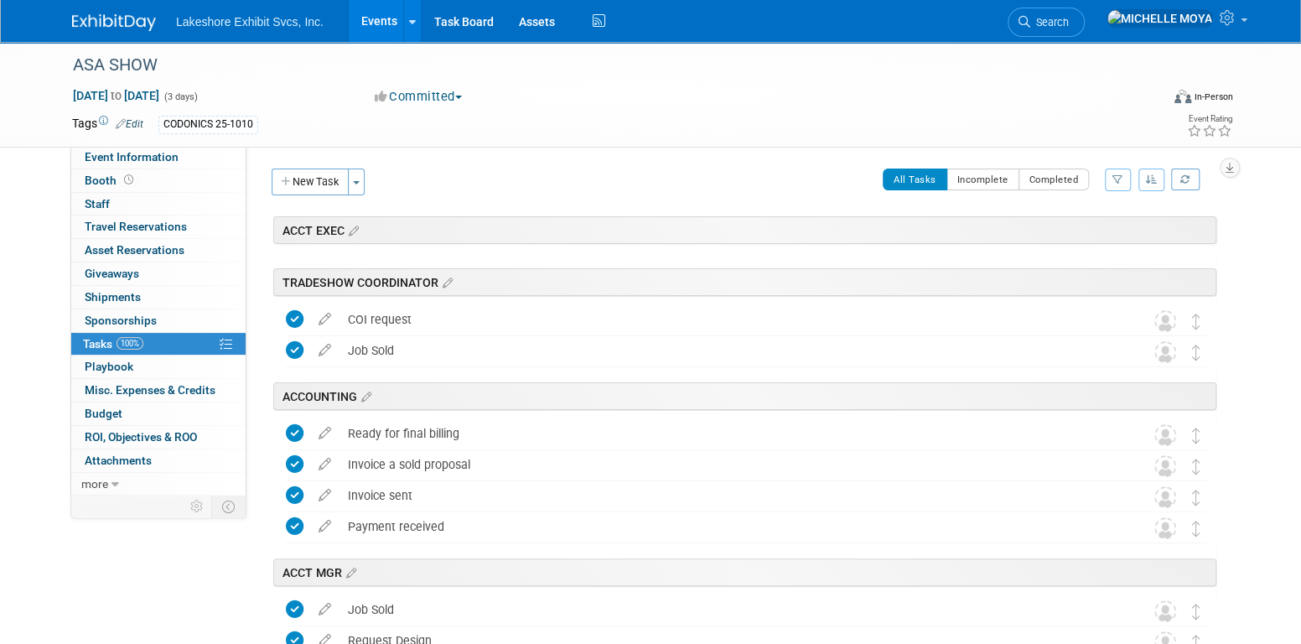
click at [1114, 181] on icon "button" at bounding box center [1117, 179] width 11 height 10
click at [1090, 226] on select "-- Select Assignee -- All unassigned tasks Assigned to me Amanda Koss Dave Desa…" at bounding box center [1048, 232] width 138 height 23
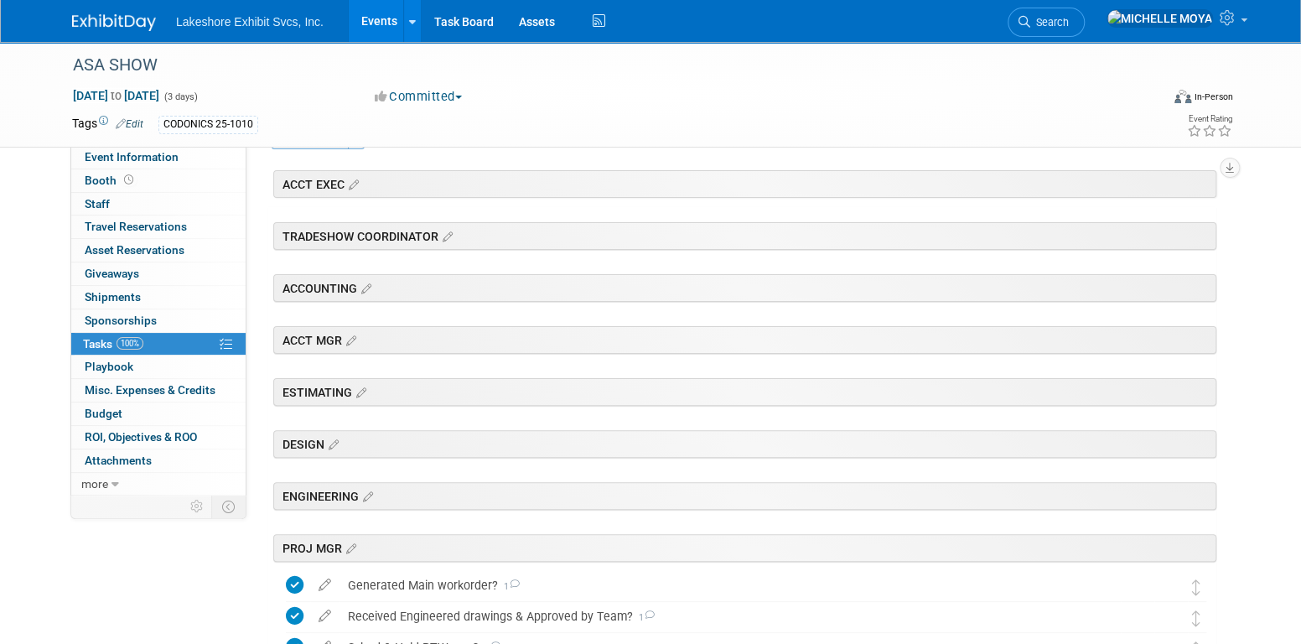
scroll to position [84, 0]
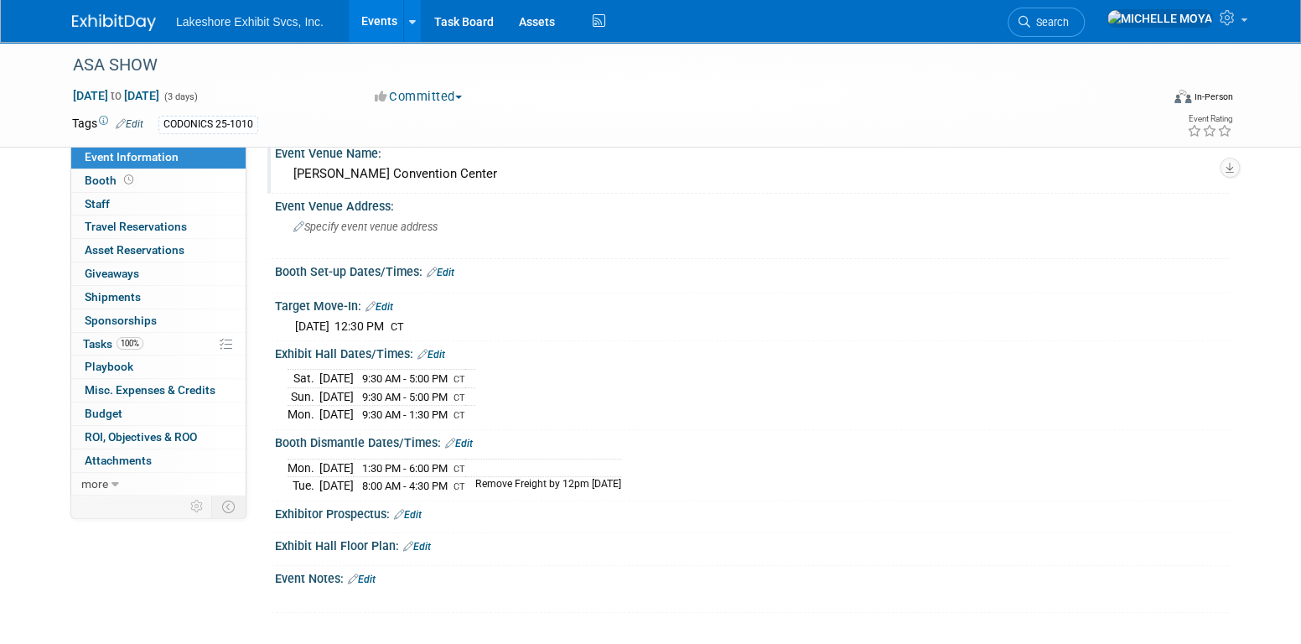
scroll to position [252, 0]
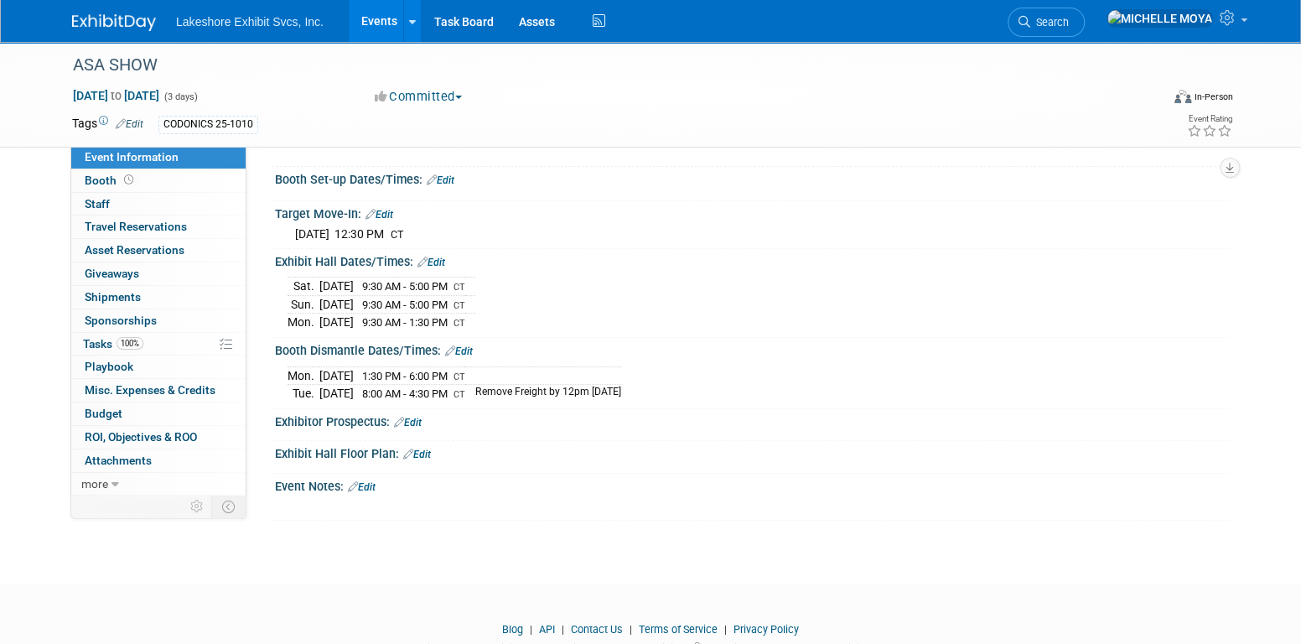
click at [365, 25] on link "Events" at bounding box center [379, 21] width 61 height 42
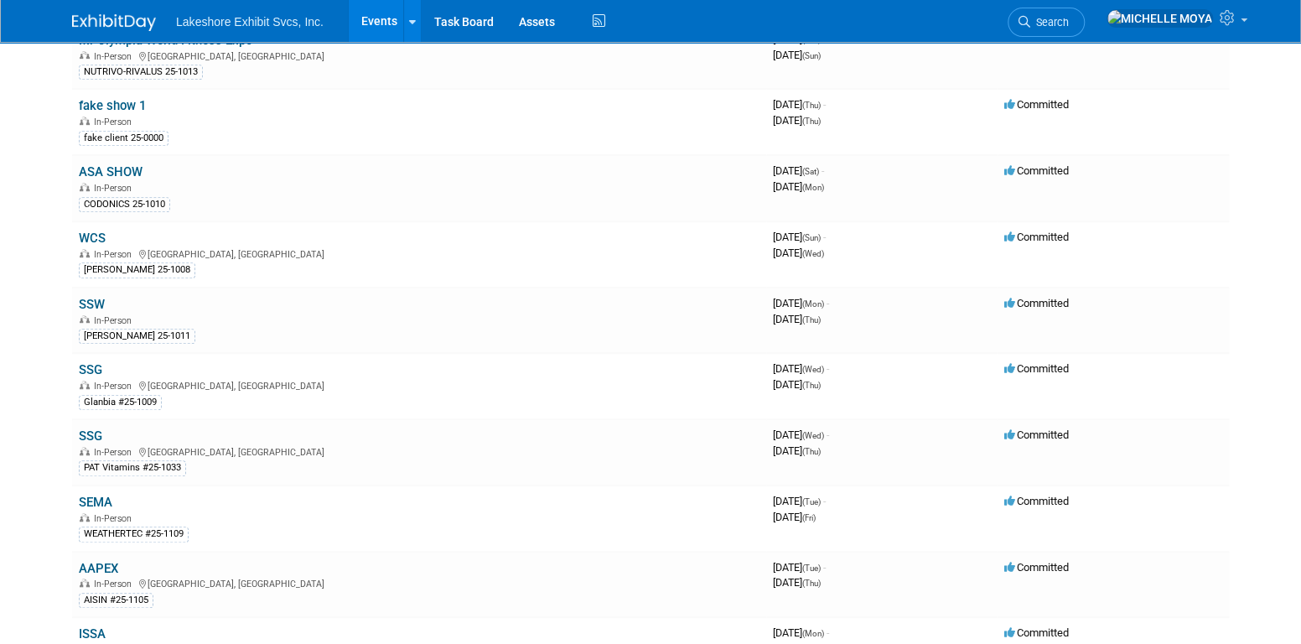
scroll to position [419, 0]
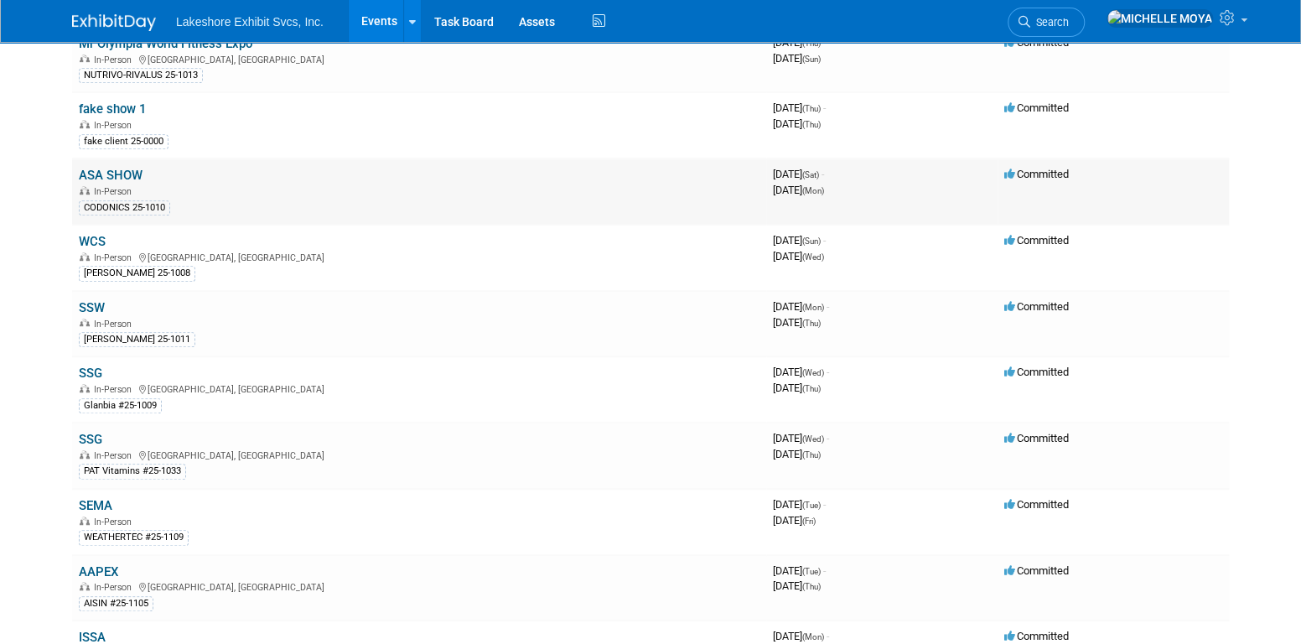
click at [132, 170] on link "ASA SHOW" at bounding box center [111, 175] width 64 height 15
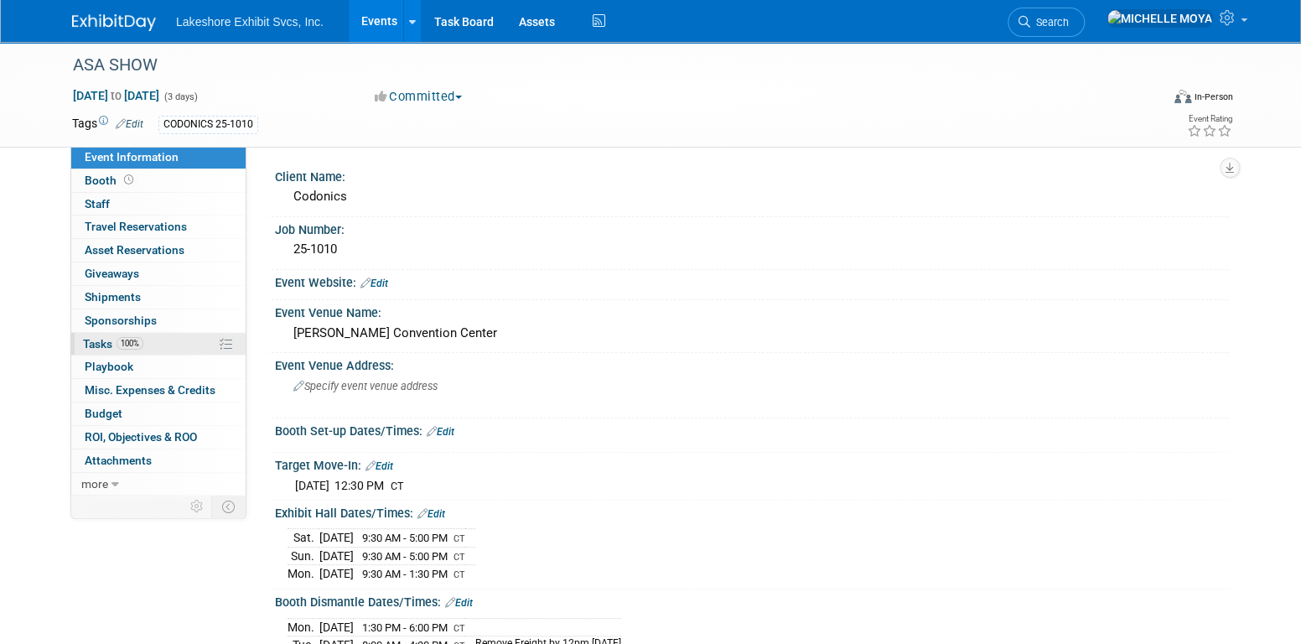
click at [159, 341] on link "100% Tasks 100%" at bounding box center [158, 344] width 174 height 23
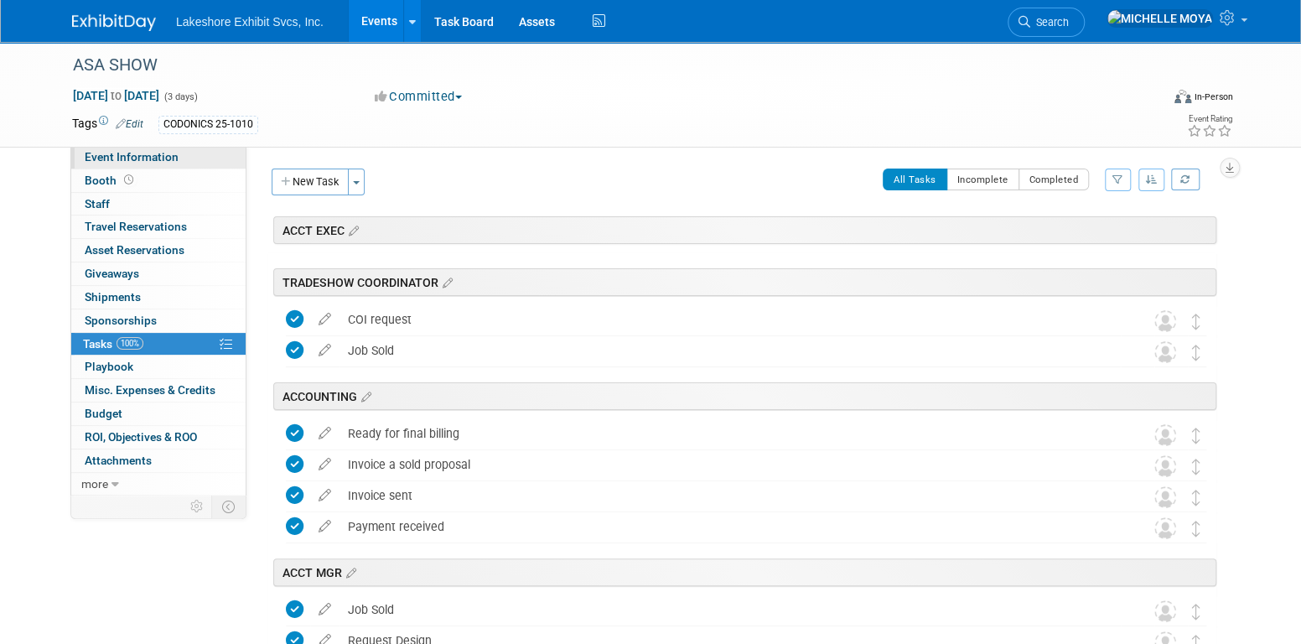
click at [161, 151] on span "Event Information" at bounding box center [132, 156] width 94 height 13
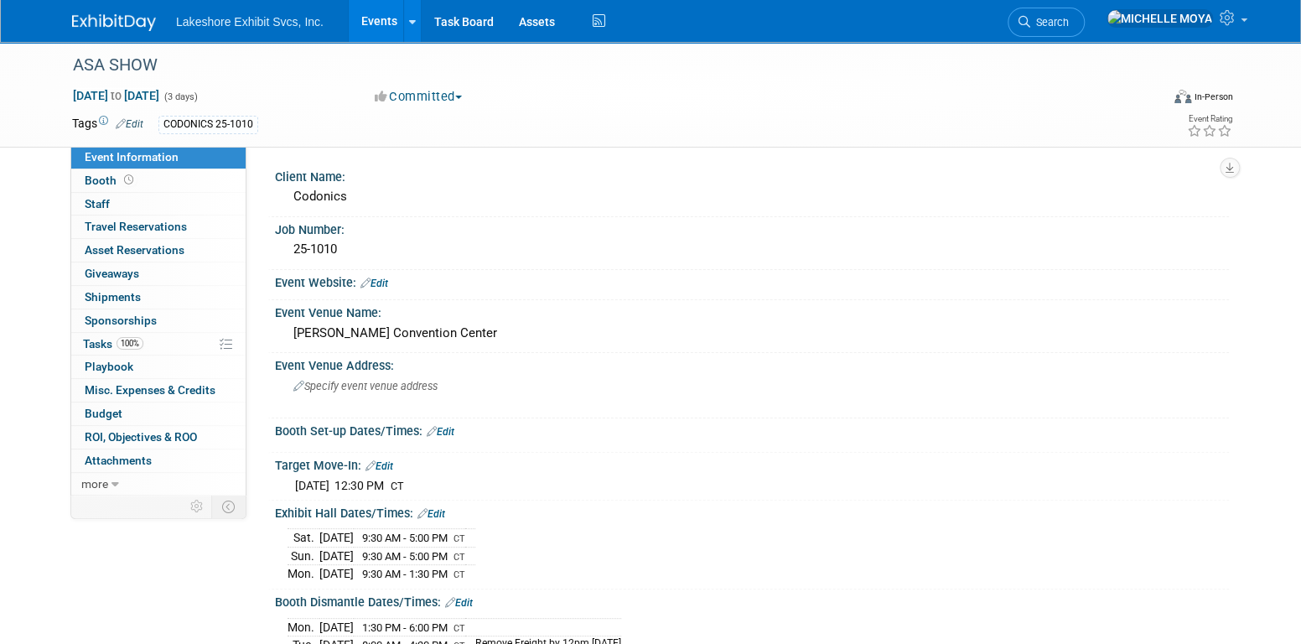
click at [371, 30] on link "Events" at bounding box center [379, 21] width 61 height 42
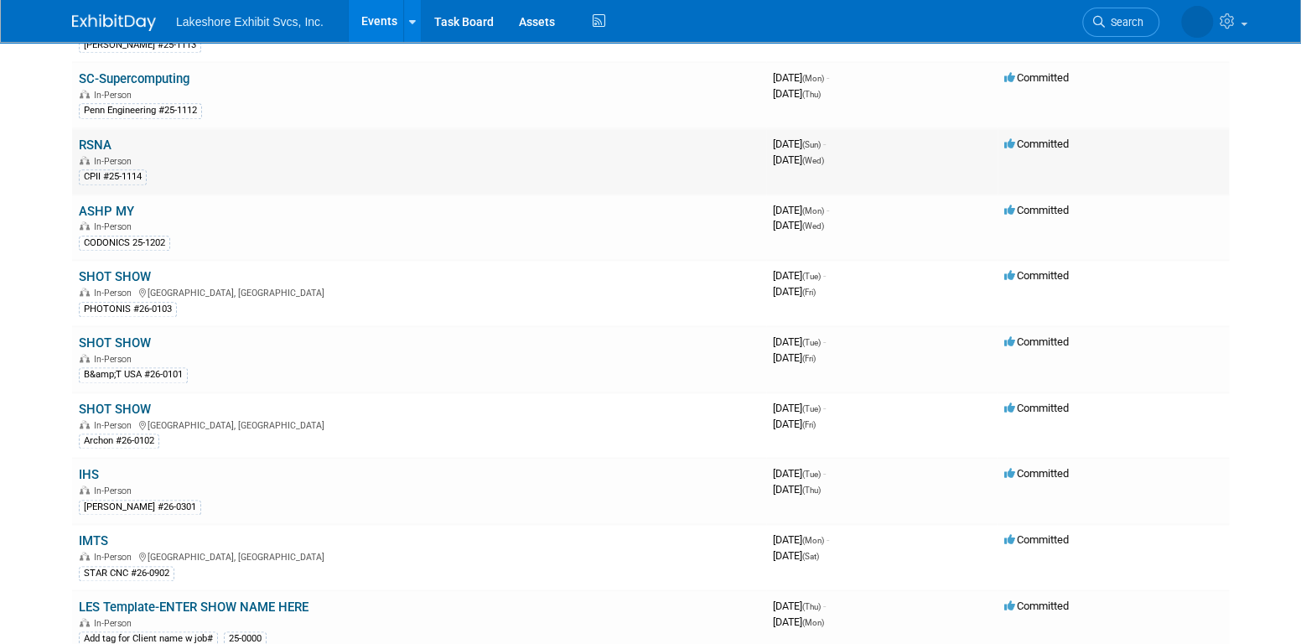
scroll to position [1006, 0]
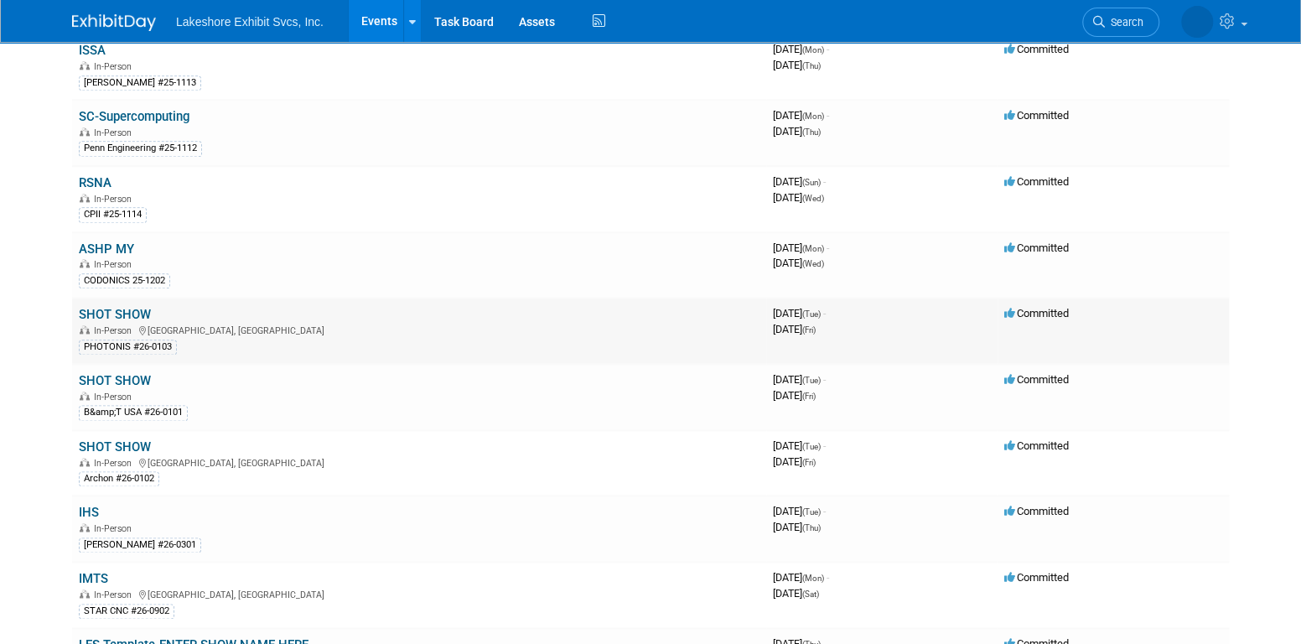
click at [122, 307] on link "SHOT SHOW" at bounding box center [115, 314] width 72 height 15
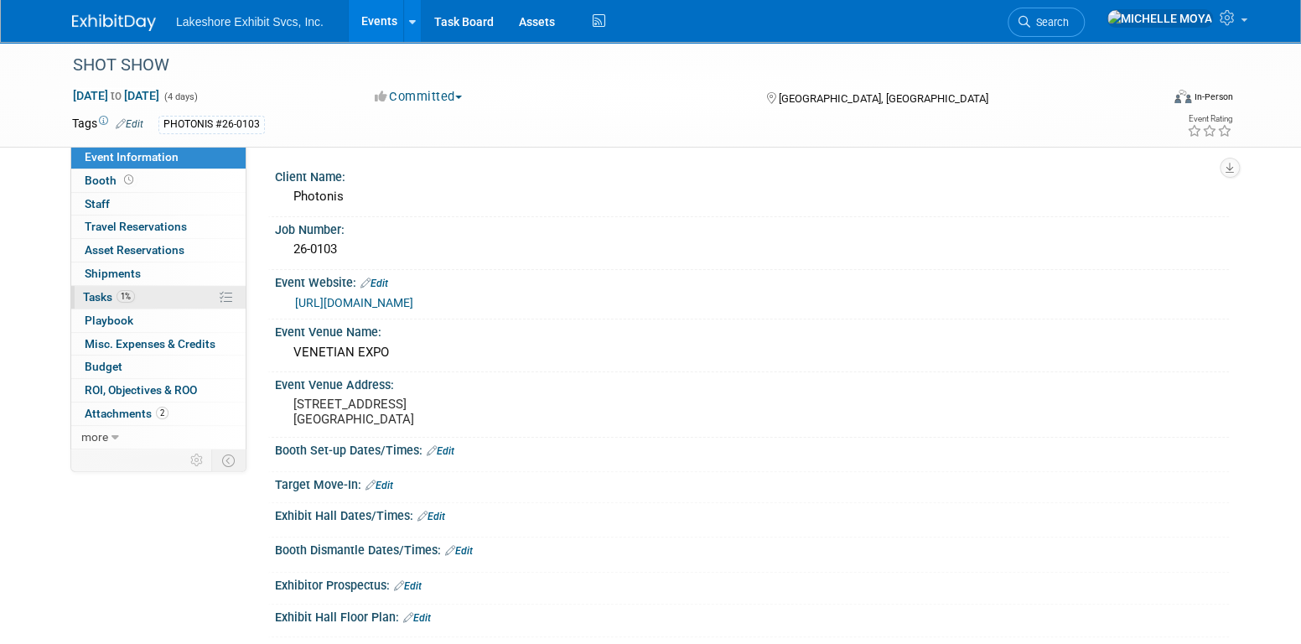
click at [147, 299] on link "1% Tasks 1%" at bounding box center [158, 297] width 174 height 23
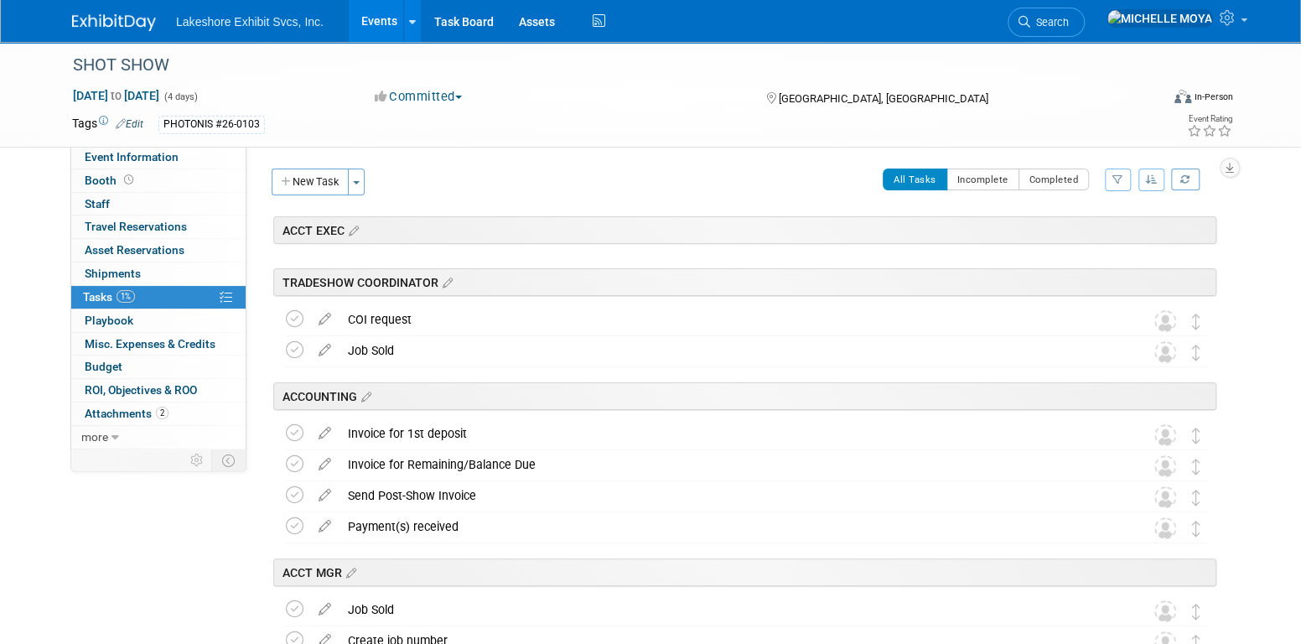
click at [1118, 189] on button "button" at bounding box center [1118, 180] width 26 height 23
click at [1089, 233] on select "-- Select Assignee -- All unassigned tasks Assigned to me Amanda Koss Dave Desa…" at bounding box center [1048, 232] width 138 height 23
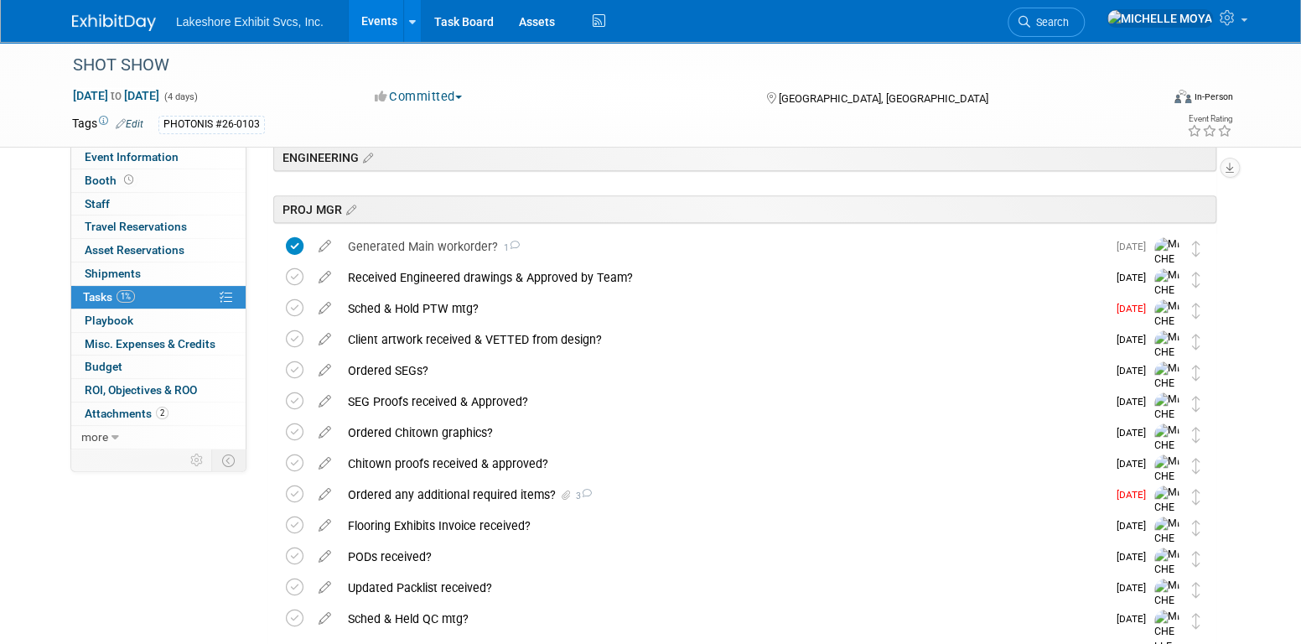
scroll to position [419, 0]
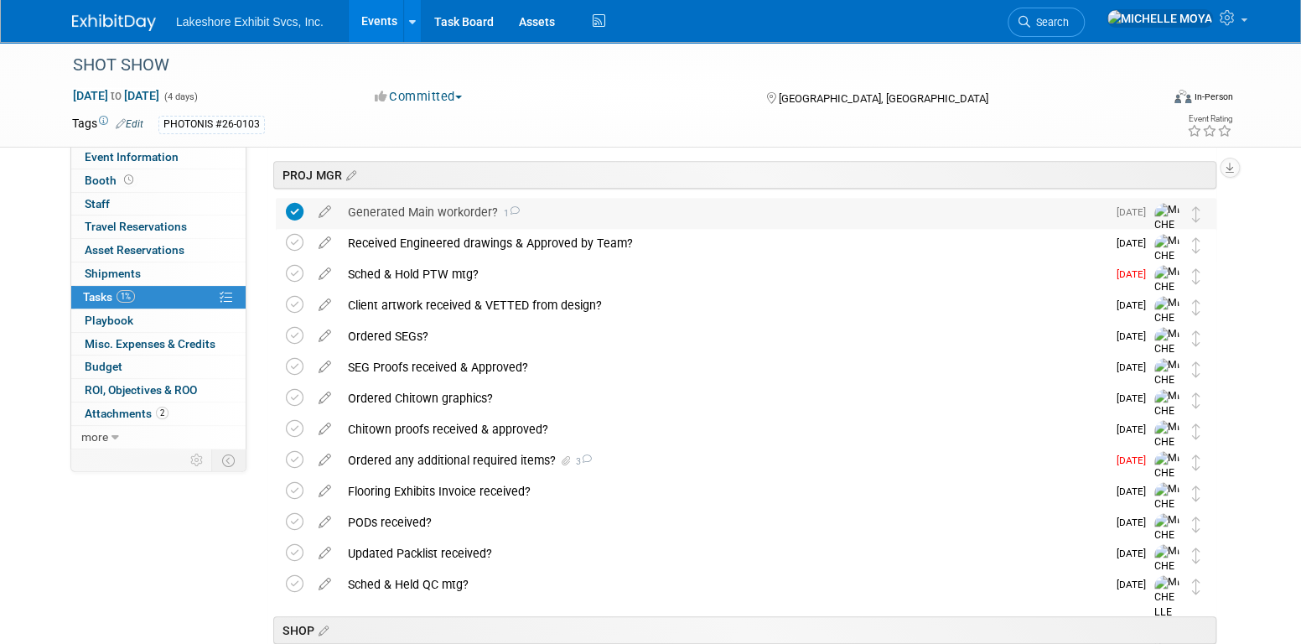
click at [449, 205] on div "Generated Main workorder? 1" at bounding box center [723, 212] width 767 height 29
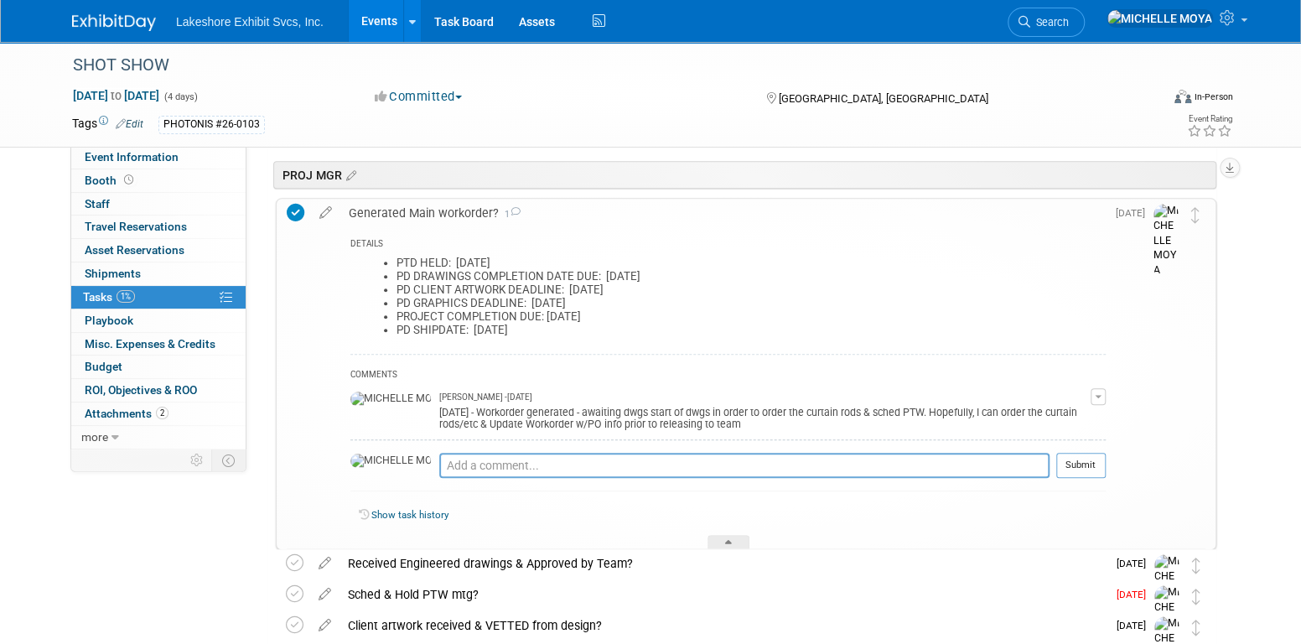
click at [449, 207] on div "Generated Main workorder? 1" at bounding box center [722, 213] width 765 height 29
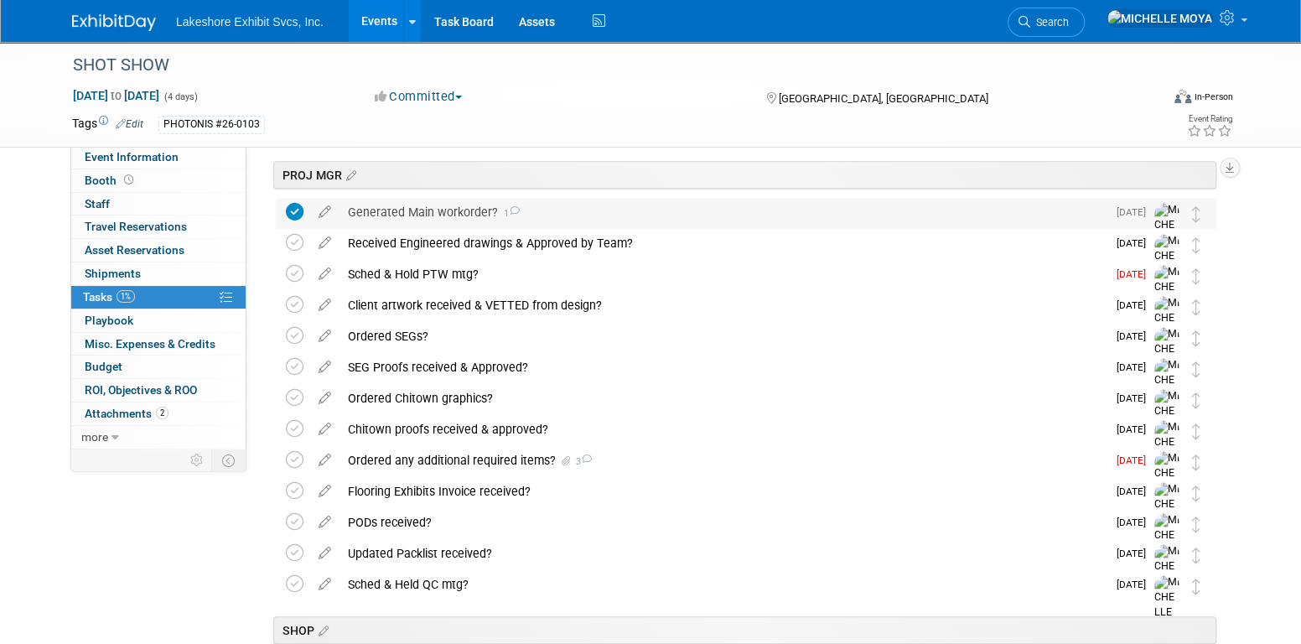
click at [449, 207] on div "Generated Main workorder? 1" at bounding box center [723, 212] width 767 height 29
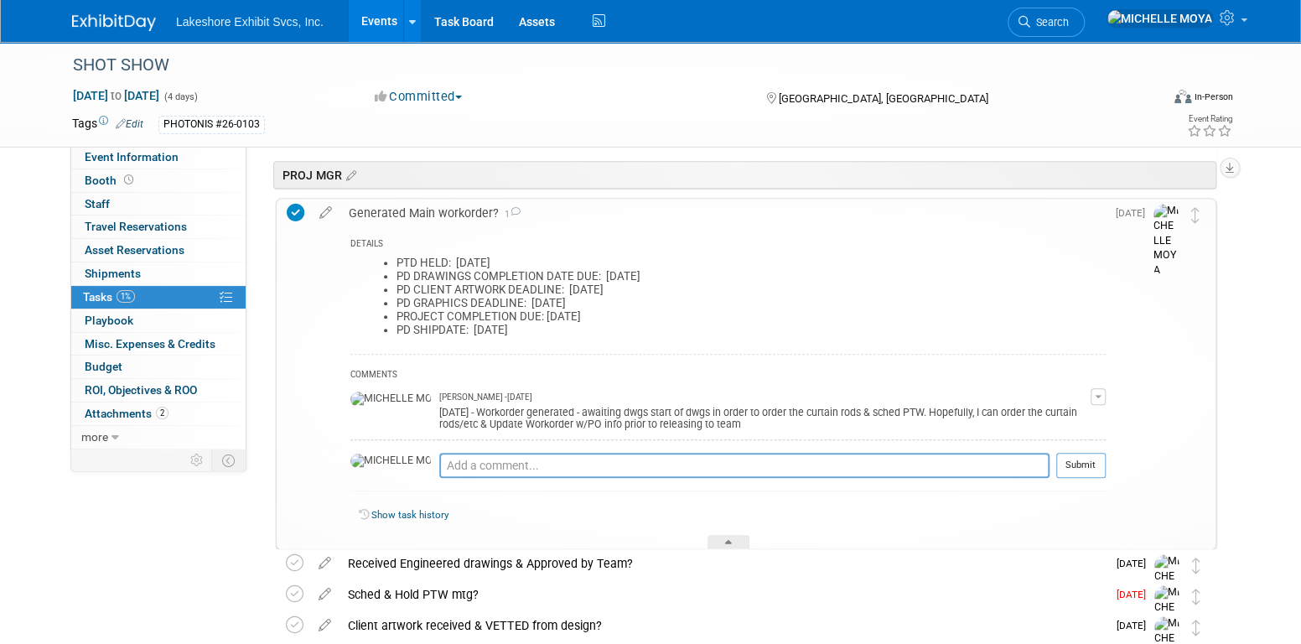
click at [449, 207] on div "Generated Main workorder? 1" at bounding box center [722, 213] width 765 height 29
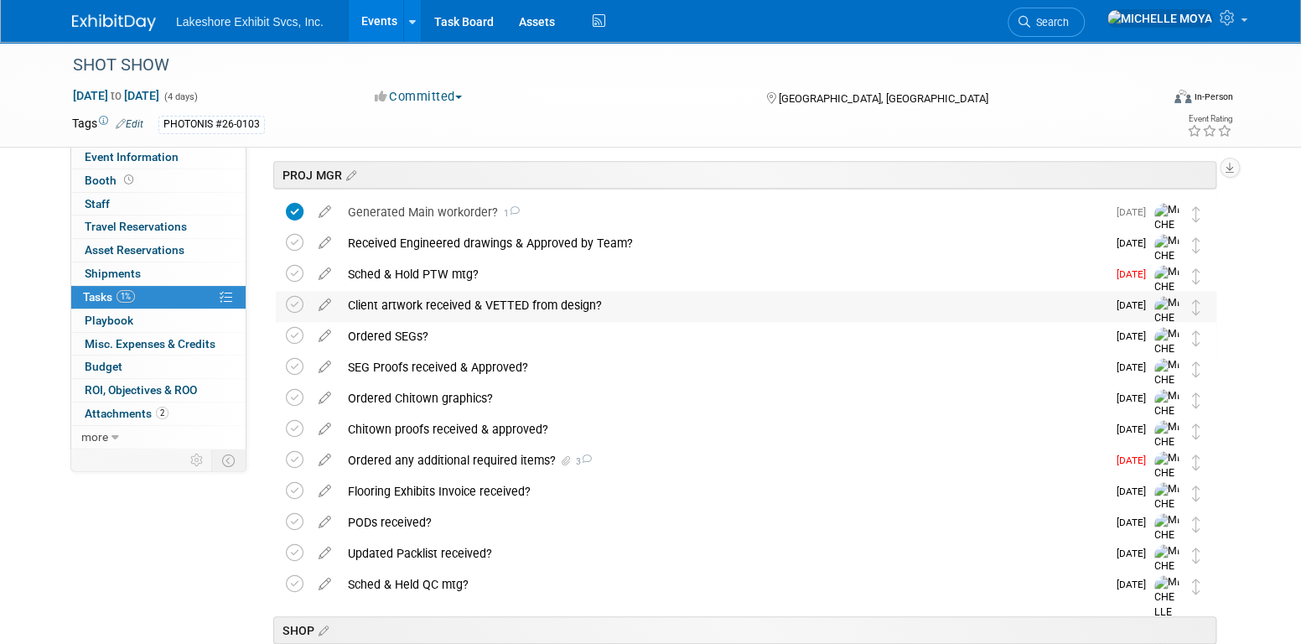
click at [442, 301] on div "Client artwork received & VETTED from design?" at bounding box center [723, 305] width 767 height 29
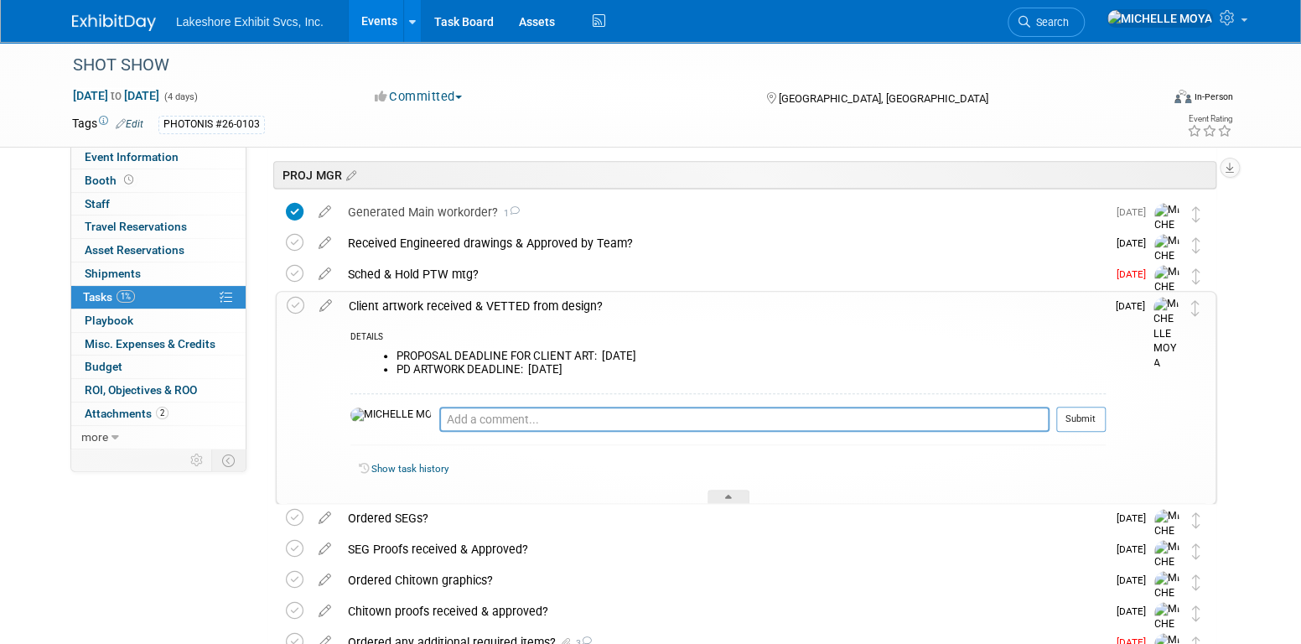
click at [499, 299] on div "Client artwork received & VETTED from design?" at bounding box center [722, 306] width 765 height 29
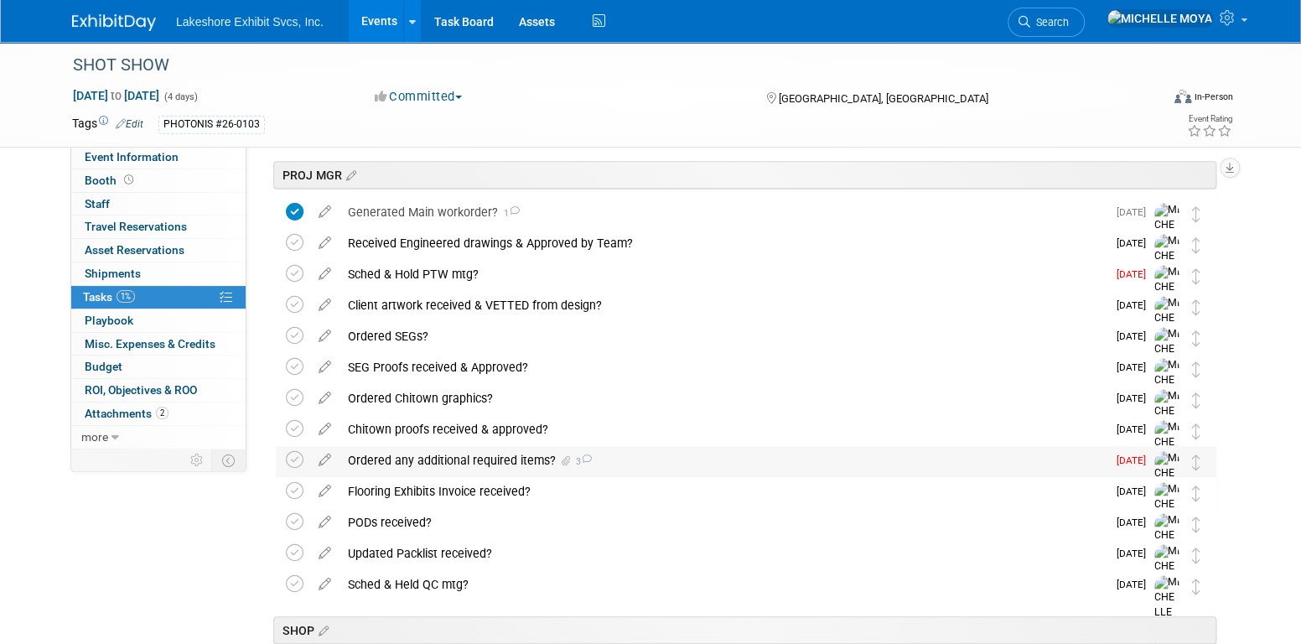
click at [475, 463] on div "Ordered any additional required items? 3" at bounding box center [723, 460] width 767 height 29
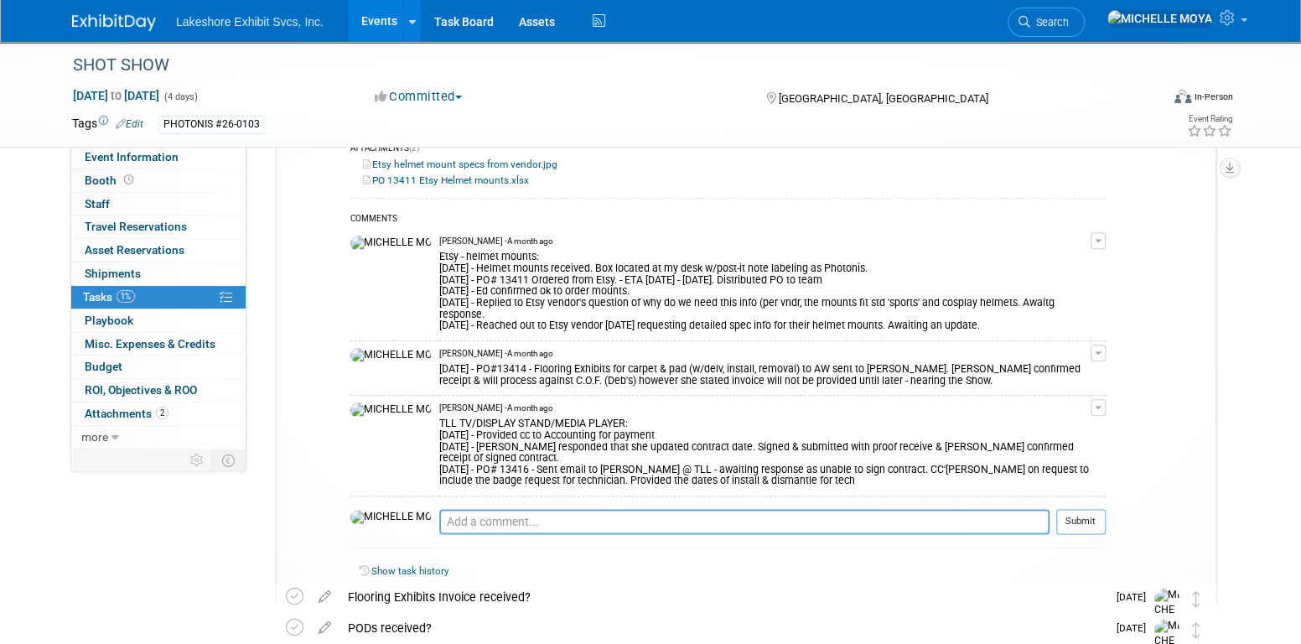
scroll to position [922, 0]
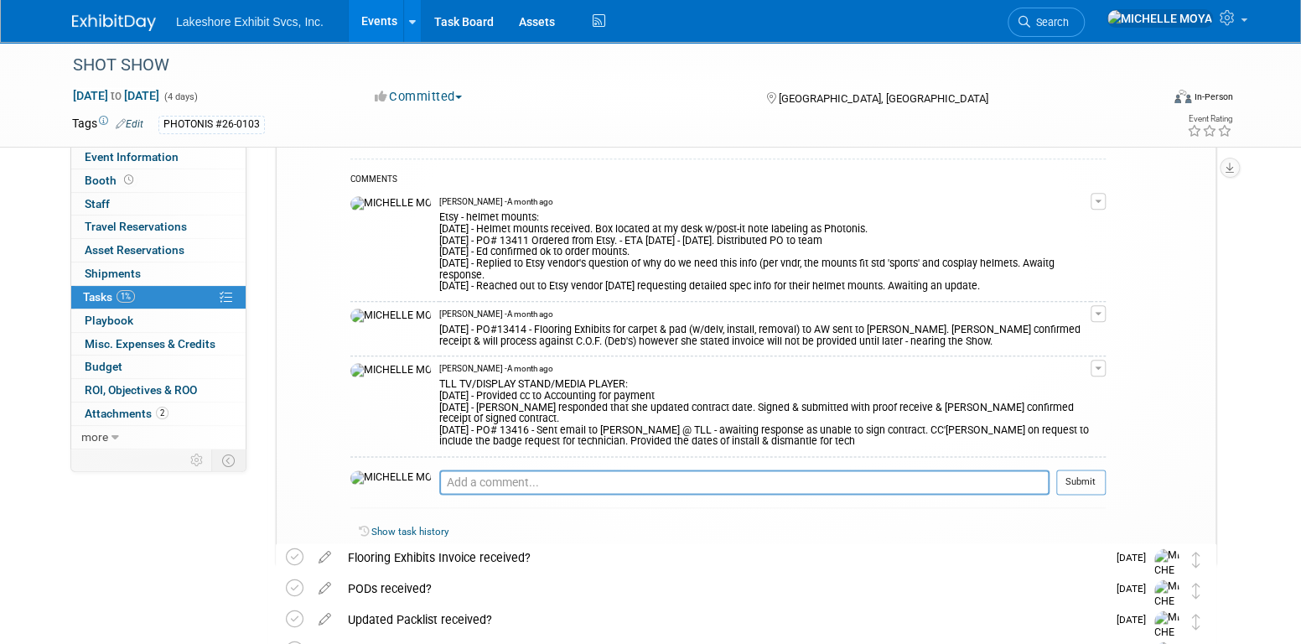
click at [1102, 366] on span "button" at bounding box center [1098, 367] width 7 height 3
click at [1103, 360] on button "button" at bounding box center [1098, 368] width 15 height 17
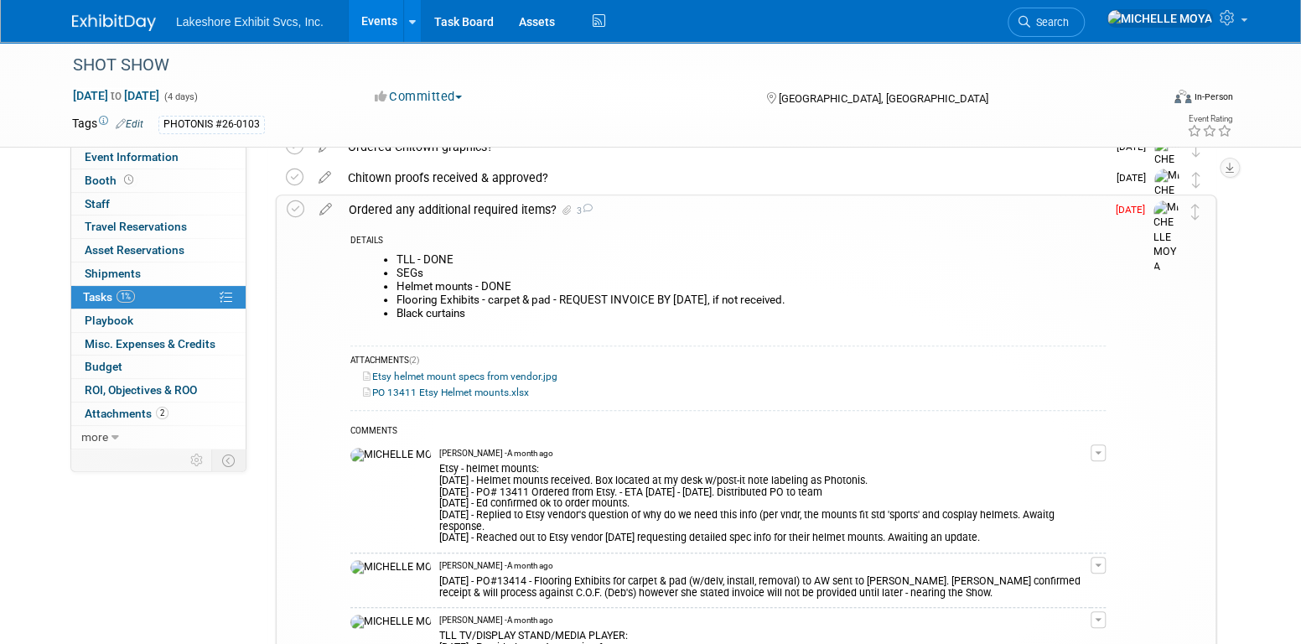
scroll to position [838, 0]
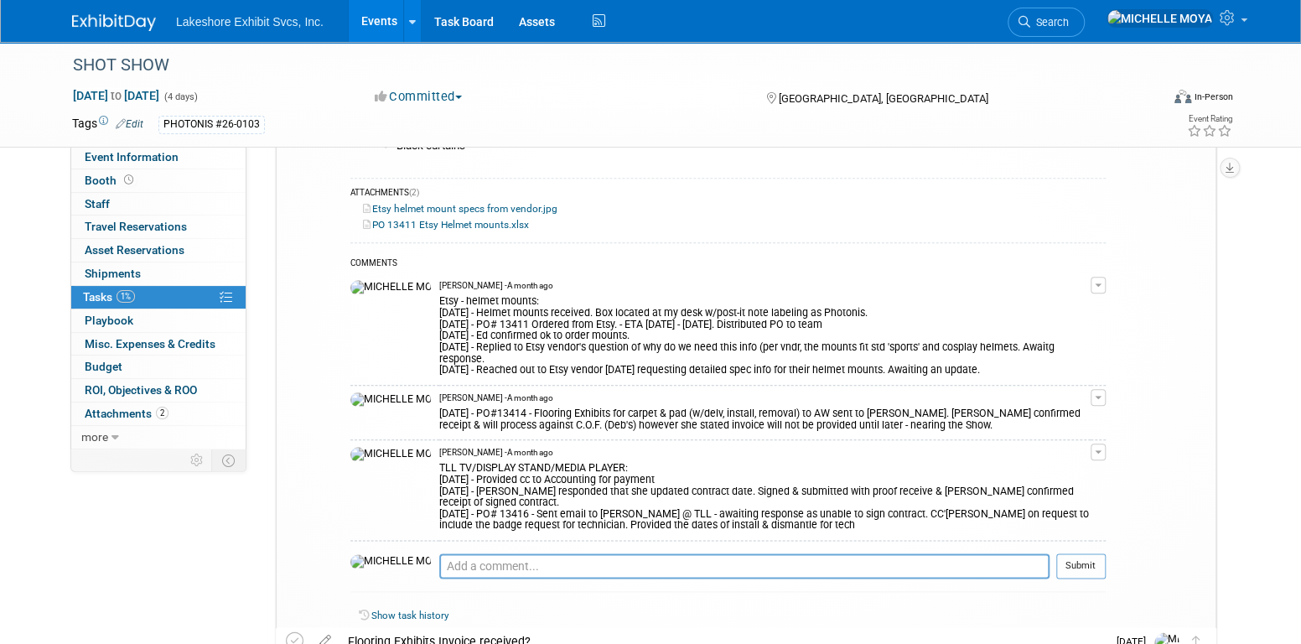
click at [1074, 296] on div "Etsy - helmet mounts: 9.2.25 - Helmet mounts received. Box located at my desk w…" at bounding box center [764, 334] width 651 height 84
click at [374, 21] on link "Events" at bounding box center [379, 21] width 61 height 42
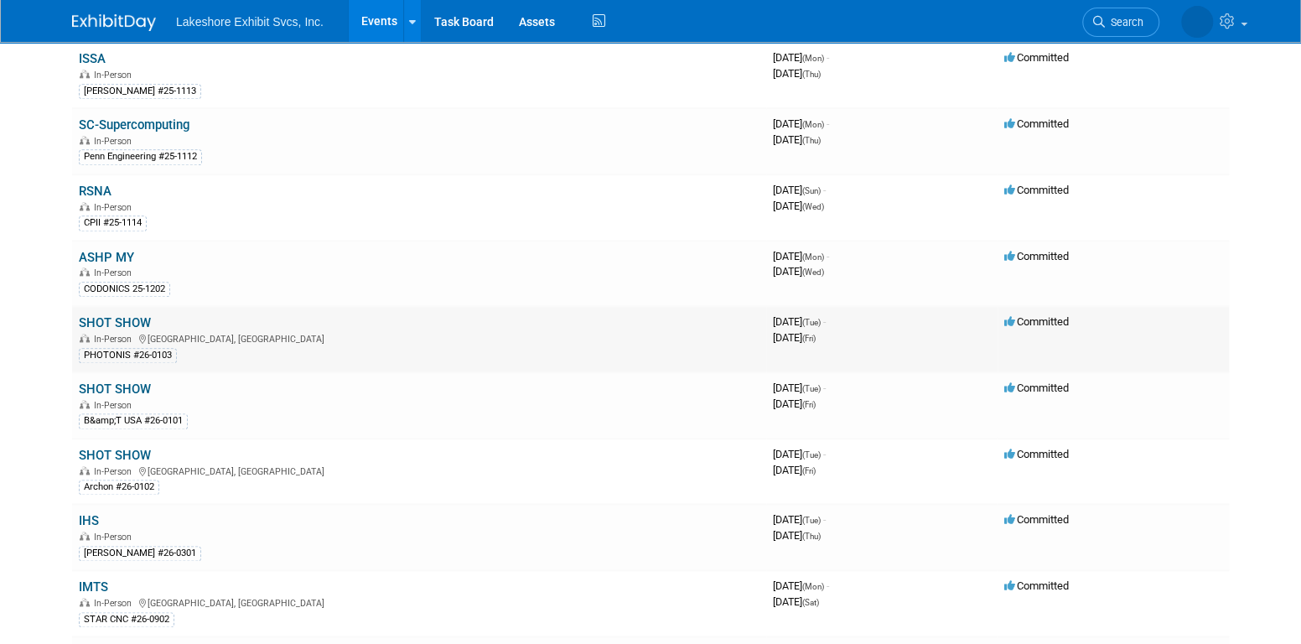
scroll to position [1006, 0]
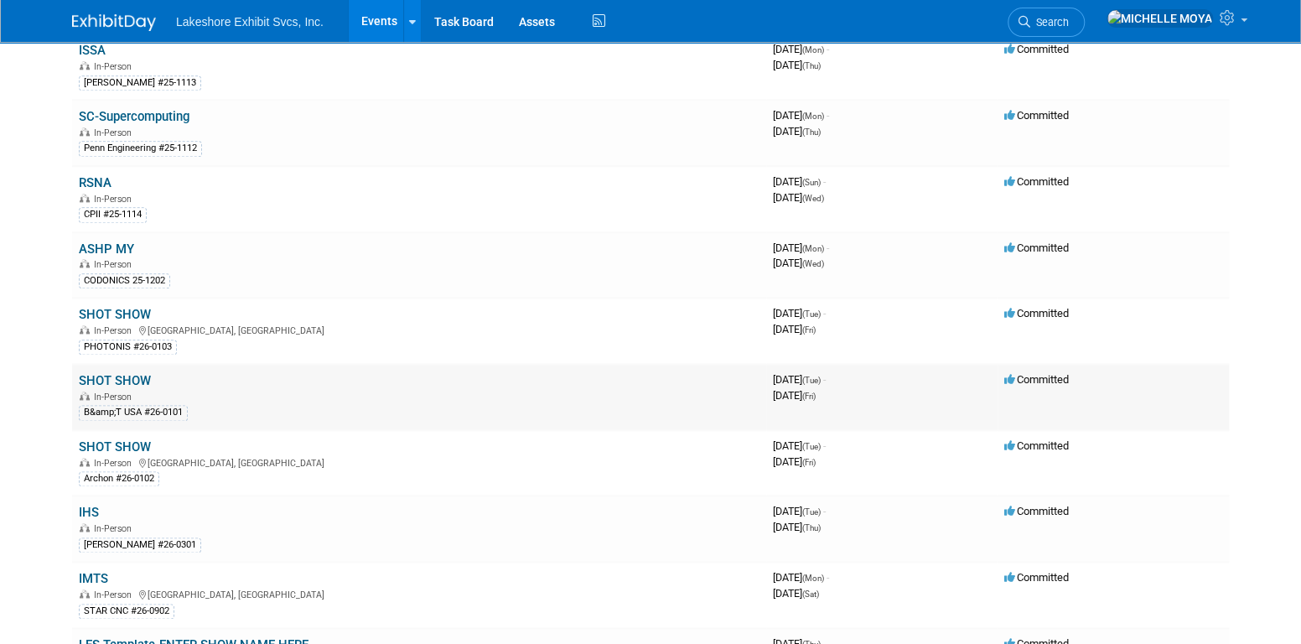
click at [118, 373] on link "SHOT SHOW" at bounding box center [115, 380] width 72 height 15
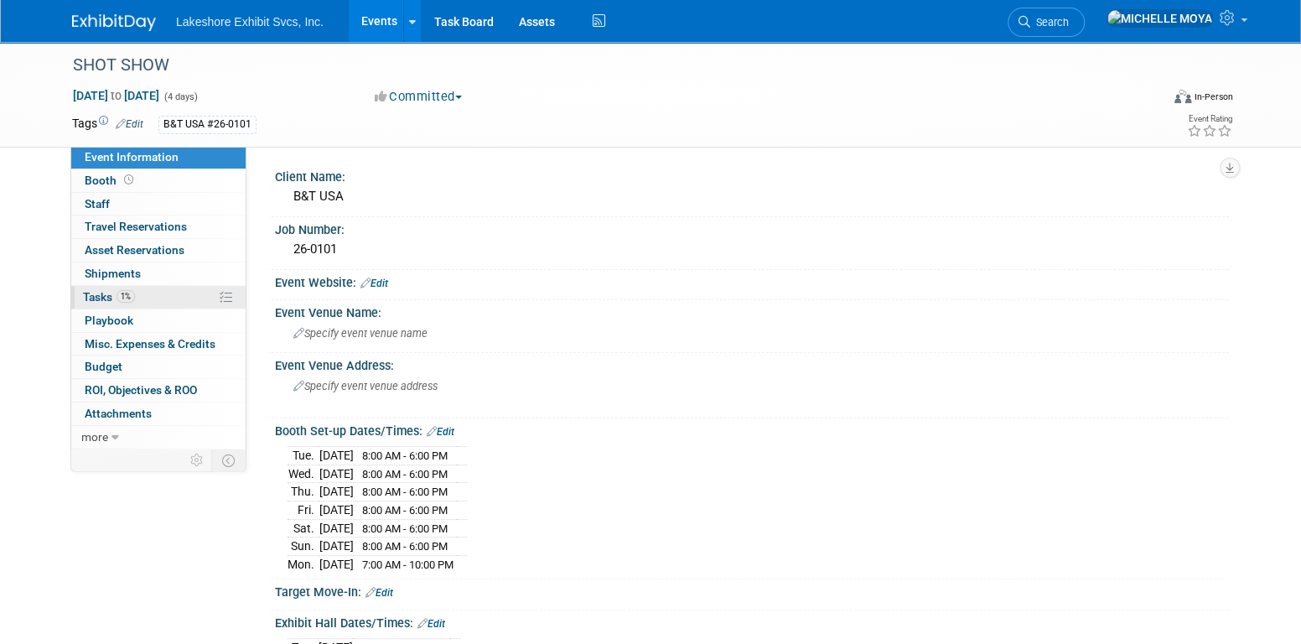
click at [144, 299] on link "1% Tasks 1%" at bounding box center [158, 297] width 174 height 23
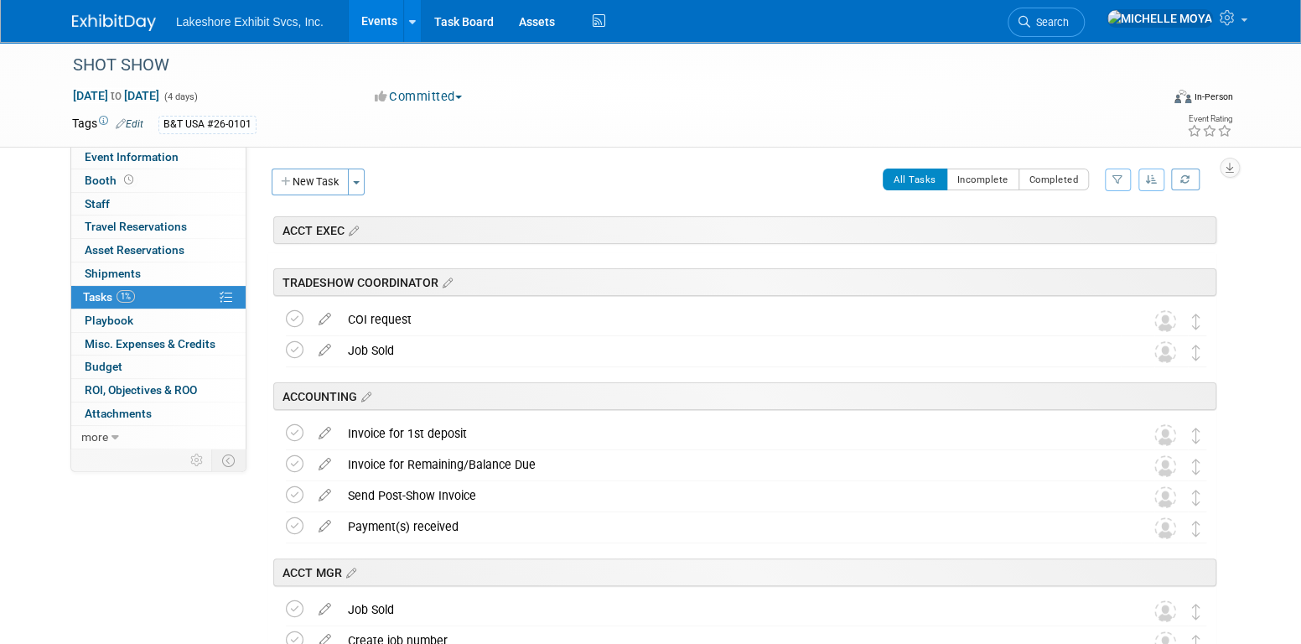
click at [1113, 179] on icon "button" at bounding box center [1117, 179] width 11 height 10
click at [1099, 224] on select "-- Select Assignee -- All unassigned tasks Assigned to me [PERSON_NAME] [PERSON…" at bounding box center [1048, 232] width 138 height 23
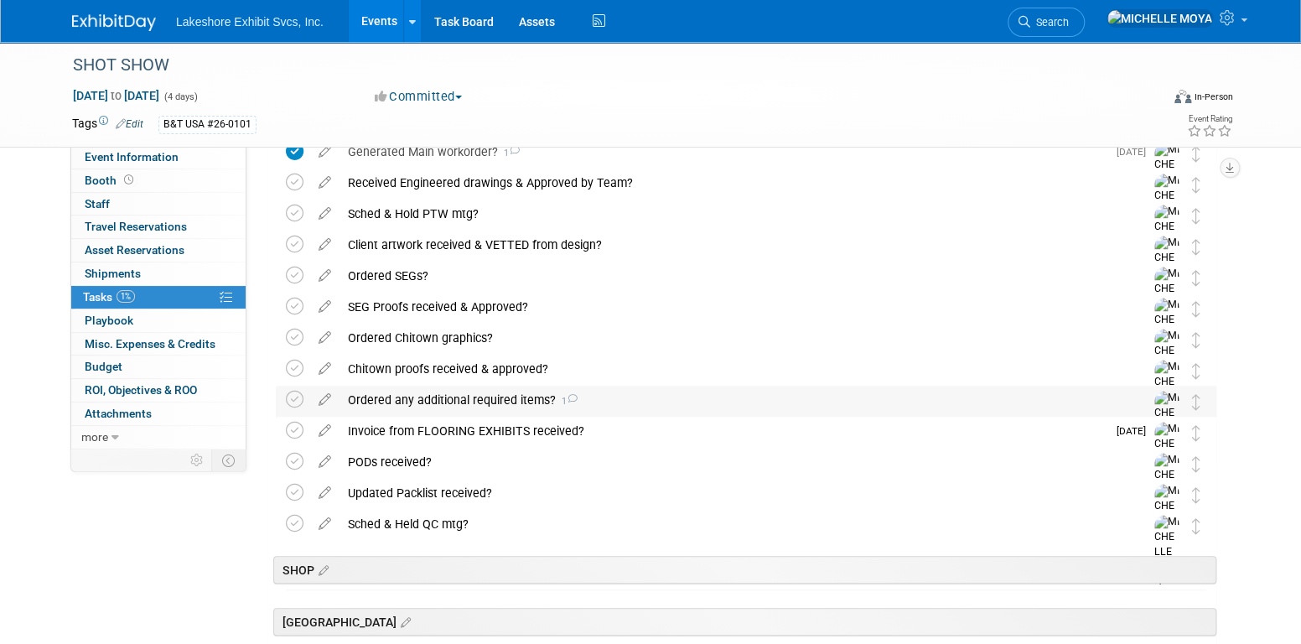
scroll to position [419, 0]
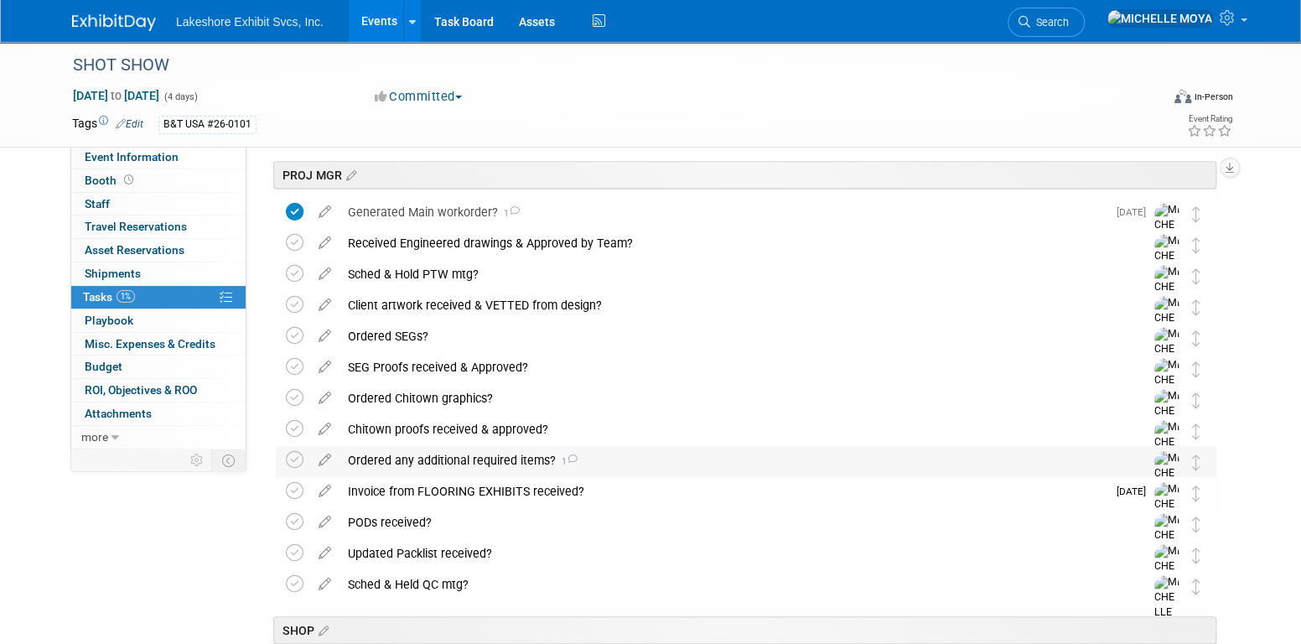
click at [501, 463] on div "Ordered any additional required items? 1" at bounding box center [730, 460] width 781 height 29
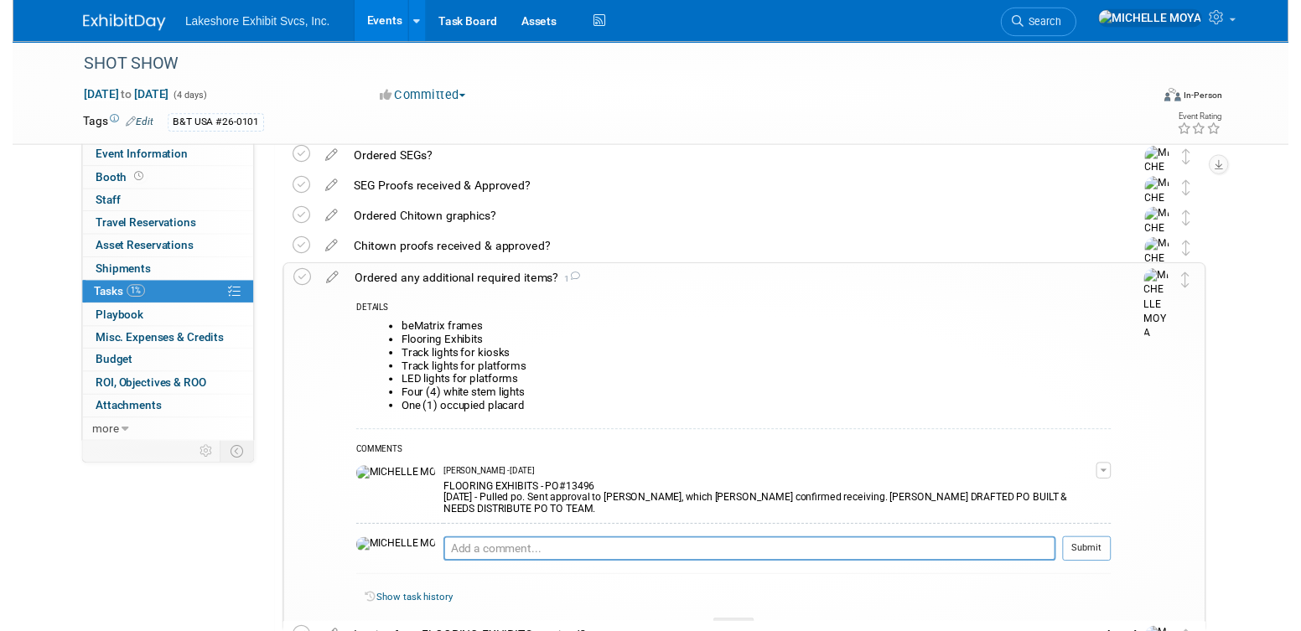
scroll to position [587, 0]
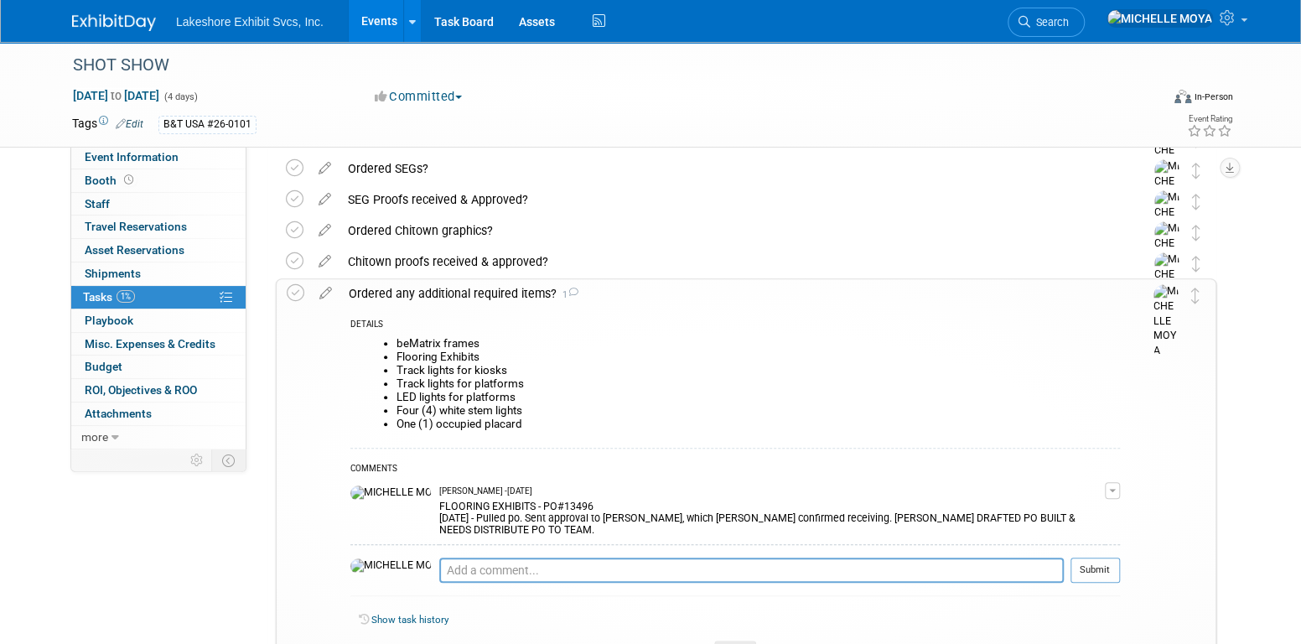
click at [325, 296] on icon at bounding box center [325, 289] width 29 height 21
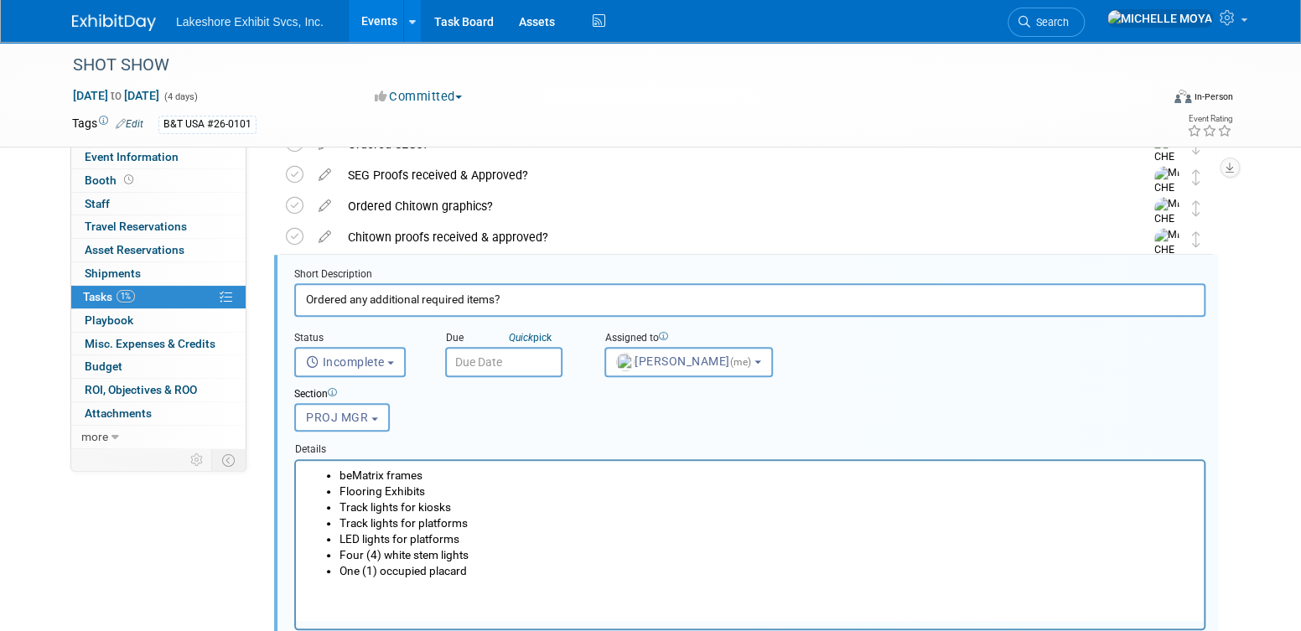
scroll to position [620, 0]
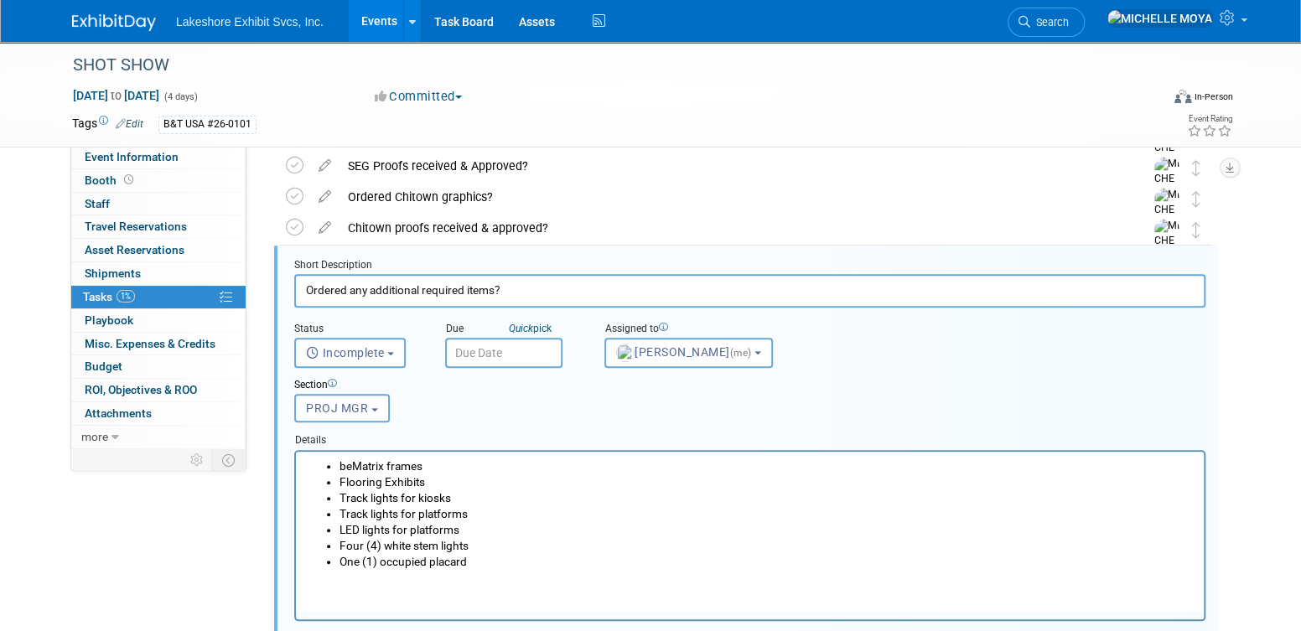
click at [457, 479] on li "Flooring Exhibits" at bounding box center [767, 482] width 855 height 16
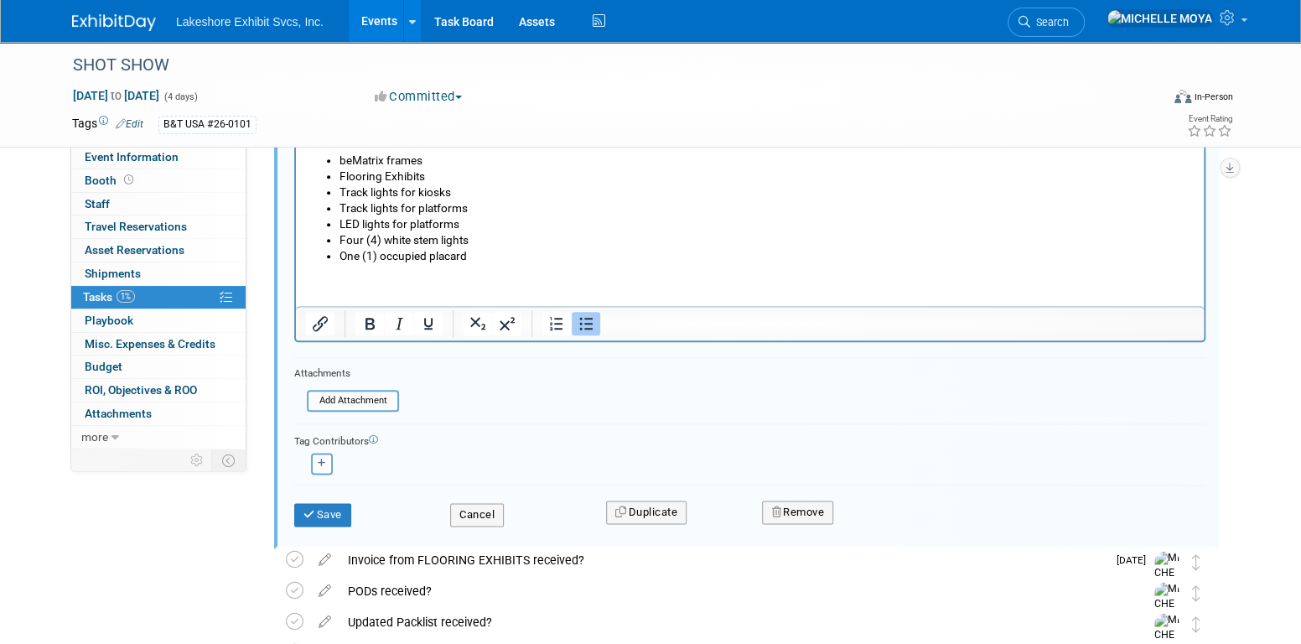
scroll to position [956, 0]
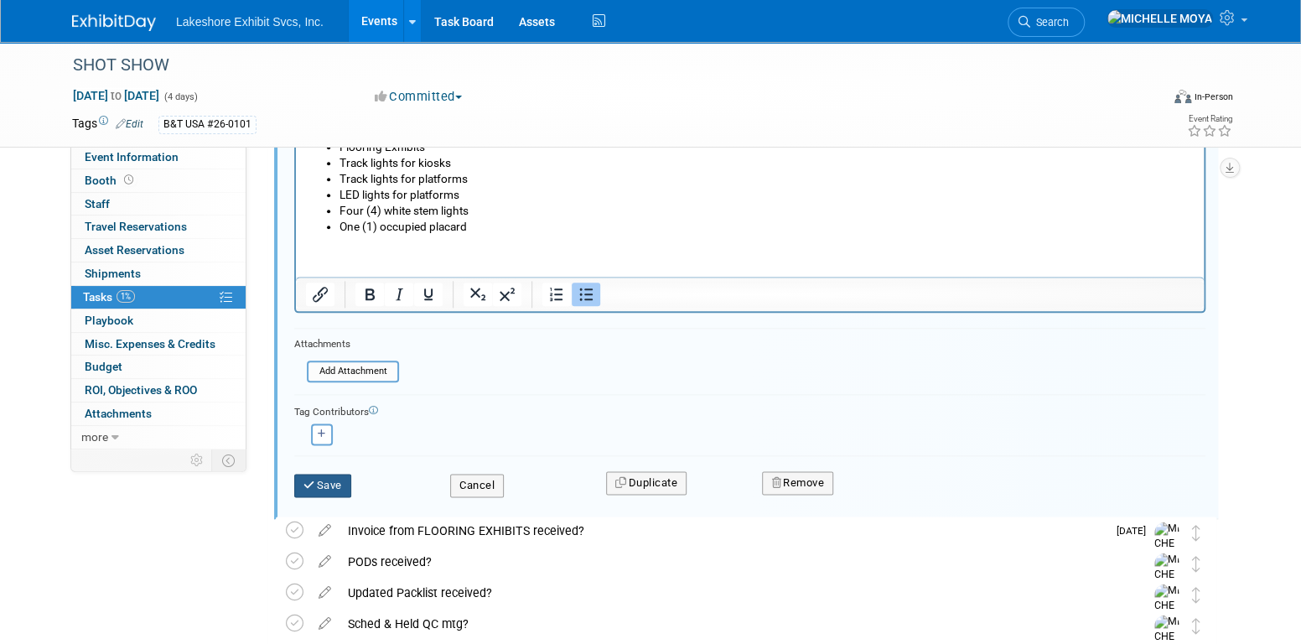
click at [339, 478] on button "Save" at bounding box center [322, 485] width 57 height 23
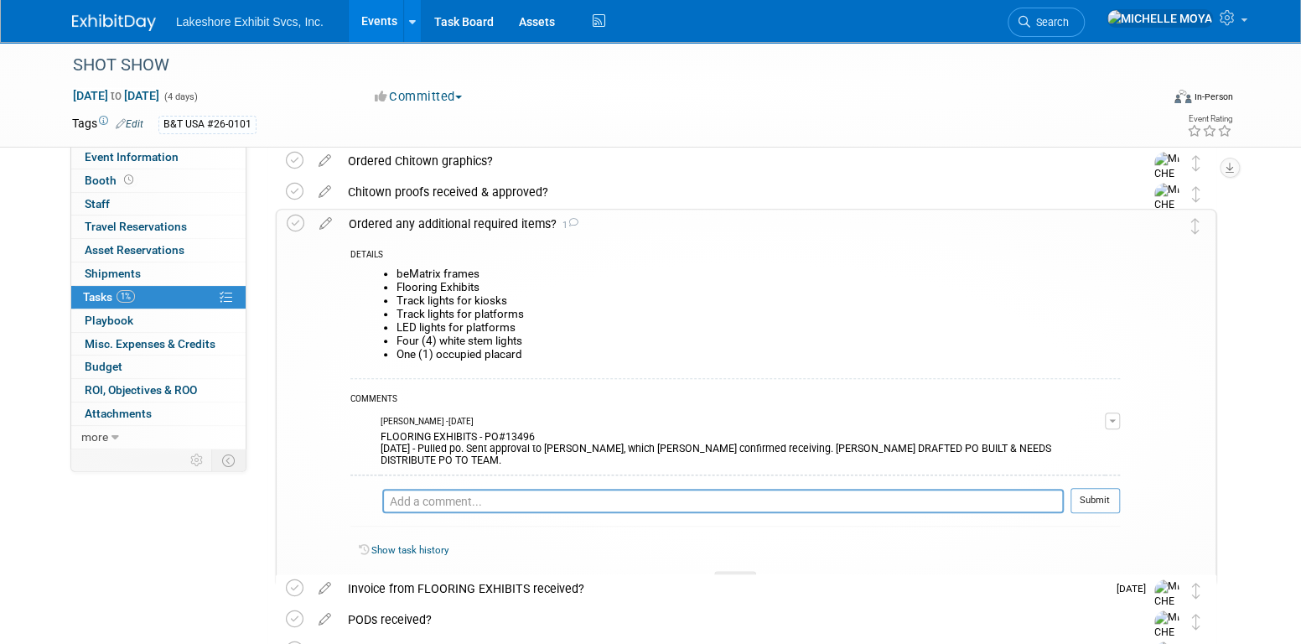
scroll to position [620, 0]
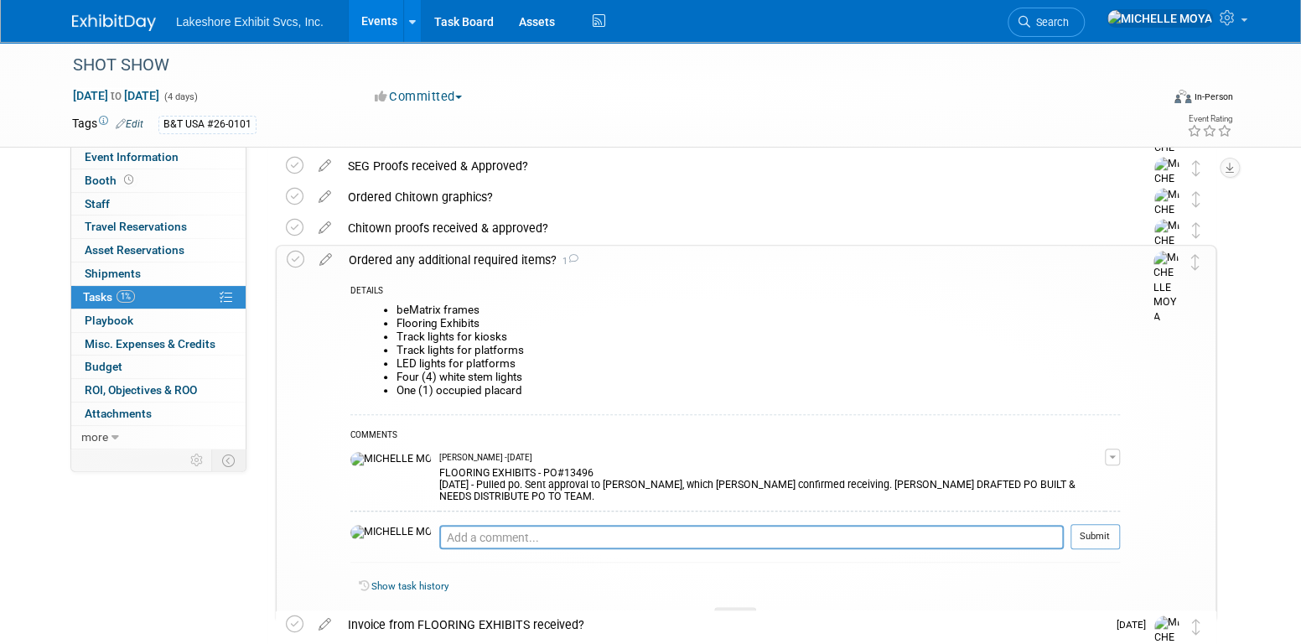
click at [464, 257] on div "Ordered any additional required items? 1" at bounding box center [730, 260] width 780 height 29
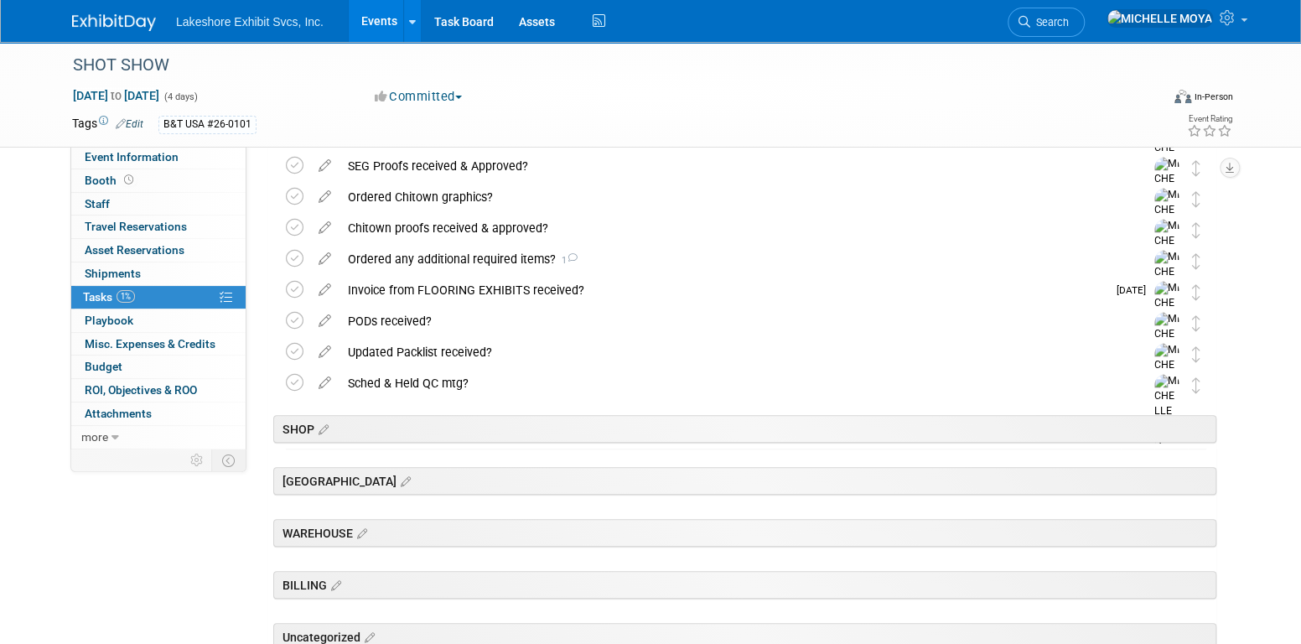
click at [464, 257] on div "Ordered any additional required items? 1" at bounding box center [730, 259] width 781 height 29
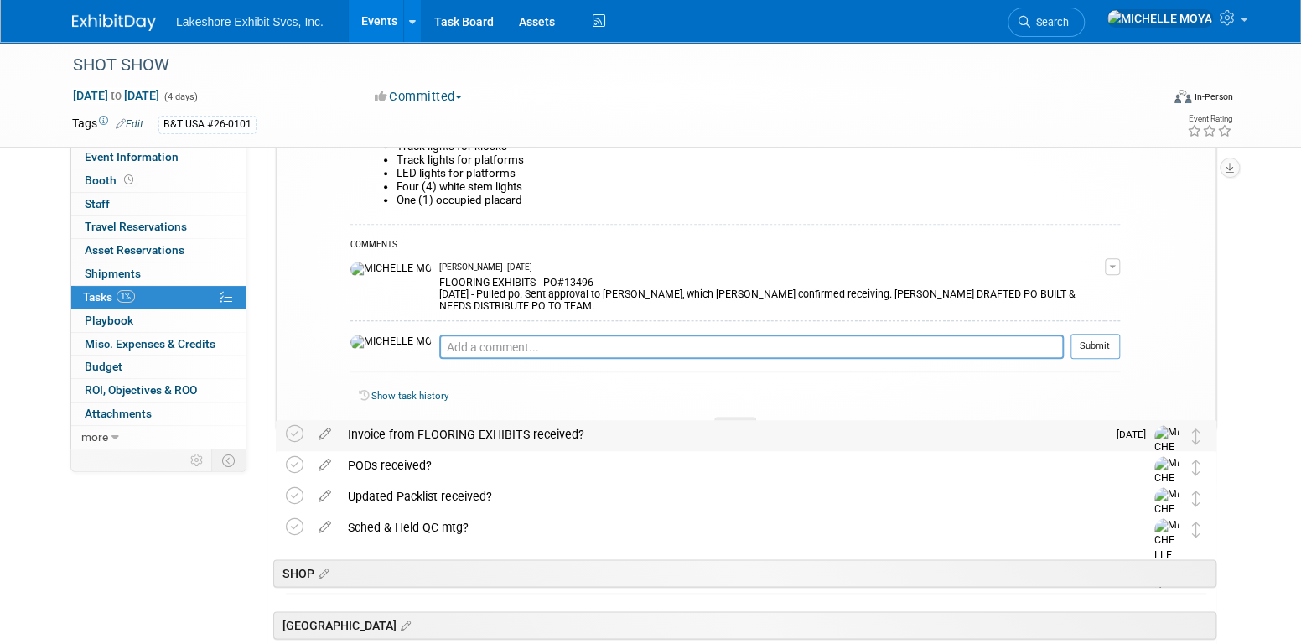
scroll to position [737, 0]
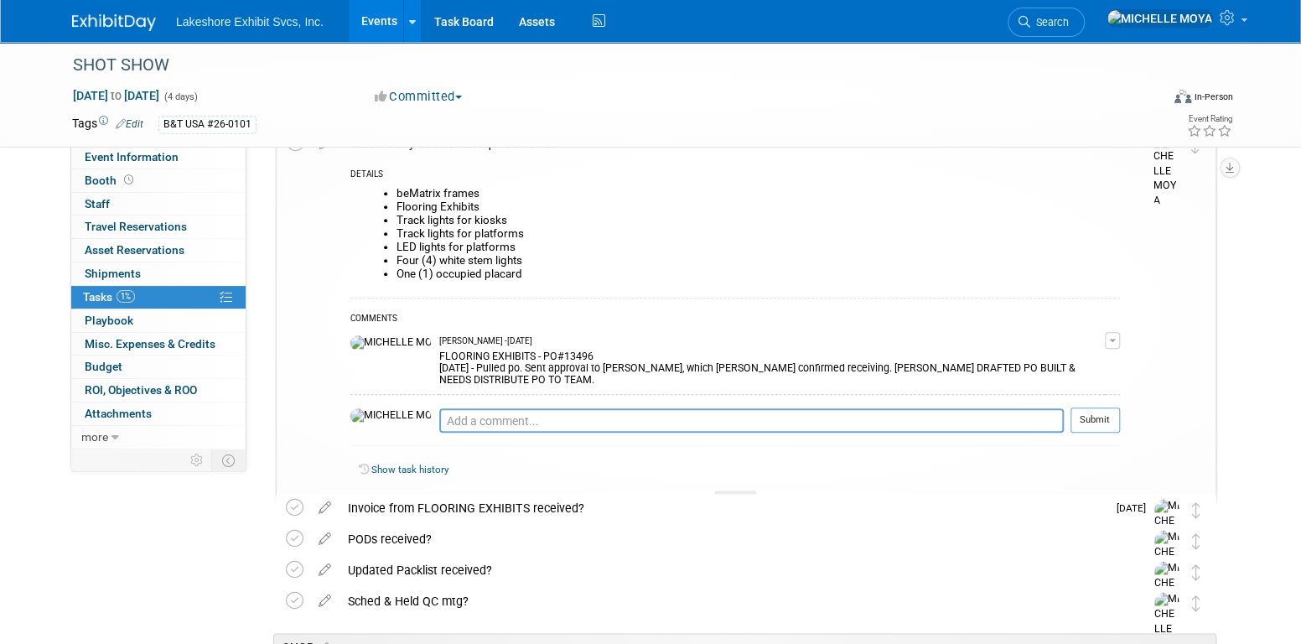
click at [384, 22] on link "Events" at bounding box center [379, 21] width 61 height 42
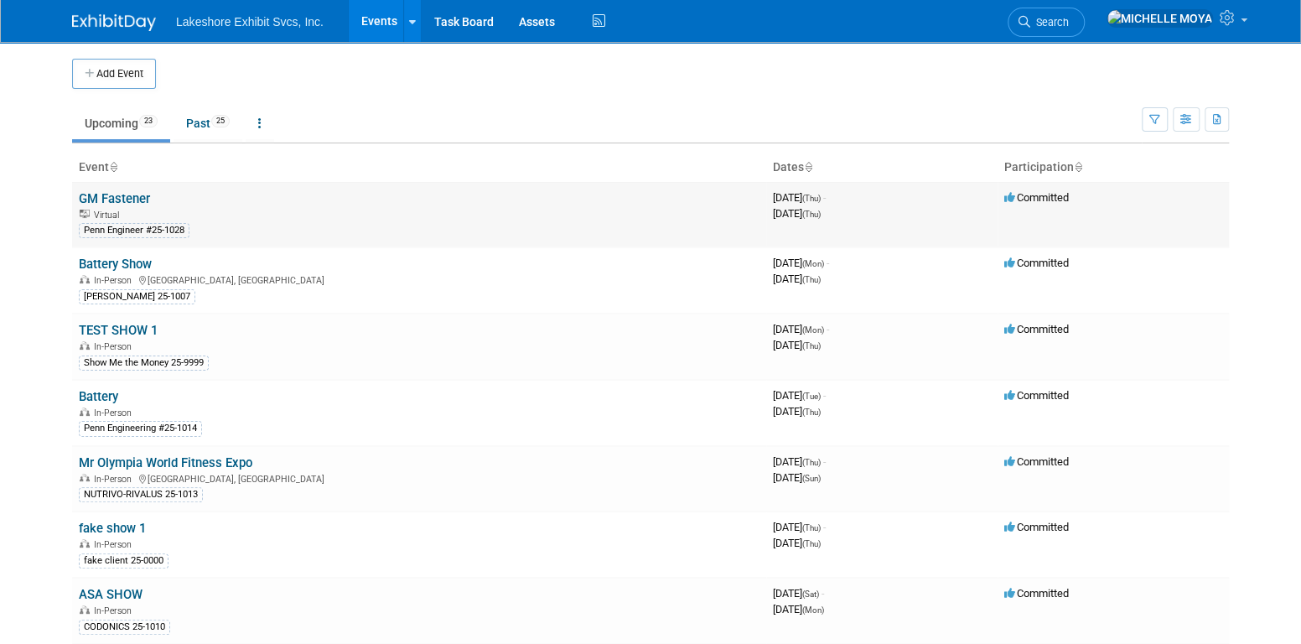
click at [133, 200] on link "GM Fastener" at bounding box center [114, 198] width 71 height 15
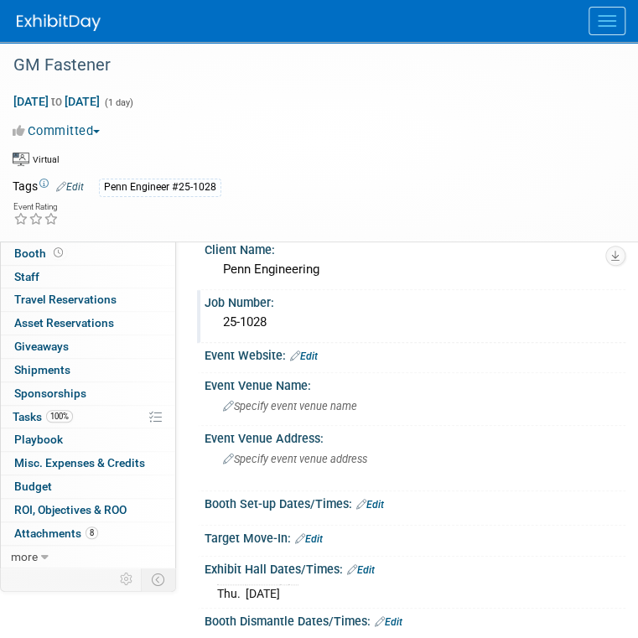
click at [272, 322] on div "25-1028" at bounding box center [415, 322] width 396 height 26
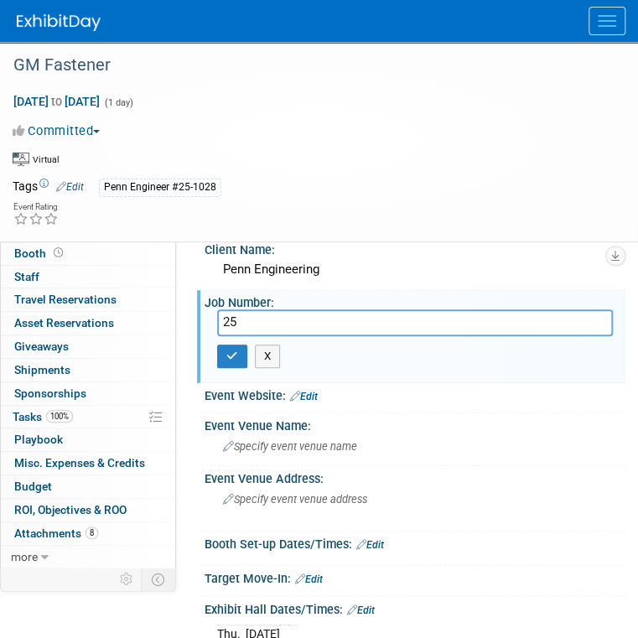
type input "2"
type input "26-0113"
click at [237, 351] on button "button" at bounding box center [232, 356] width 30 height 23
